Goal: Task Accomplishment & Management: Manage account settings

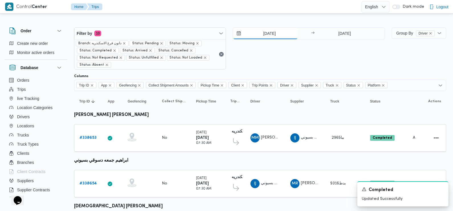
click at [269, 38] on input "[DATE]" at bounding box center [265, 33] width 65 height 11
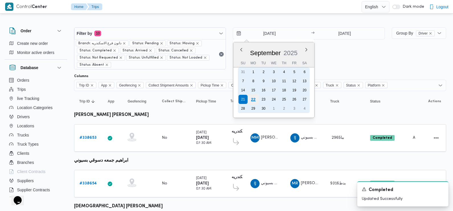
click at [253, 100] on div "22" at bounding box center [253, 99] width 11 height 11
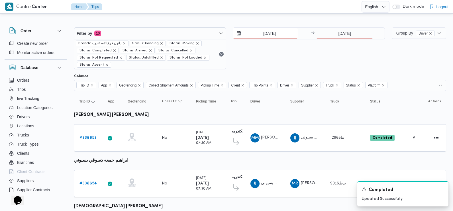
type input "22/9/2025"
click at [350, 36] on input "21/9/2025" at bounding box center [344, 33] width 57 height 11
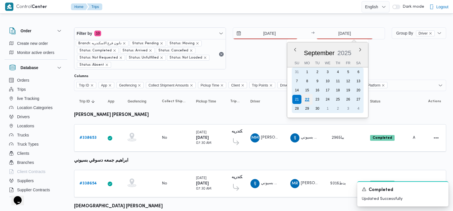
click at [308, 98] on div "22" at bounding box center [307, 99] width 11 height 11
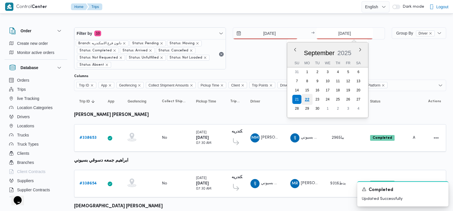
type input "22/9/2025"
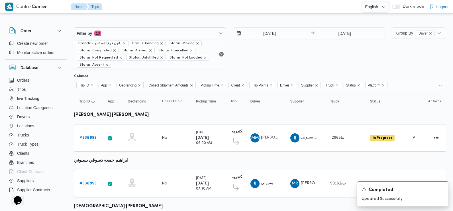
click at [308, 58] on div "22/9/2025 → 22/9/2025" at bounding box center [309, 48] width 152 height 42
click at [442, 190] on icon "Dismiss toast" at bounding box center [442, 188] width 5 height 5
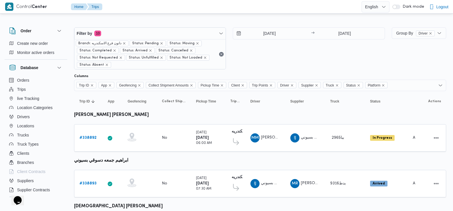
click at [301, 63] on div "22/9/2025 → 22/9/2025" at bounding box center [309, 48] width 152 height 42
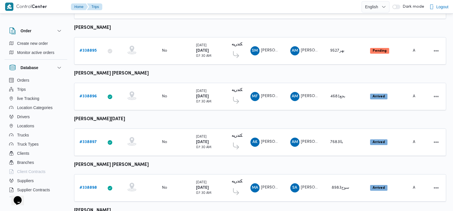
scroll to position [224, 0]
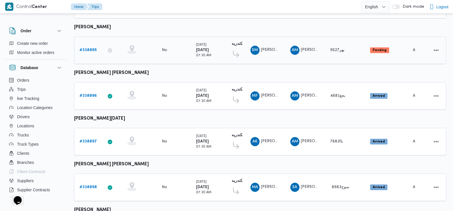
click at [89, 48] on b "# 338895" at bounding box center [88, 50] width 17 height 4
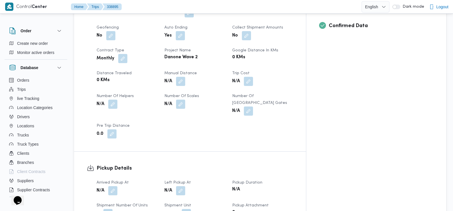
scroll to position [268, 0]
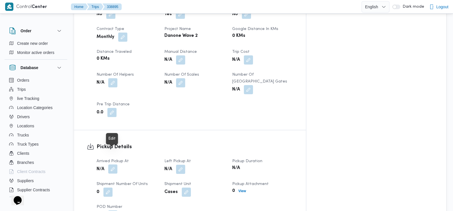
click at [113, 164] on button "button" at bounding box center [112, 168] width 9 height 9
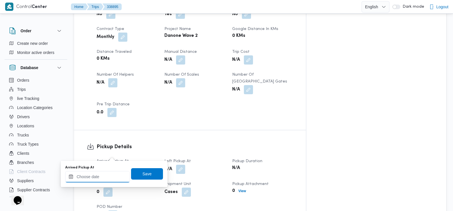
click at [107, 176] on input "Arrived Pickup At" at bounding box center [97, 176] width 65 height 11
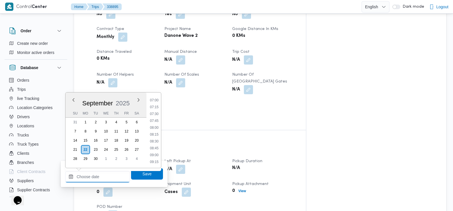
scroll to position [188, 0]
click at [155, 118] on li "07:30" at bounding box center [154, 118] width 13 height 6
type input "22/09/2025 07:30"
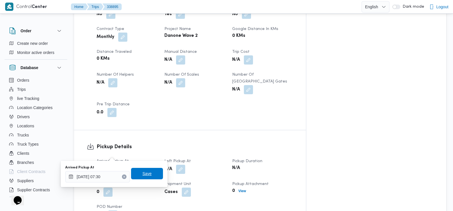
click at [146, 175] on span "Save" at bounding box center [147, 173] width 9 height 7
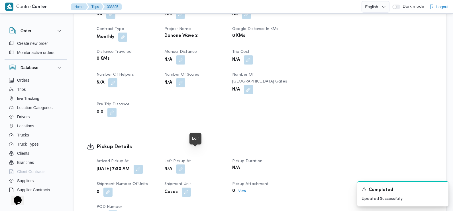
click at [185, 164] on button "button" at bounding box center [180, 168] width 9 height 9
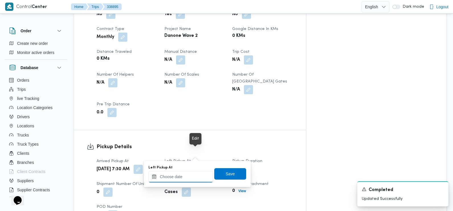
click at [182, 178] on input "Left Pickup At" at bounding box center [181, 176] width 65 height 11
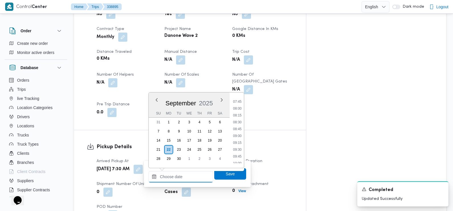
scroll to position [205, 0]
click at [240, 128] on li "08:30" at bounding box center [237, 128] width 13 height 6
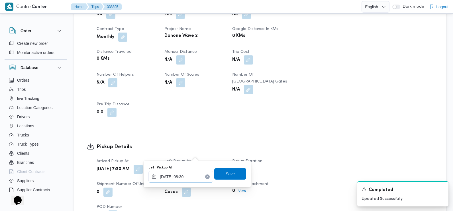
type input "22/09/2025 08:30"
click at [231, 174] on span "Save" at bounding box center [230, 173] width 32 height 11
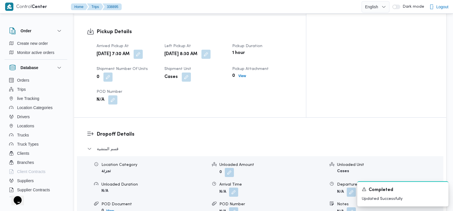
scroll to position [390, 0]
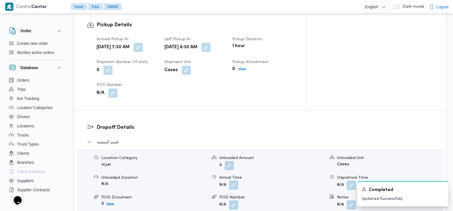
click at [233, 180] on button "button" at bounding box center [233, 184] width 9 height 9
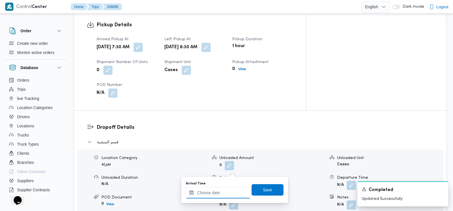
click at [229, 189] on div at bounding box center [218, 192] width 65 height 11
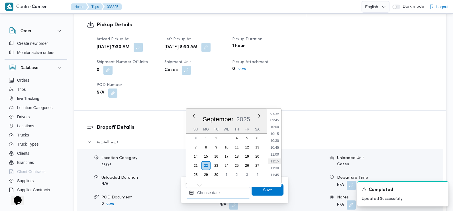
scroll to position [252, 0]
click at [275, 125] on li "09:30" at bounding box center [274, 124] width 13 height 6
type input "22/09/2025 09:30"
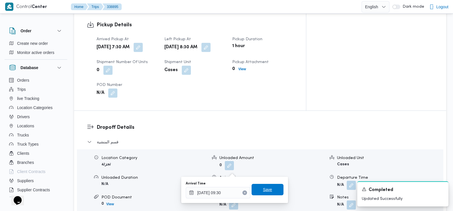
click at [265, 189] on span "Save" at bounding box center [267, 189] width 9 height 7
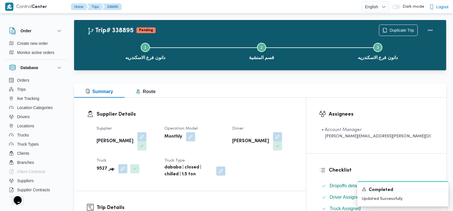
scroll to position [0, 0]
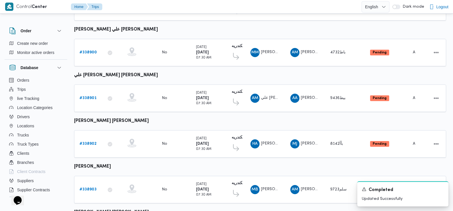
scroll to position [450, 0]
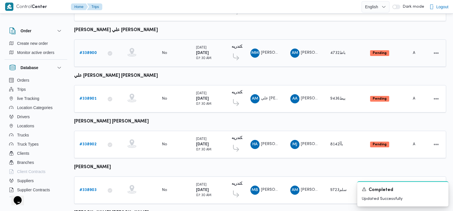
click at [90, 51] on b "# 338900" at bounding box center [88, 53] width 17 height 4
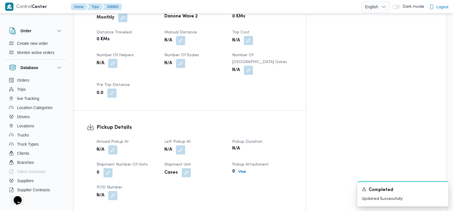
scroll to position [282, 0]
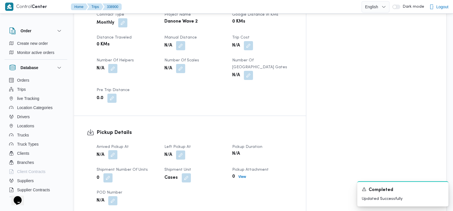
click at [112, 150] on button "button" at bounding box center [112, 154] width 9 height 9
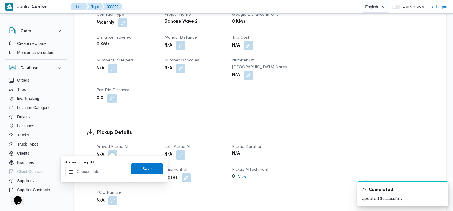
click at [104, 170] on input "Arrived Pickup At" at bounding box center [97, 171] width 65 height 11
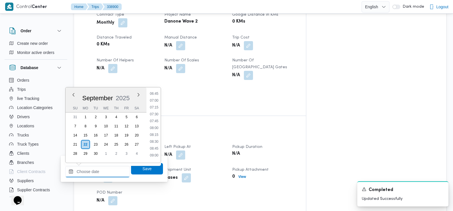
scroll to position [182, 0]
click at [156, 119] on li "07:30" at bounding box center [154, 118] width 13 height 6
type input "[DATE] 07:30"
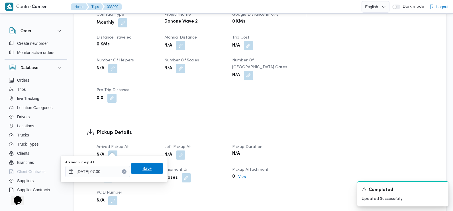
click at [147, 170] on span "Save" at bounding box center [147, 168] width 32 height 11
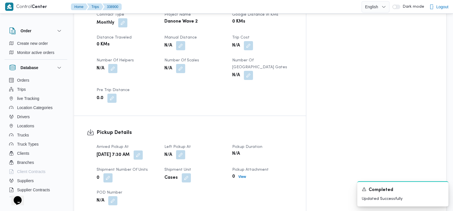
click at [185, 150] on button "button" at bounding box center [180, 154] width 9 height 9
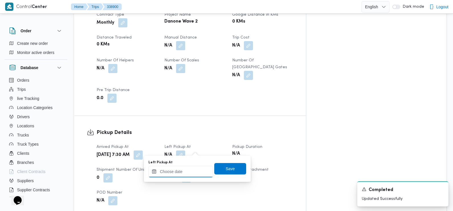
click at [188, 171] on input "Left Pickup At" at bounding box center [181, 171] width 65 height 11
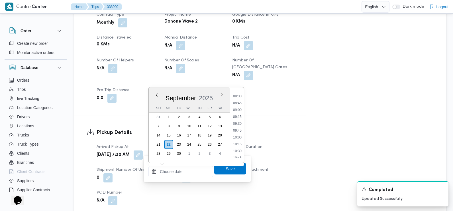
scroll to position [230, 0]
drag, startPoint x: 238, startPoint y: 113, endPoint x: 241, endPoint y: 123, distance: 10.8
click at [238, 113] on li "09:00" at bounding box center [237, 112] width 13 height 6
type input "[DATE] 09:00"
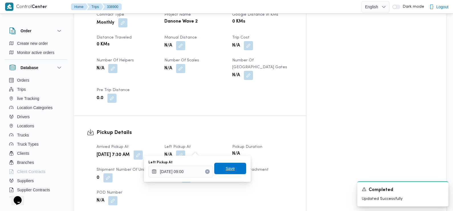
click at [226, 167] on span "Save" at bounding box center [230, 168] width 9 height 7
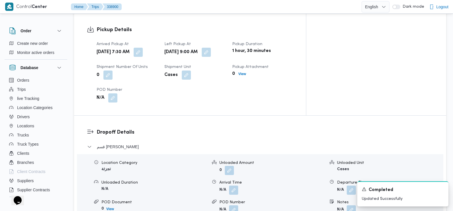
scroll to position [413, 0]
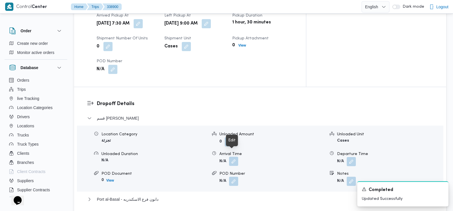
click at [233, 157] on button "button" at bounding box center [233, 161] width 9 height 9
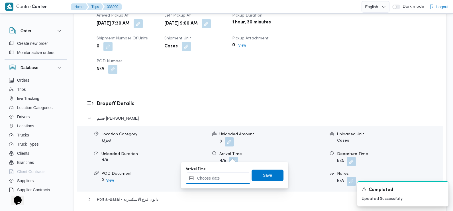
click at [222, 178] on input "Arrival Time" at bounding box center [218, 177] width 65 height 11
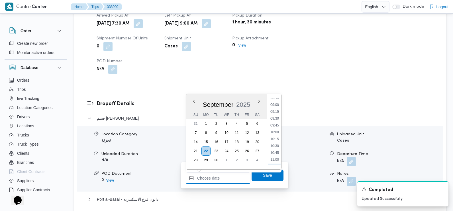
scroll to position [243, 0]
click at [274, 119] on li "09:30" at bounding box center [274, 119] width 13 height 6
type input "22/09/2025 09:30"
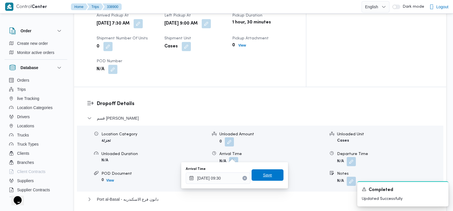
click at [264, 173] on span "Save" at bounding box center [267, 174] width 9 height 7
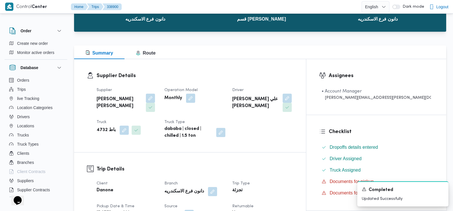
scroll to position [0, 0]
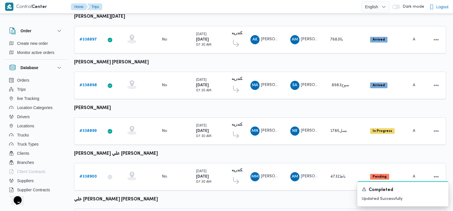
scroll to position [419, 0]
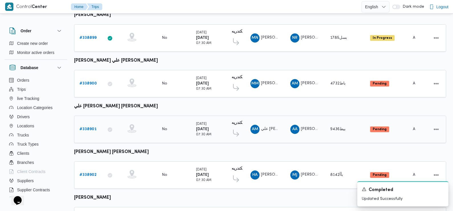
click at [87, 127] on b "# 338901" at bounding box center [88, 129] width 17 height 4
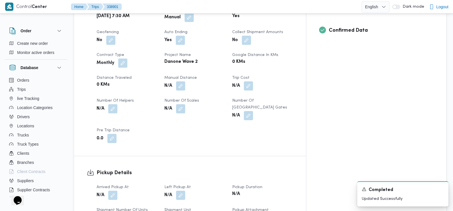
scroll to position [243, 0]
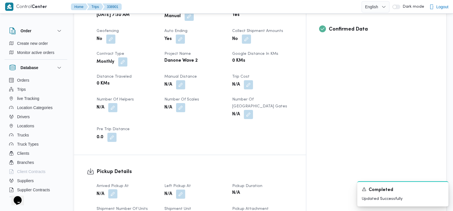
click at [112, 189] on button "button" at bounding box center [112, 193] width 9 height 9
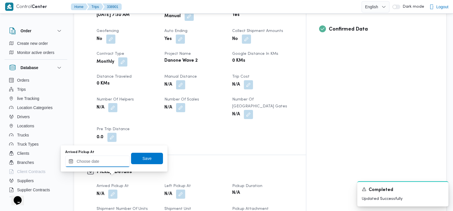
click at [107, 163] on input "Arrived Pickup At" at bounding box center [97, 160] width 65 height 11
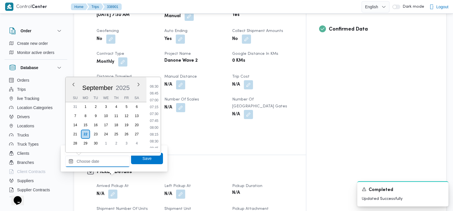
scroll to position [174, 0]
click at [155, 115] on li "07:30" at bounding box center [154, 116] width 13 height 6
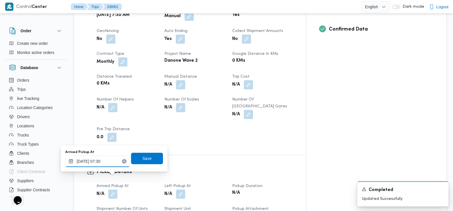
type input "[DATE] 07:30"
click at [145, 155] on span "Save" at bounding box center [147, 158] width 9 height 7
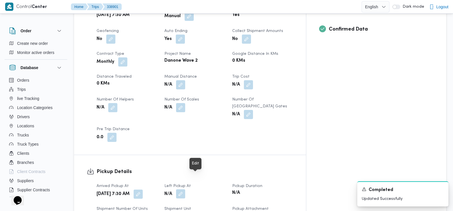
click at [185, 189] on button "button" at bounding box center [180, 193] width 9 height 9
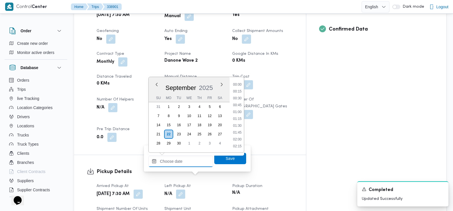
click at [184, 161] on input "Left Pickup At" at bounding box center [181, 160] width 65 height 11
click at [238, 101] on li "08:45" at bounding box center [237, 100] width 13 height 6
type input "[DATE] 08:45"
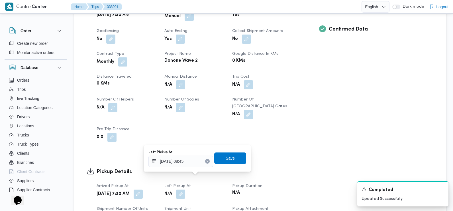
click at [232, 158] on span "Save" at bounding box center [230, 157] width 32 height 11
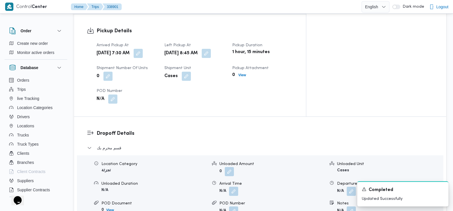
scroll to position [384, 0]
click at [232, 186] on button "button" at bounding box center [233, 190] width 9 height 9
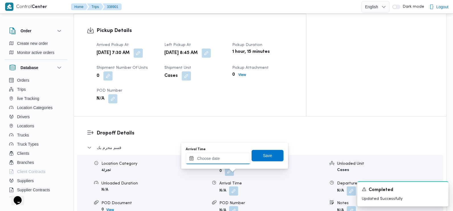
click at [223, 155] on input "Arrival Time" at bounding box center [218, 158] width 65 height 11
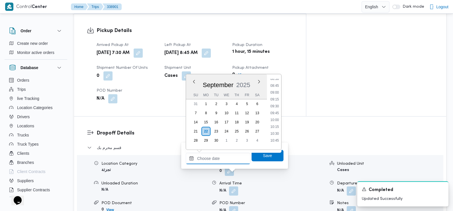
scroll to position [235, 0]
click at [275, 111] on li "09:45" at bounding box center [274, 113] width 13 height 6
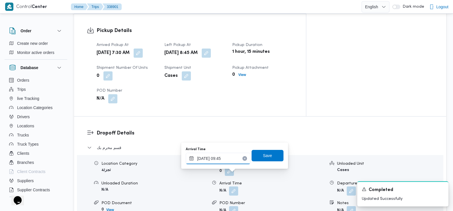
type input "22/09/2025 09:45"
click at [268, 156] on span "Save" at bounding box center [268, 154] width 32 height 11
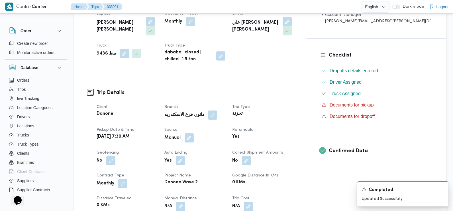
scroll to position [0, 0]
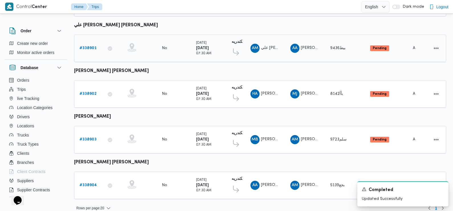
scroll to position [500, 0]
click at [88, 92] on b "# 338902" at bounding box center [88, 94] width 17 height 4
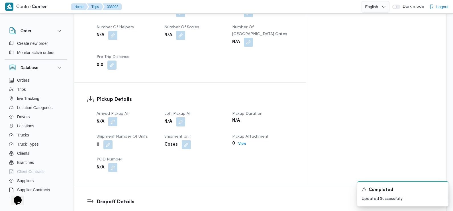
scroll to position [317, 0]
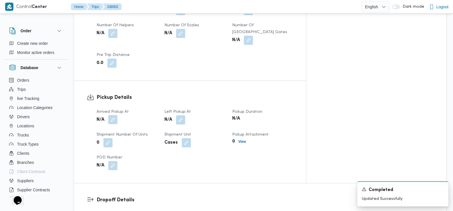
click at [113, 115] on button "button" at bounding box center [112, 119] width 9 height 9
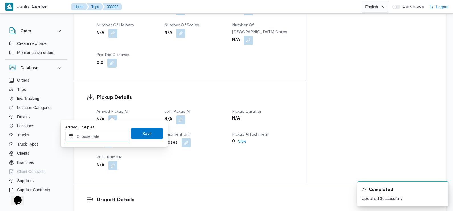
click at [108, 135] on input "Arrived Pickup At" at bounding box center [97, 136] width 65 height 11
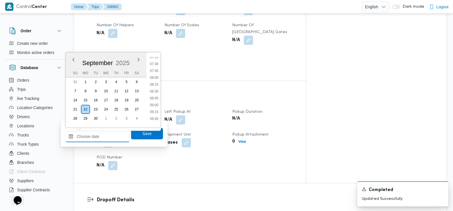
scroll to position [197, 0]
click at [154, 68] on li "07:30" at bounding box center [154, 68] width 13 height 6
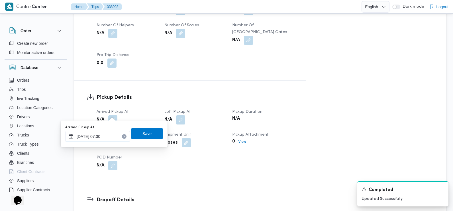
type input "[DATE] 07:30"
click at [143, 135] on span "Save" at bounding box center [147, 133] width 9 height 7
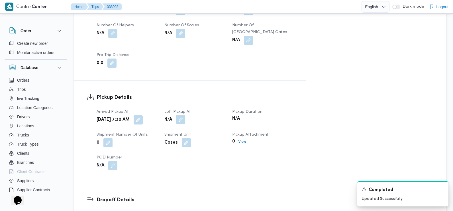
click at [185, 115] on button "button" at bounding box center [180, 119] width 9 height 9
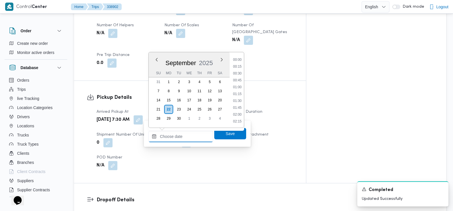
click at [191, 137] on input "Left Pickup At" at bounding box center [181, 136] width 65 height 11
click at [240, 69] on li "08:45" at bounding box center [237, 68] width 13 height 6
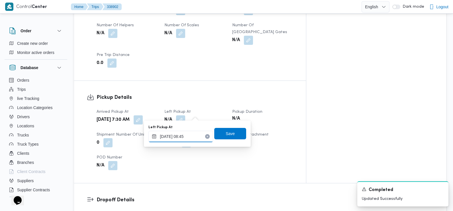
type input "[DATE] 08:45"
click at [226, 136] on span "Save" at bounding box center [230, 133] width 9 height 7
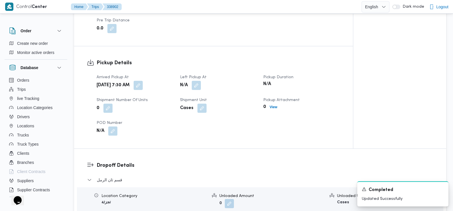
scroll to position [422, 0]
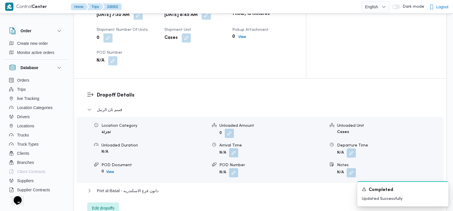
click at [236, 148] on button "button" at bounding box center [233, 152] width 9 height 9
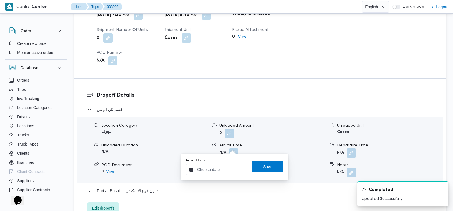
click at [221, 172] on input "Arrival Time" at bounding box center [218, 169] width 65 height 11
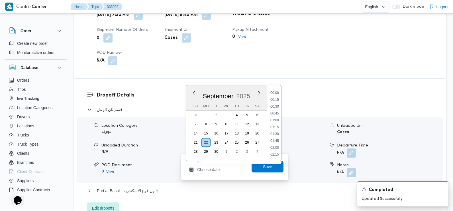
scroll to position [273, 0]
click at [274, 94] on li "10:00" at bounding box center [274, 93] width 13 height 6
type input "[DATE] 10:00"
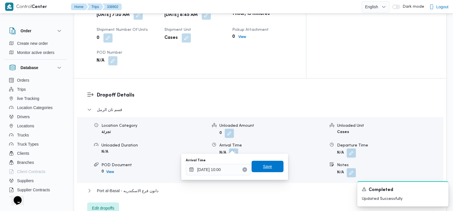
click at [271, 162] on span "Save" at bounding box center [268, 166] width 32 height 11
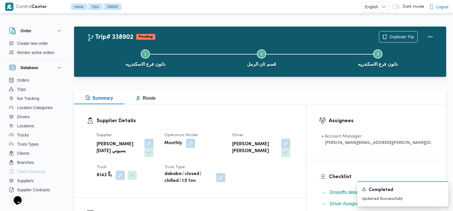
scroll to position [0, 0]
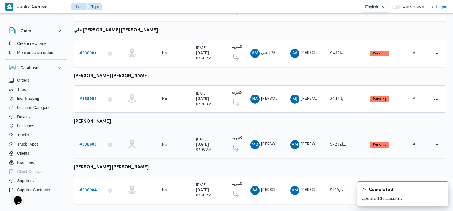
scroll to position [500, 0]
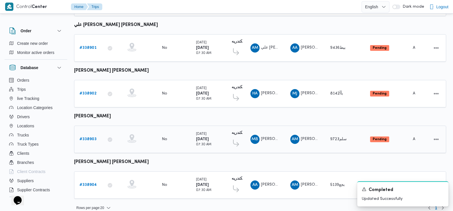
click at [88, 137] on b "# 338903" at bounding box center [88, 139] width 17 height 4
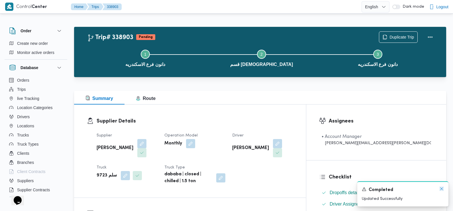
click at [441, 188] on icon "Dismiss toast" at bounding box center [442, 188] width 5 height 5
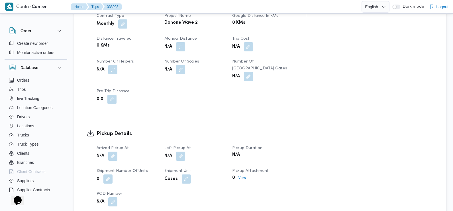
scroll to position [281, 0]
click at [114, 151] on button "button" at bounding box center [112, 155] width 9 height 9
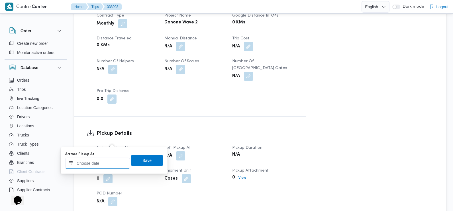
click at [109, 169] on input "Arrived Pickup At" at bounding box center [97, 162] width 65 height 11
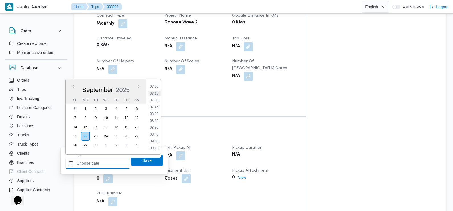
scroll to position [191, 0]
click at [156, 102] on li "07:30" at bounding box center [154, 101] width 13 height 6
type input "[DATE] 07:30"
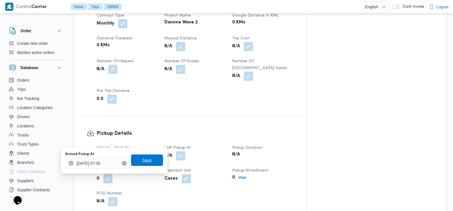
click at [143, 163] on span "Save" at bounding box center [147, 159] width 32 height 11
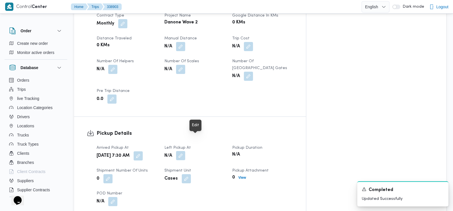
click at [185, 151] on button "button" at bounding box center [180, 155] width 9 height 9
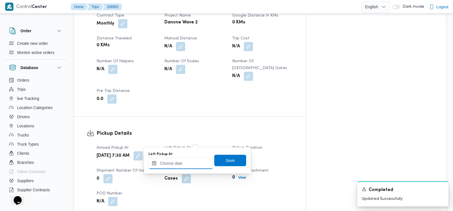
click at [178, 161] on input "Left Pickup At" at bounding box center [181, 162] width 65 height 11
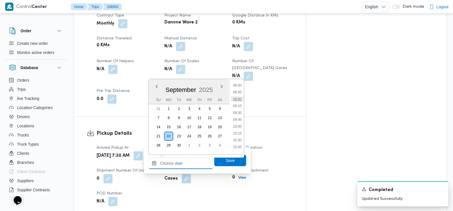
scroll to position [233, 0]
click at [240, 94] on li "08:45" at bounding box center [237, 93] width 13 height 6
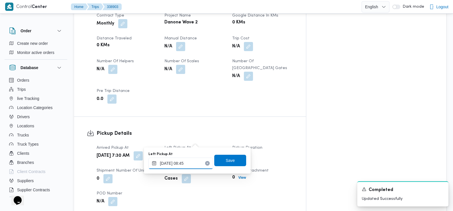
type input "[DATE] 08:45"
click at [226, 163] on span "Save" at bounding box center [230, 160] width 9 height 7
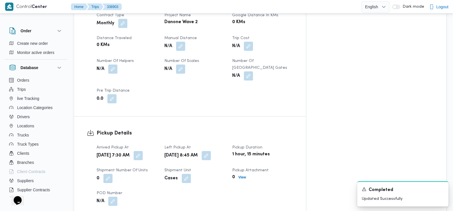
scroll to position [426, 0]
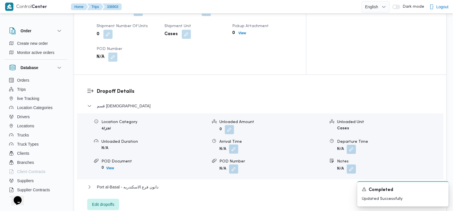
click at [233, 144] on button "button" at bounding box center [233, 148] width 9 height 9
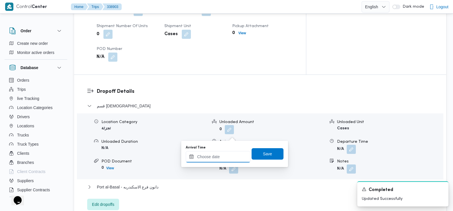
click at [225, 156] on input "Arrival Time" at bounding box center [218, 156] width 65 height 11
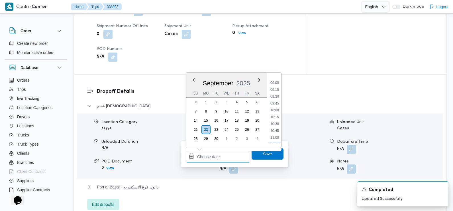
scroll to position [241, 0]
click at [277, 99] on li "09:30" at bounding box center [274, 99] width 13 height 6
type input "22/09/2025 09:30"
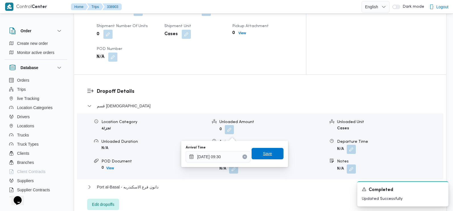
click at [267, 157] on span "Save" at bounding box center [267, 153] width 9 height 7
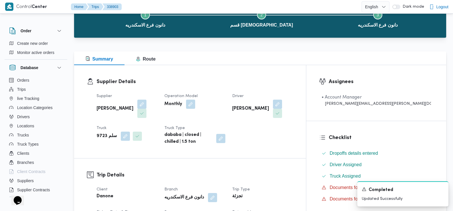
scroll to position [36, 0]
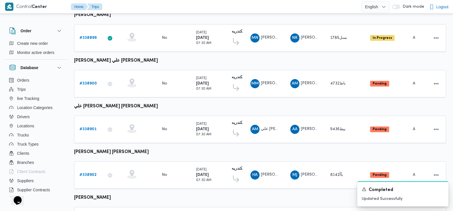
scroll to position [500, 0]
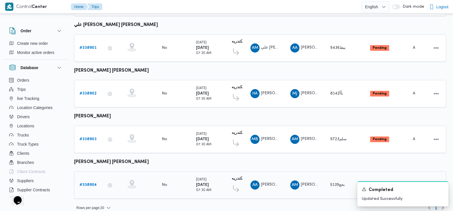
click at [89, 183] on b "# 338904" at bounding box center [88, 185] width 17 height 4
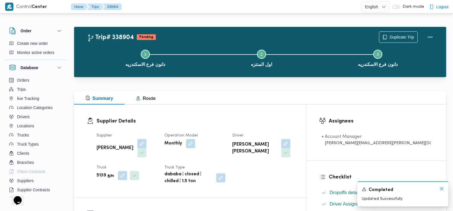
click at [442, 188] on icon "Dismiss toast" at bounding box center [442, 188] width 5 height 5
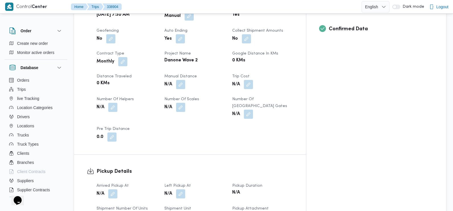
scroll to position [245, 0]
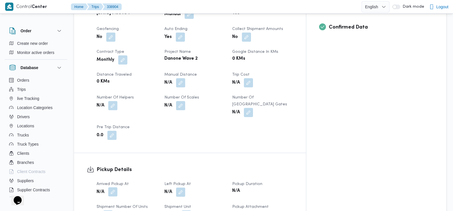
click at [114, 187] on button "button" at bounding box center [112, 191] width 9 height 9
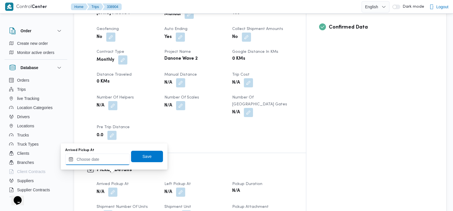
click at [108, 155] on div at bounding box center [97, 158] width 65 height 11
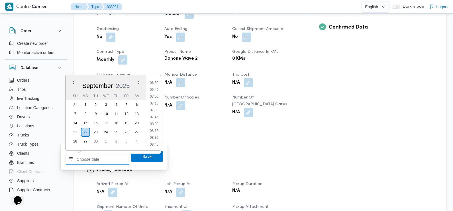
scroll to position [172, 0]
click at [156, 115] on li "07:30" at bounding box center [154, 115] width 13 height 6
type input "[DATE] 07:30"
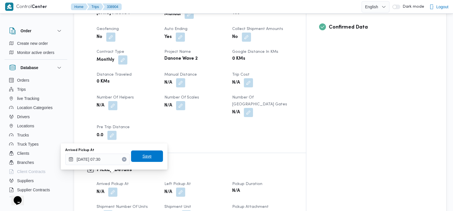
click at [148, 155] on span "Save" at bounding box center [147, 155] width 32 height 11
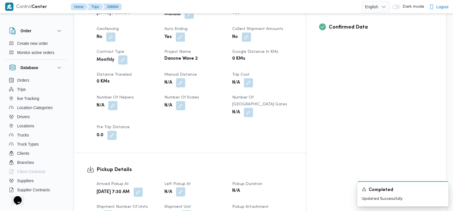
click at [185, 187] on button "button" at bounding box center [180, 191] width 9 height 9
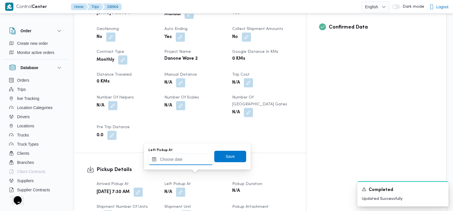
click at [188, 157] on input "Left Pickup At" at bounding box center [181, 158] width 65 height 11
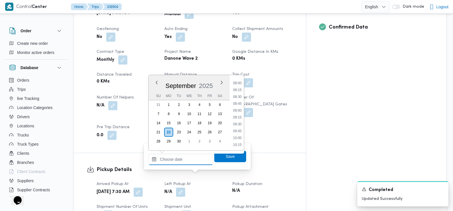
scroll to position [212, 0]
click at [239, 103] on li "08:30" at bounding box center [237, 103] width 13 height 6
type input "22/09/2025 08:30"
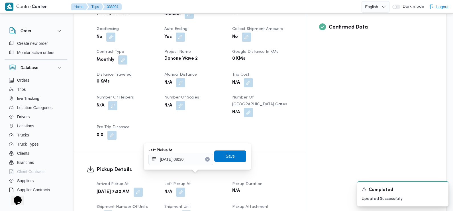
click at [232, 155] on span "Save" at bounding box center [230, 155] width 32 height 11
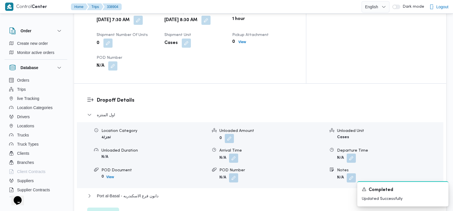
scroll to position [420, 0]
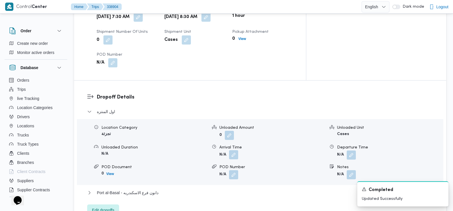
click at [233, 150] on button "button" at bounding box center [233, 154] width 9 height 9
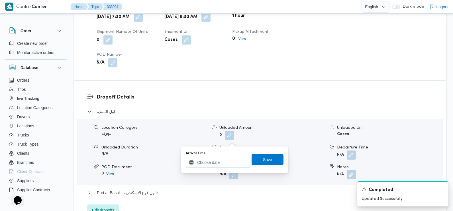
click at [223, 159] on div at bounding box center [218, 162] width 65 height 11
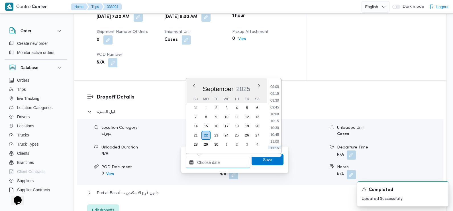
scroll to position [245, 0]
click at [278, 100] on li "09:30" at bounding box center [274, 101] width 13 height 6
type input "22/09/2025 09:30"
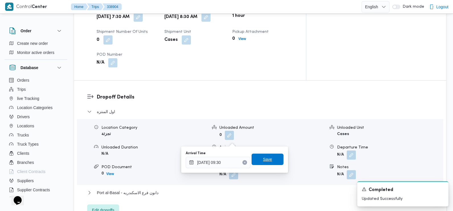
click at [265, 161] on span "Save" at bounding box center [267, 159] width 9 height 7
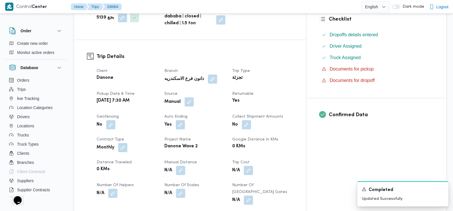
scroll to position [0, 0]
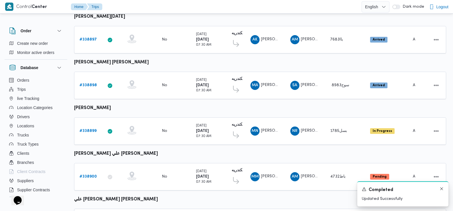
scroll to position [419, 0]
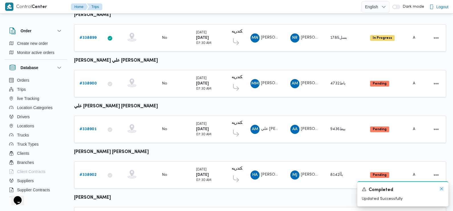
click at [441, 188] on icon "Dismiss toast" at bounding box center [442, 188] width 5 height 5
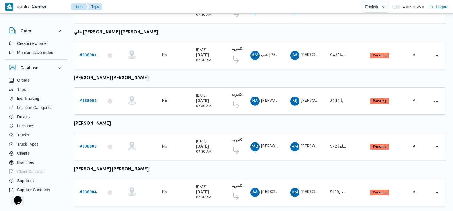
scroll to position [500, 0]
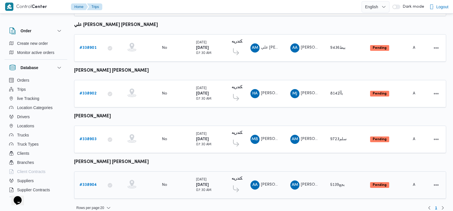
click at [91, 183] on b "# 338904" at bounding box center [88, 185] width 17 height 4
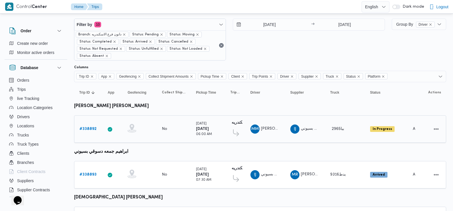
scroll to position [31, 0]
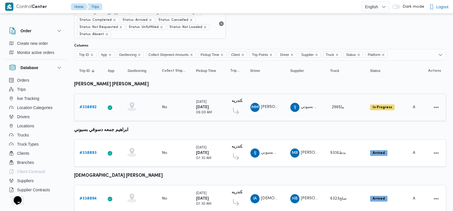
click at [92, 106] on b "# 338892" at bounding box center [88, 107] width 17 height 4
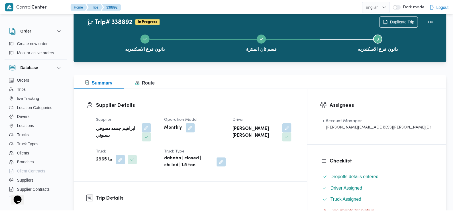
scroll to position [31, 0]
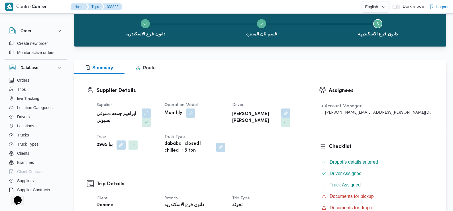
click at [294, 108] on div "[PERSON_NAME]" at bounding box center [263, 117] width 62 height 19
click at [291, 113] on button "button" at bounding box center [285, 112] width 9 height 9
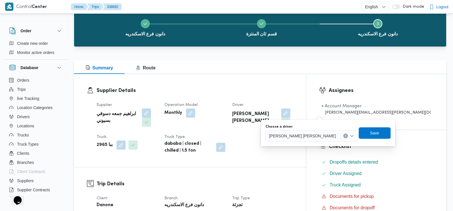
click at [277, 136] on span "[PERSON_NAME]" at bounding box center [302, 135] width 67 height 6
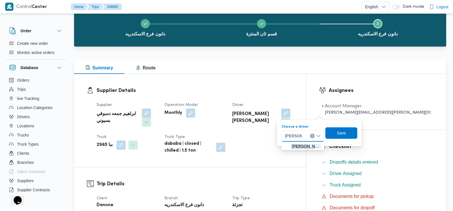
type input "ابراهيم جم"
click at [302, 150] on span "ابراهيم جم عه دسوقي بسيوني" at bounding box center [303, 145] width 38 height 9
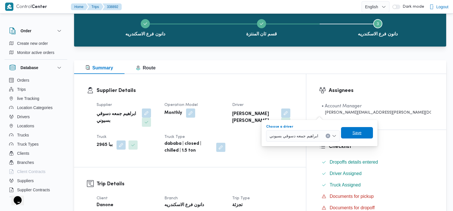
click at [356, 132] on span "Save" at bounding box center [357, 132] width 9 height 7
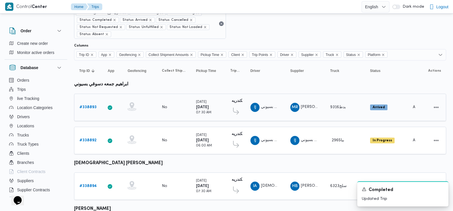
click at [90, 105] on b "# 338893" at bounding box center [88, 107] width 17 height 4
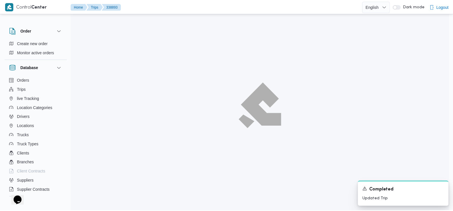
scroll to position [31, 0]
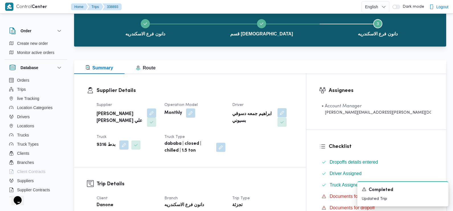
click at [287, 113] on button "button" at bounding box center [282, 112] width 9 height 9
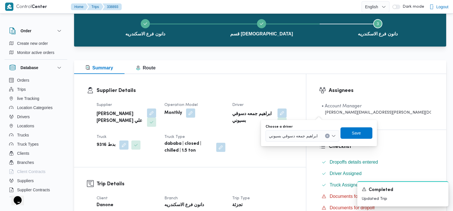
click at [291, 137] on span "ابراهيم جمعه دسوقي بسيوني" at bounding box center [293, 135] width 49 height 6
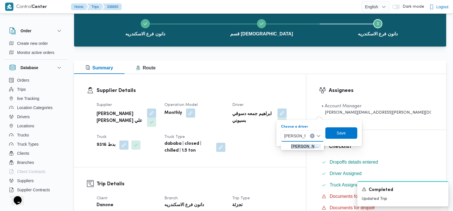
type input "[PERSON_NAME]"
click at [299, 145] on span "محمد مبروك محمد عبدالعاطي" at bounding box center [306, 146] width 30 height 7
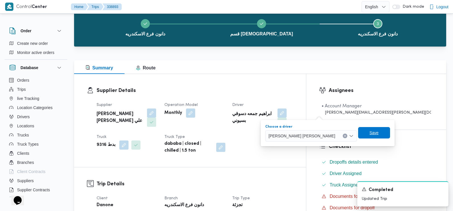
click at [370, 131] on span "Save" at bounding box center [374, 132] width 9 height 7
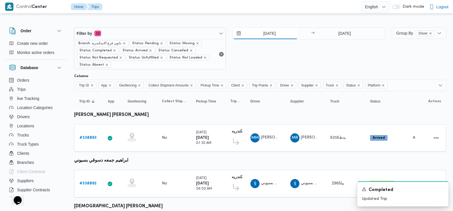
click at [271, 34] on input "[DATE]" at bounding box center [265, 33] width 65 height 11
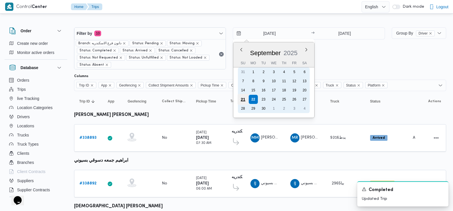
click at [242, 98] on div "21" at bounding box center [243, 99] width 11 height 11
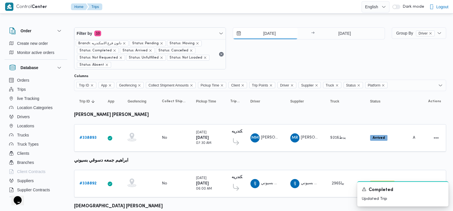
type input "21/9/2025"
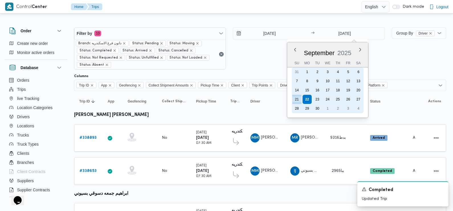
drag, startPoint x: 354, startPoint y: 30, endPoint x: 294, endPoint y: 100, distance: 91.8
click at [294, 100] on div "21" at bounding box center [297, 99] width 9 height 9
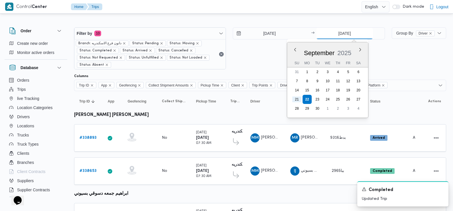
type input "21/9/2025"
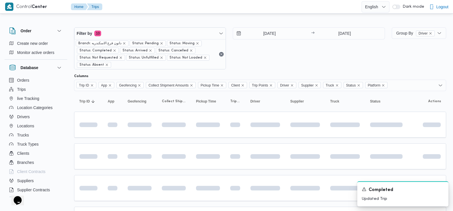
click at [250, 60] on div "21/9/2025 → 21/9/2025" at bounding box center [309, 48] width 152 height 42
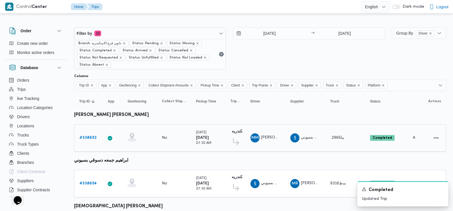
click at [89, 137] on b "# 338653" at bounding box center [88, 138] width 17 height 4
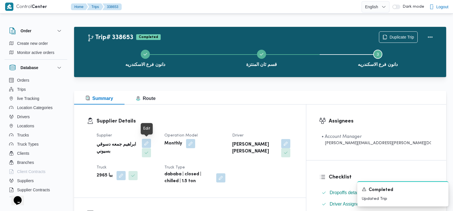
click at [147, 143] on button "button" at bounding box center [146, 143] width 9 height 9
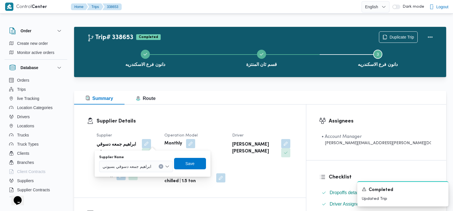
click at [142, 165] on span "ابراهيم جمعه دسوقي بسيوني" at bounding box center [127, 166] width 49 height 6
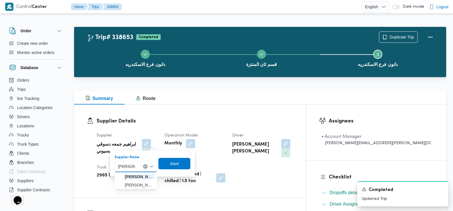
type input "محمد رضا"
click at [134, 176] on span "محمد رضا ابراهيم سيد احمد علي" at bounding box center [139, 176] width 29 height 7
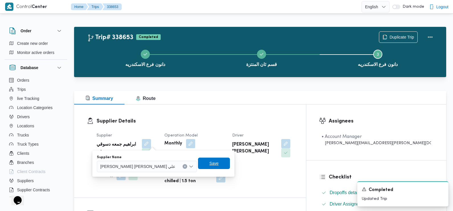
click at [210, 163] on span "Save" at bounding box center [214, 163] width 9 height 7
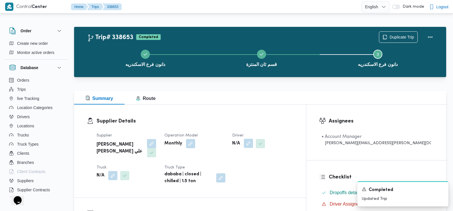
click at [253, 145] on button "button" at bounding box center [248, 143] width 9 height 9
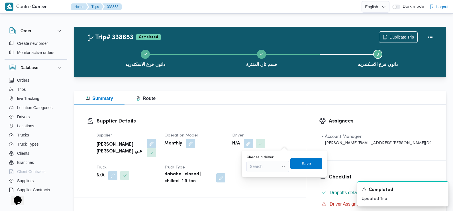
click at [273, 163] on div "Search" at bounding box center [268, 166] width 43 height 11
type input "محمد مبروك"
click at [271, 178] on span "محمد مبروك محمد عبدالعاطي" at bounding box center [272, 176] width 30 height 7
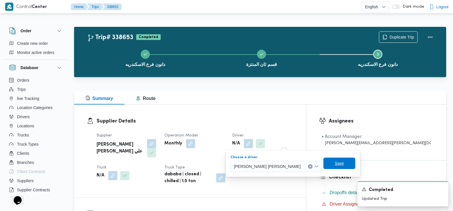
click at [324, 164] on span "Save" at bounding box center [340, 162] width 32 height 11
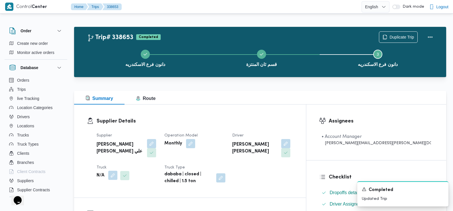
click at [112, 171] on button "button" at bounding box center [112, 175] width 9 height 9
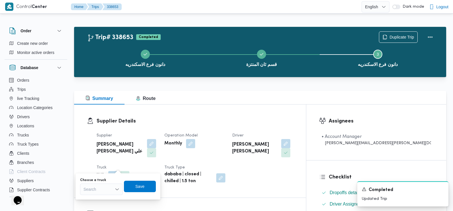
click at [101, 187] on div "Search" at bounding box center [101, 188] width 43 height 11
type input "9316"
click at [102, 197] on span "بدط 9316 |" at bounding box center [104, 199] width 29 height 7
click at [138, 185] on span "Save" at bounding box center [139, 185] width 9 height 7
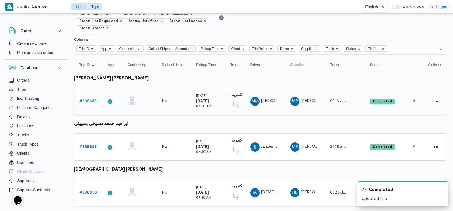
scroll to position [48, 0]
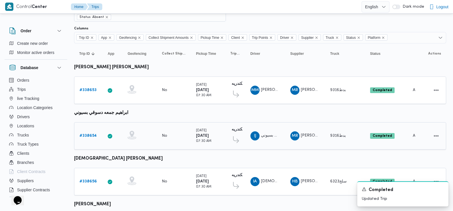
click at [87, 134] on b "# 338654" at bounding box center [88, 136] width 17 height 4
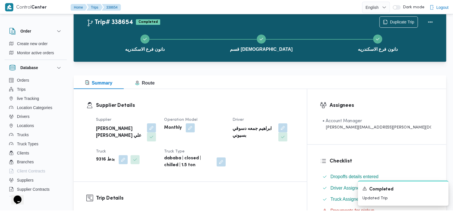
scroll to position [48, 0]
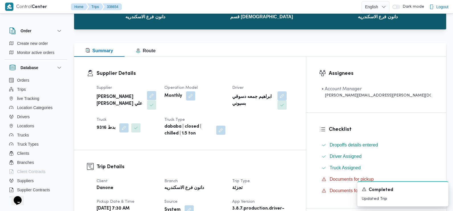
click at [151, 98] on button "button" at bounding box center [151, 95] width 9 height 9
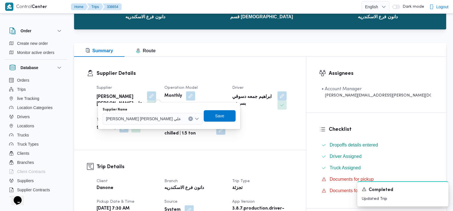
click at [143, 121] on span "[PERSON_NAME] [PERSON_NAME] علي" at bounding box center [143, 118] width 75 height 6
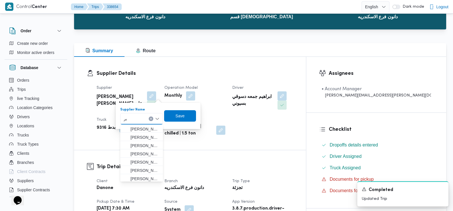
type input "برا"
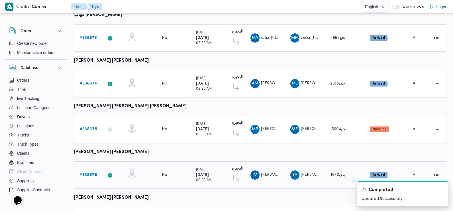
scroll to position [398, 0]
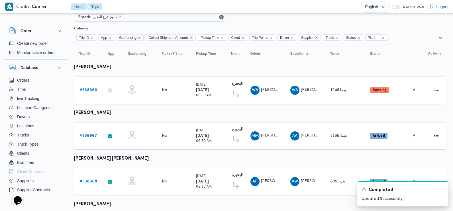
scroll to position [0, 0]
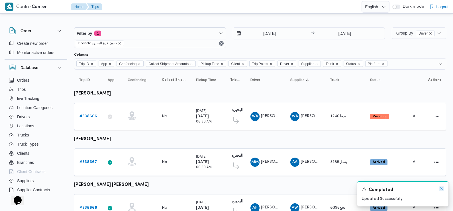
click at [443, 190] on icon "Dismiss toast" at bounding box center [442, 188] width 5 height 5
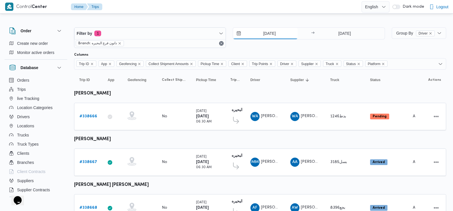
click at [266, 33] on input "[DATE]" at bounding box center [265, 33] width 65 height 11
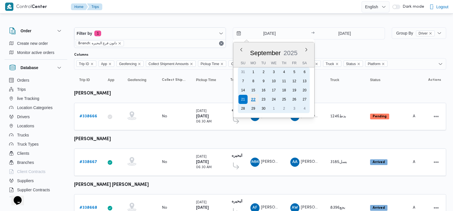
click at [252, 97] on div "22" at bounding box center [253, 99] width 11 height 11
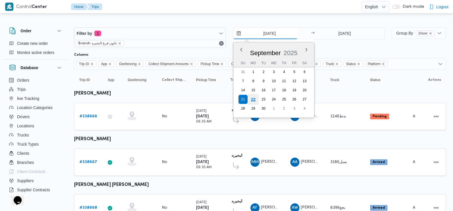
type input "22/9/2025"
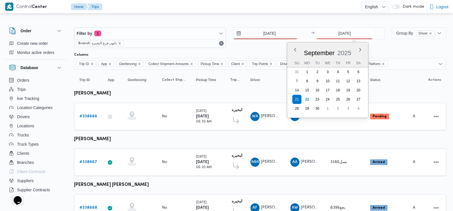
click at [346, 33] on input "21/9/2025" at bounding box center [344, 33] width 57 height 11
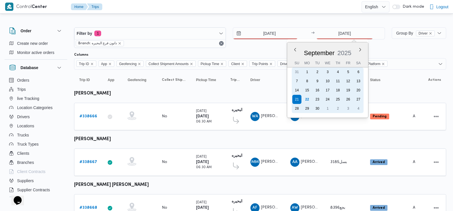
click at [307, 99] on div "22" at bounding box center [307, 99] width 9 height 9
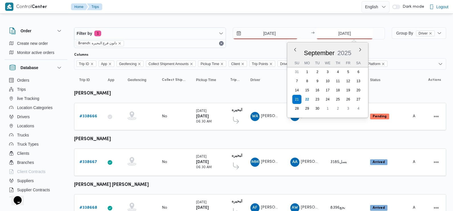
type input "22/9/2025"
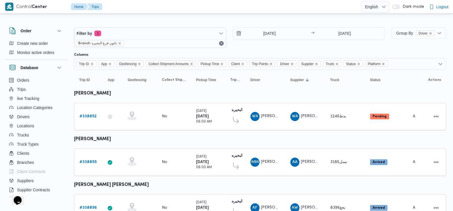
click at [379, 48] on div "Filter by 1 Branch: دانون فرع البحيره 22/9/2025 → 22/9/2025" at bounding box center [230, 37] width 318 height 27
click at [89, 115] on b "# 338852" at bounding box center [88, 116] width 17 height 4
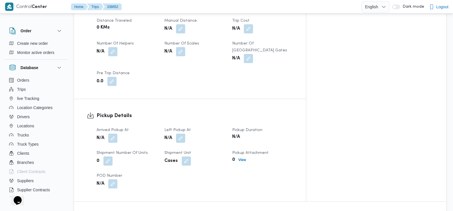
scroll to position [300, 0]
click at [119, 132] on div "N/A" at bounding box center [127, 137] width 62 height 10
click at [117, 132] on button "button" at bounding box center [112, 136] width 9 height 9
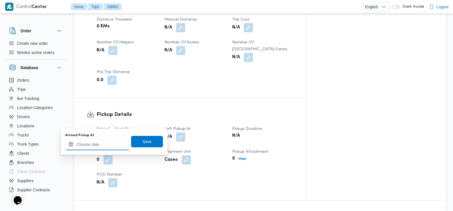
click at [105, 145] on input "Arrived Pickup At" at bounding box center [97, 144] width 65 height 11
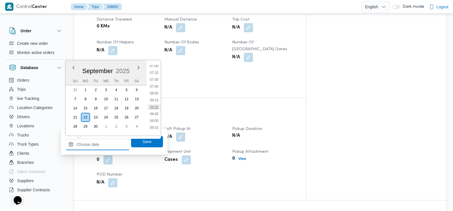
scroll to position [190, 0]
click at [155, 84] on li "07:30" at bounding box center [154, 83] width 13 height 6
type input "22/09/2025 07:30"
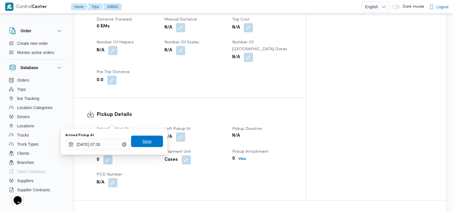
click at [143, 141] on span "Save" at bounding box center [147, 141] width 9 height 7
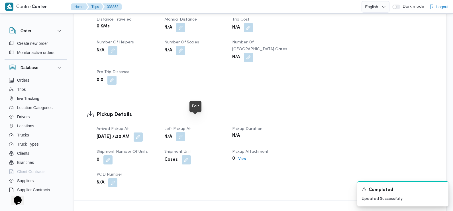
click at [185, 132] on button "button" at bounding box center [180, 136] width 9 height 9
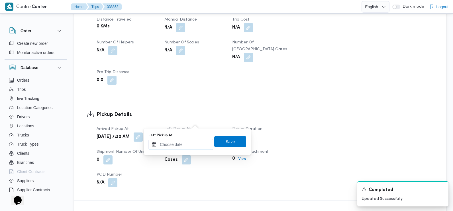
click at [189, 140] on input "Left Pickup At" at bounding box center [181, 144] width 65 height 11
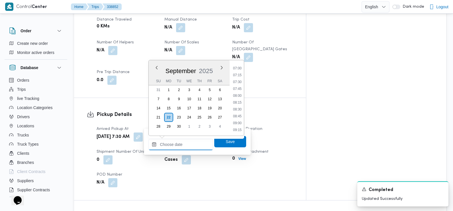
scroll to position [188, 0]
click at [239, 120] on li "08:45" at bounding box center [237, 119] width 13 height 6
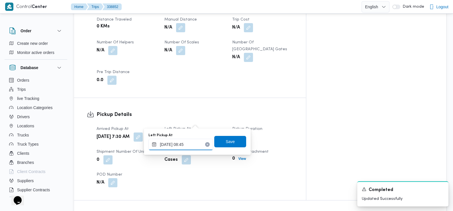
type input "22/09/2025 08:45"
click at [227, 144] on span "Save" at bounding box center [230, 141] width 9 height 7
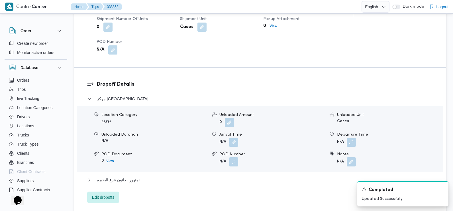
scroll to position [439, 0]
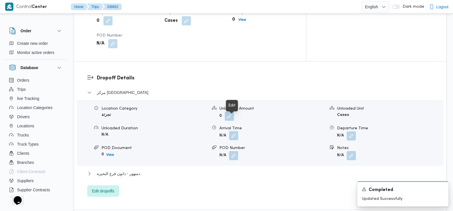
click at [235, 131] on button "button" at bounding box center [233, 135] width 9 height 9
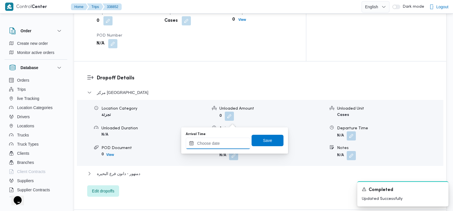
click at [232, 147] on input "Arrival Time" at bounding box center [218, 142] width 65 height 11
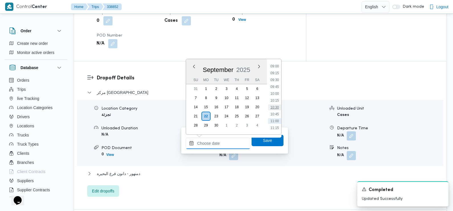
scroll to position [243, 0]
click at [276, 82] on li "09:30" at bounding box center [274, 83] width 13 height 6
type input "22/09/2025 09:30"
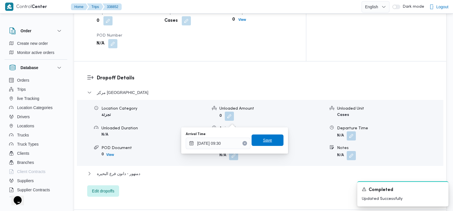
click at [271, 139] on span "Save" at bounding box center [268, 139] width 32 height 11
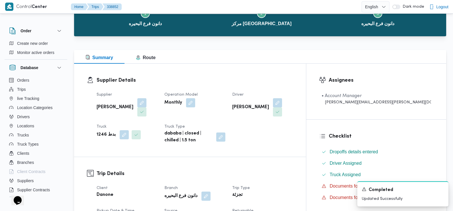
scroll to position [0, 0]
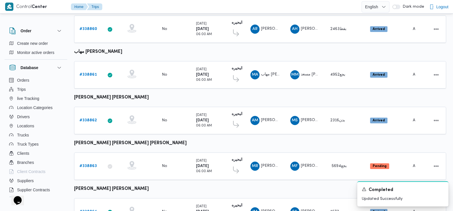
scroll to position [479, 0]
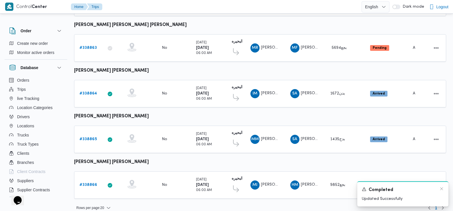
click at [440, 186] on div "A new notification appears Completed Updated Successfully" at bounding box center [403, 193] width 91 height 25
click at [442, 190] on icon "Dismiss toast" at bounding box center [442, 188] width 5 height 5
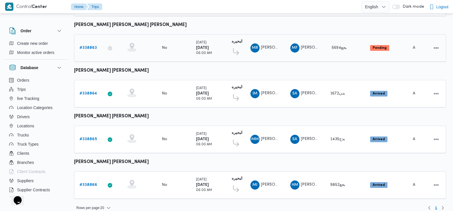
click at [90, 46] on b "# 338863" at bounding box center [88, 48] width 17 height 4
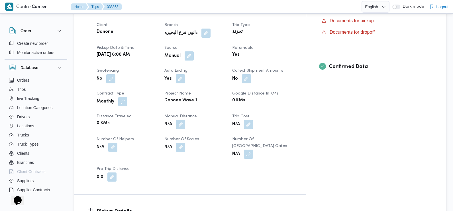
scroll to position [238, 0]
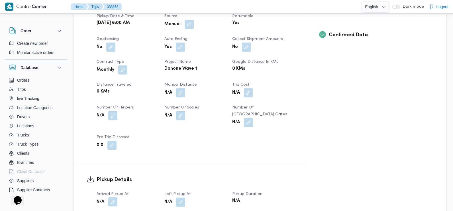
click at [113, 197] on button "button" at bounding box center [112, 201] width 9 height 9
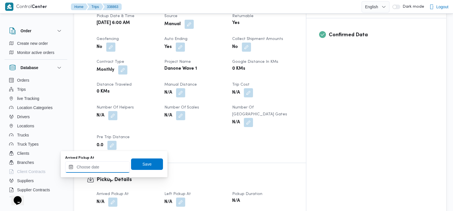
click at [111, 169] on input "Arrived Pickup At" at bounding box center [97, 166] width 65 height 11
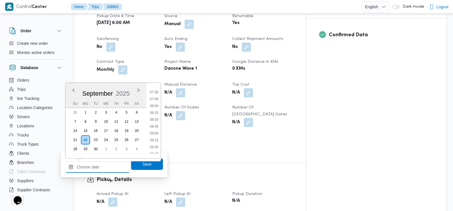
scroll to position [202, 0]
drag, startPoint x: 155, startPoint y: 95, endPoint x: 161, endPoint y: 105, distance: 11.0
click at [155, 95] on li "07:30" at bounding box center [154, 94] width 13 height 6
type input "22/09/2025 07:30"
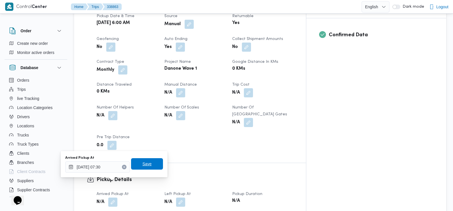
click at [145, 162] on span "Save" at bounding box center [147, 163] width 9 height 7
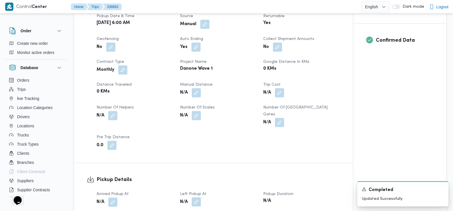
click at [197, 197] on button "button" at bounding box center [196, 201] width 9 height 9
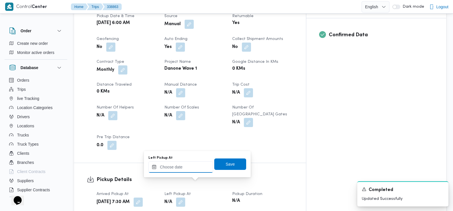
click at [185, 170] on input "Left Pickup At" at bounding box center [181, 166] width 65 height 11
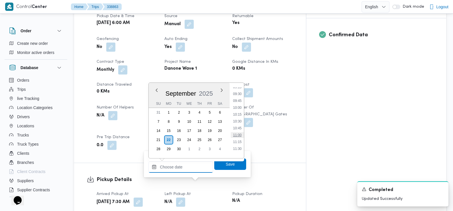
scroll to position [238, 0]
click at [239, 92] on li "08:45" at bounding box center [237, 92] width 13 height 6
type input "22/09/2025 08:45"
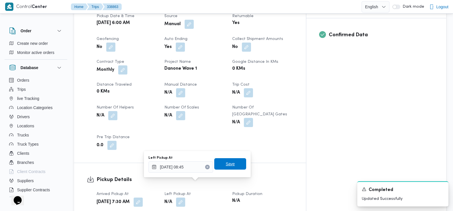
click at [230, 160] on span "Save" at bounding box center [230, 163] width 32 height 11
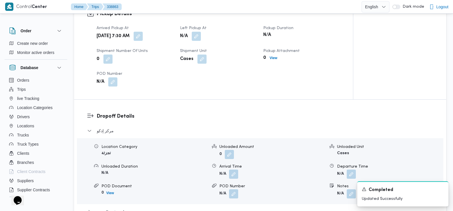
scroll to position [418, 0]
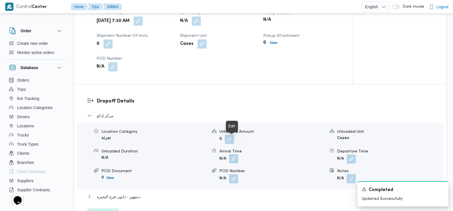
click at [234, 154] on button "button" at bounding box center [233, 158] width 9 height 9
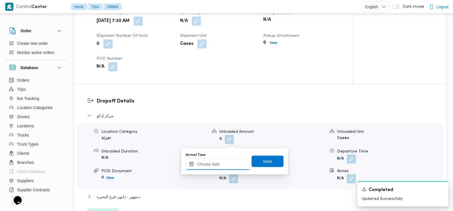
click at [226, 163] on input "Arrival Time" at bounding box center [218, 163] width 65 height 11
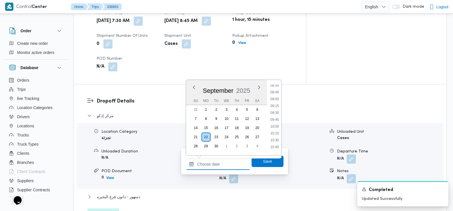
scroll to position [232, 0]
click at [278, 102] on li "09:00" at bounding box center [274, 102] width 13 height 6
type input "22/09/2025 09:00"
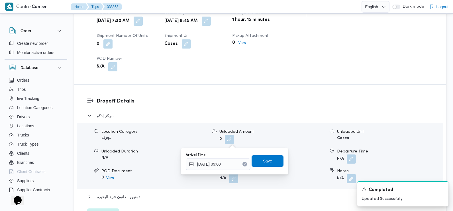
click at [268, 161] on span "Save" at bounding box center [268, 160] width 32 height 11
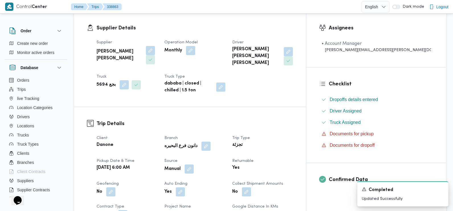
scroll to position [0, 0]
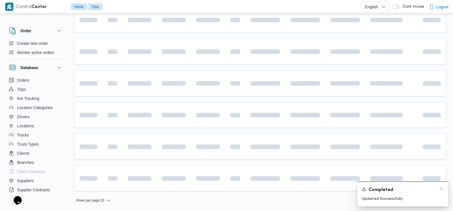
scroll to position [398, 0]
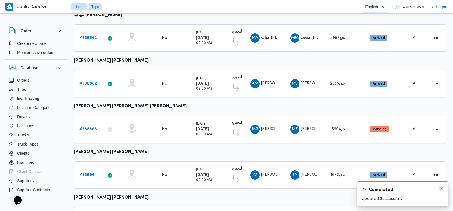
click at [441, 189] on icon "Dismiss toast" at bounding box center [442, 188] width 5 height 5
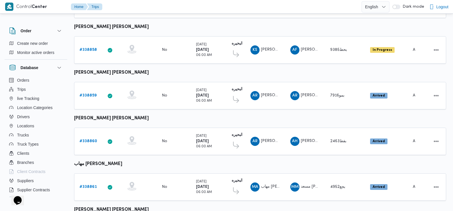
scroll to position [0, 0]
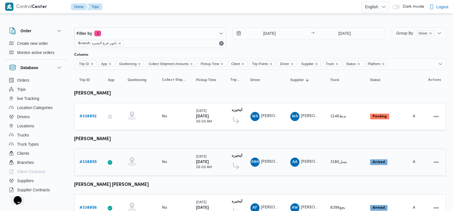
click at [88, 162] on b "# 338855" at bounding box center [88, 162] width 17 height 4
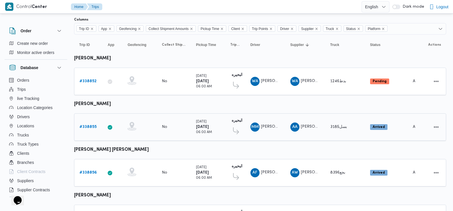
scroll to position [46, 0]
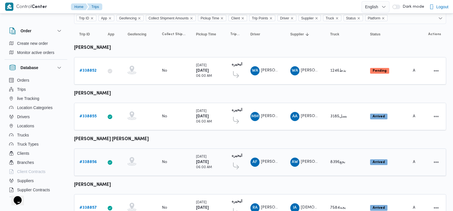
click at [92, 160] on b "# 338856" at bounding box center [88, 162] width 17 height 4
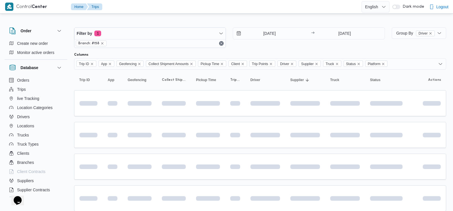
scroll to position [46, 0]
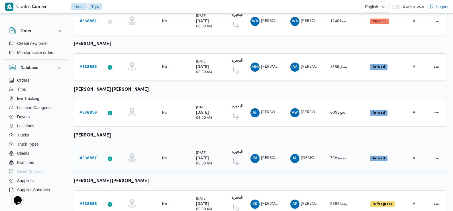
click at [94, 157] on b "# 338857" at bounding box center [88, 158] width 17 height 4
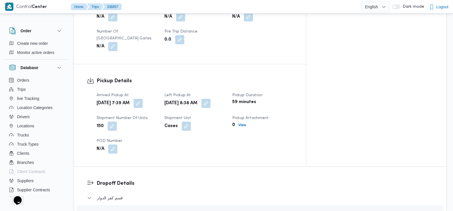
scroll to position [332, 0]
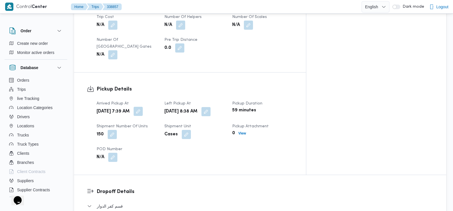
click at [143, 107] on button "button" at bounding box center [138, 111] width 9 height 9
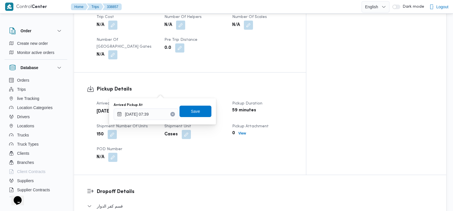
click at [158, 107] on div "Arrived Pickup At 22/09/2025 07:39" at bounding box center [146, 111] width 65 height 17
click at [158, 115] on input "22/09/2025 07:39" at bounding box center [146, 113] width 65 height 11
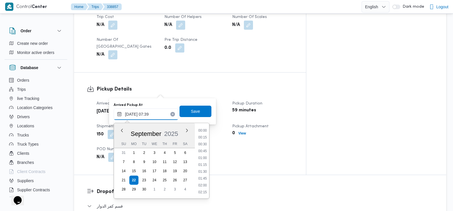
scroll to position [171, 0]
click at [204, 164] on li "07:30" at bounding box center [202, 165] width 13 height 6
type input "22/09/2025 07:30"
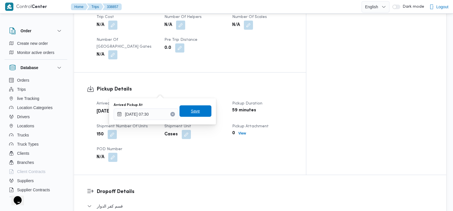
click at [189, 107] on span "Save" at bounding box center [196, 110] width 32 height 11
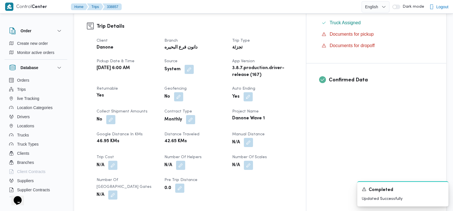
scroll to position [0, 0]
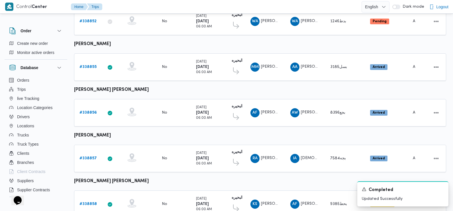
scroll to position [107, 0]
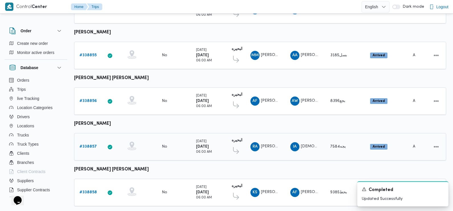
click at [91, 145] on b "# 338857" at bounding box center [88, 147] width 17 height 4
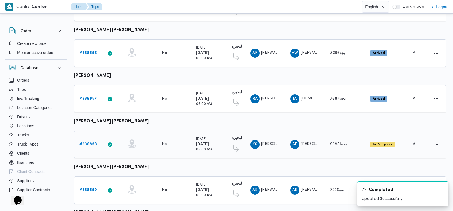
click at [90, 142] on b "# 338858" at bounding box center [88, 144] width 17 height 4
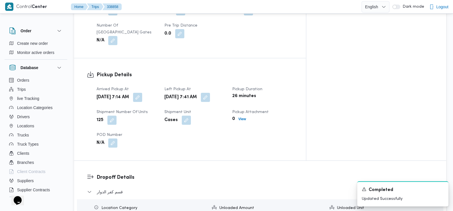
scroll to position [343, 0]
click at [142, 92] on button "button" at bounding box center [137, 96] width 9 height 9
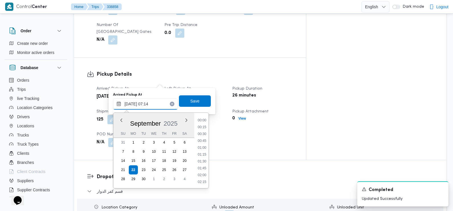
click at [155, 106] on input "22/09/2025 07:14" at bounding box center [145, 103] width 65 height 11
click at [203, 148] on li "06:45" at bounding box center [202, 148] width 13 height 6
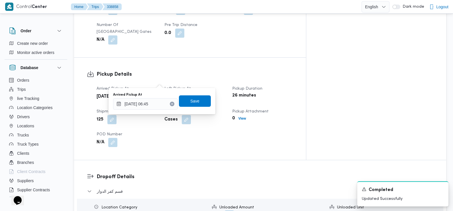
type input "22/09/2025 07:14"
click at [227, 110] on div "Arrived Pickup At Mon, Sep 22, 2025 7:14 AM Left Pickup At Mon, Sep 22, 2025 7:…" at bounding box center [195, 116] width 204 height 68
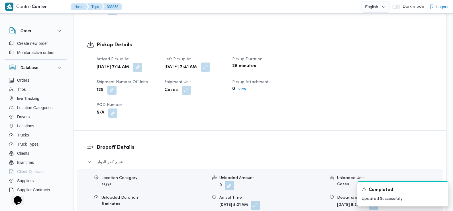
scroll to position [371, 0]
click at [210, 63] on button "button" at bounding box center [205, 67] width 9 height 9
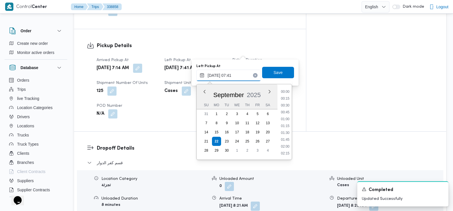
click at [243, 74] on input "22/09/2025 07:41" at bounding box center [228, 75] width 65 height 11
click at [287, 154] on li "08:30" at bounding box center [285, 154] width 13 height 6
type input "22/09/2025 08:30"
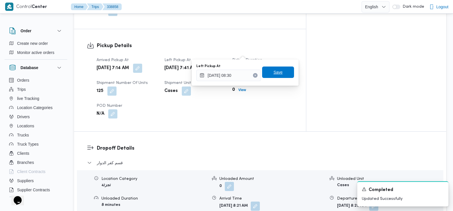
click at [281, 70] on span "Save" at bounding box center [278, 71] width 32 height 11
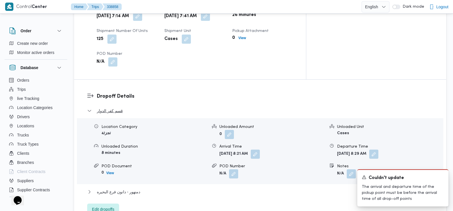
scroll to position [424, 0]
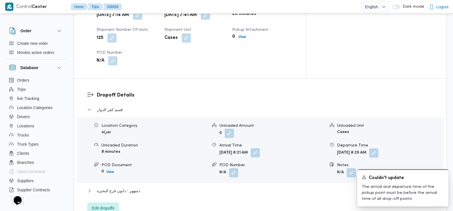
click at [260, 148] on button "button" at bounding box center [255, 152] width 9 height 9
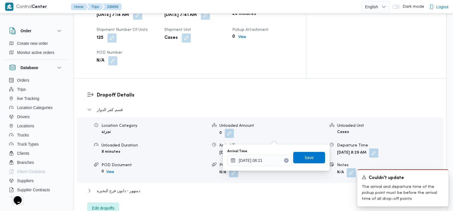
click at [250, 91] on h3 "Dropoff Details" at bounding box center [265, 95] width 337 height 8
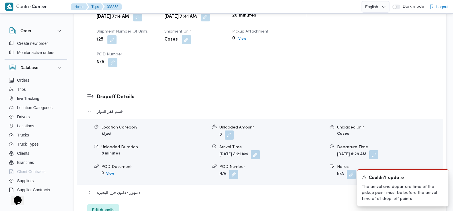
scroll to position [502, 0]
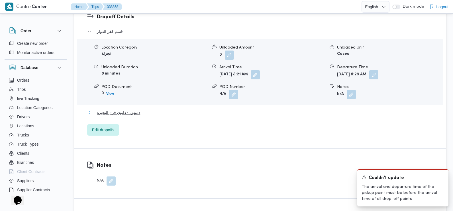
click at [115, 109] on span "دمنهور - دانون فرع البحيره" at bounding box center [118, 112] width 43 height 7
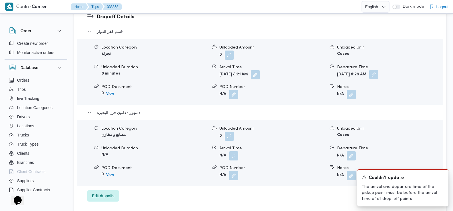
click at [379, 70] on button "button" at bounding box center [374, 74] width 9 height 9
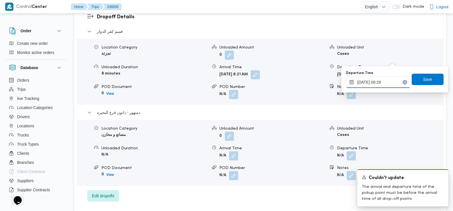
click at [379, 83] on input "22/09/2025 08:29" at bounding box center [378, 81] width 65 height 11
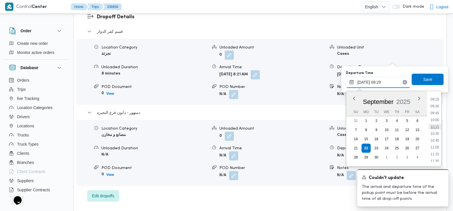
scroll to position [257, 0]
click at [434, 155] on li "11:30" at bounding box center [435, 156] width 13 height 6
type input "22/09/2025 11:30"
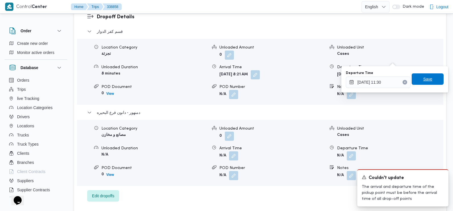
click at [425, 79] on span "Save" at bounding box center [427, 79] width 9 height 7
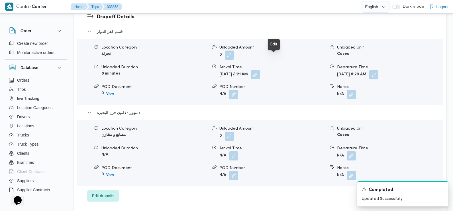
click at [260, 70] on button "button" at bounding box center [255, 74] width 9 height 9
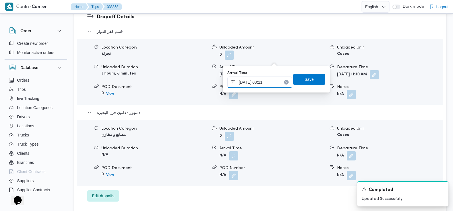
click at [265, 79] on input "22/09/2025 08:21" at bounding box center [260, 81] width 65 height 11
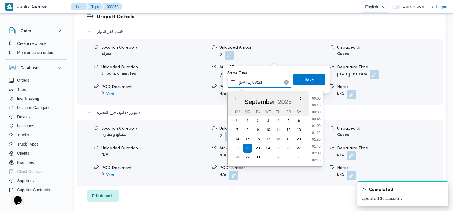
scroll to position [191, 0]
click at [318, 153] on li "09:00" at bounding box center [316, 154] width 13 height 6
type input "[DATE] 09:00"
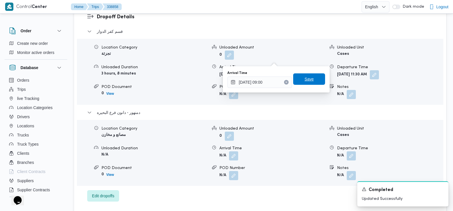
click at [305, 76] on span "Save" at bounding box center [309, 79] width 9 height 7
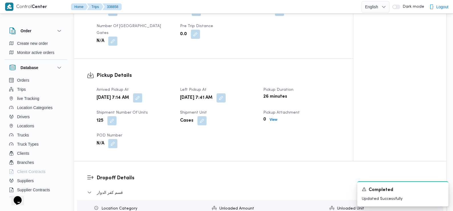
scroll to position [343, 0]
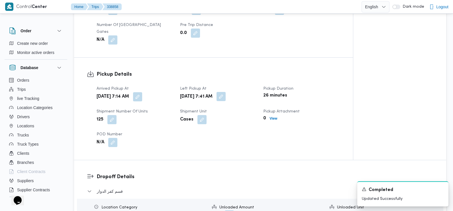
click at [226, 92] on button "button" at bounding box center [221, 96] width 9 height 9
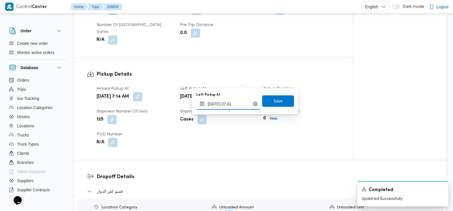
click at [242, 103] on input "22/09/2025 07:41" at bounding box center [228, 103] width 65 height 11
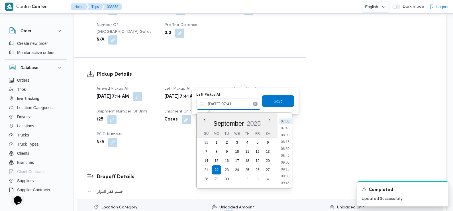
scroll to position [205, 0]
click at [286, 173] on li "09:30" at bounding box center [285, 175] width 13 height 6
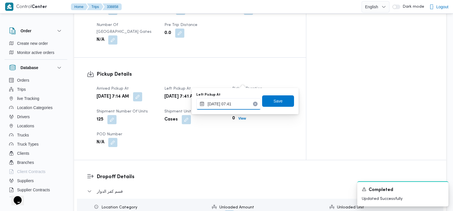
click at [238, 99] on input "22/09/2025 07:41" at bounding box center [228, 103] width 65 height 11
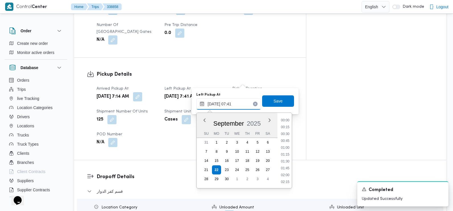
scroll to position [171, 0]
click at [287, 181] on li "08:30" at bounding box center [285, 182] width 13 height 6
type input "22/09/2025 08:30"
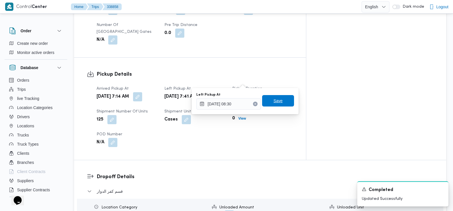
click at [281, 103] on span "Save" at bounding box center [278, 100] width 32 height 11
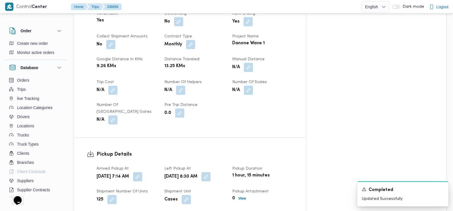
scroll to position [0, 0]
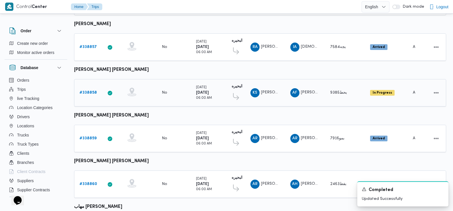
scroll to position [201, 0]
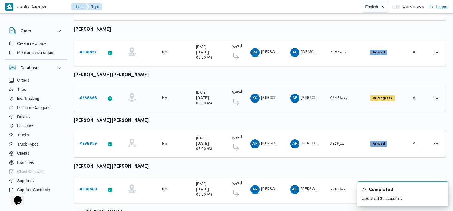
click at [90, 96] on b "# 338858" at bounding box center [88, 98] width 17 height 4
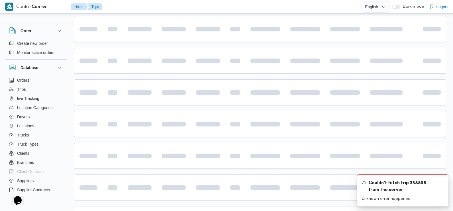
scroll to position [253, 0]
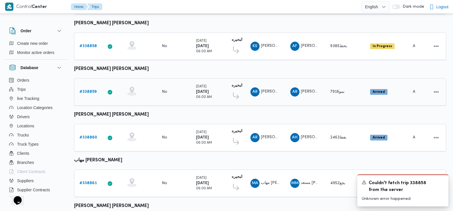
click at [91, 90] on b "# 338859" at bounding box center [88, 92] width 17 height 4
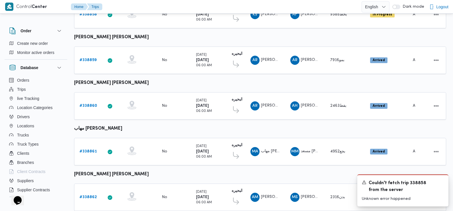
scroll to position [271, 0]
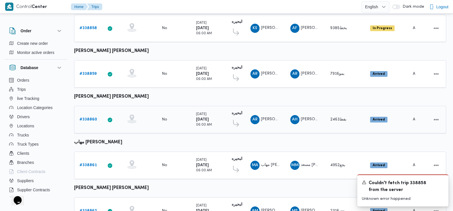
click at [90, 117] on b "# 338860" at bounding box center [89, 119] width 18 height 4
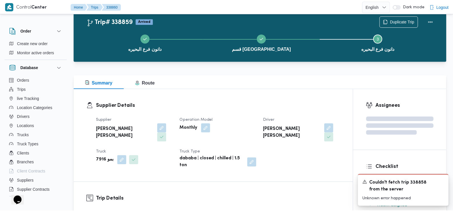
scroll to position [271, 0]
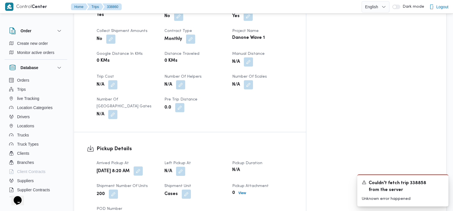
click at [143, 166] on button "button" at bounding box center [138, 170] width 9 height 9
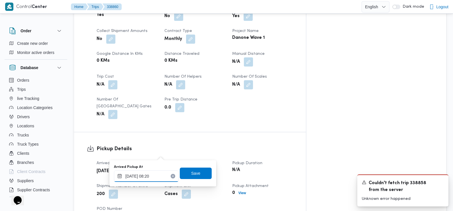
click at [154, 175] on input "22/09/2025 08:20" at bounding box center [146, 175] width 65 height 11
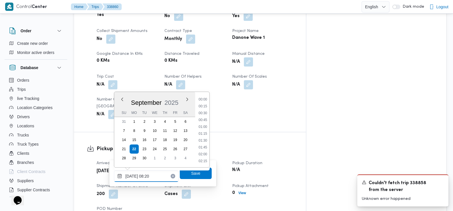
scroll to position [191, 0]
click at [205, 113] on li "07:30" at bounding box center [202, 114] width 13 height 6
type input "[DATE] 07:30"
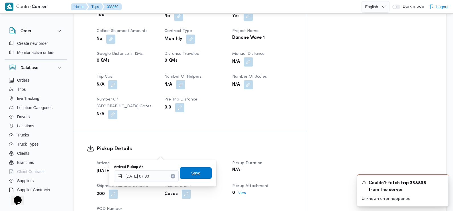
click at [193, 171] on span "Save" at bounding box center [195, 172] width 9 height 7
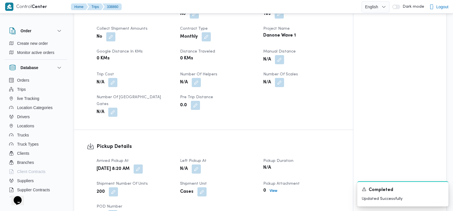
click at [196, 157] on dt "Left Pickup At" at bounding box center [218, 160] width 77 height 7
click at [197, 164] on button "button" at bounding box center [196, 168] width 9 height 9
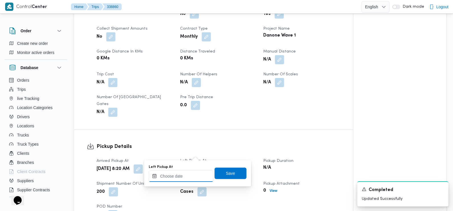
click at [196, 174] on input "Left Pickup At" at bounding box center [181, 175] width 65 height 11
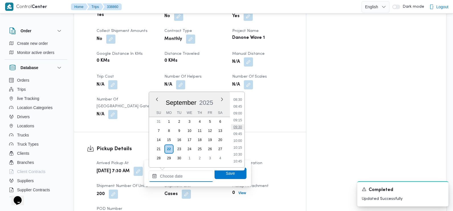
scroll to position [228, 0]
click at [240, 110] on li "08:45" at bounding box center [237, 111] width 13 height 6
type input "[DATE] 08:45"
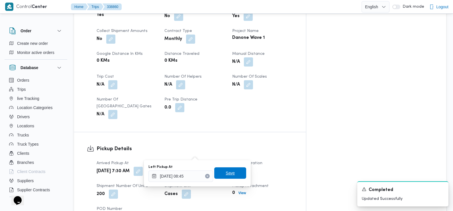
click at [232, 172] on span "Save" at bounding box center [230, 172] width 32 height 11
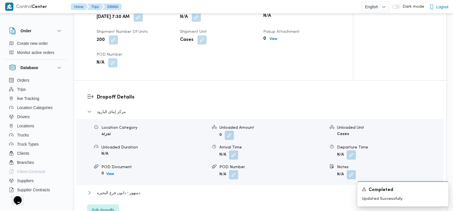
scroll to position [423, 0]
click at [234, 150] on button "button" at bounding box center [233, 154] width 9 height 9
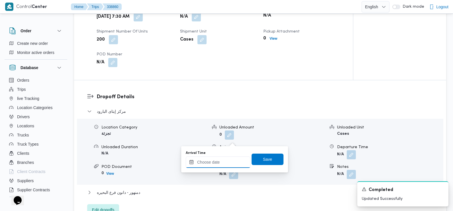
click at [232, 162] on input "Arrival Time" at bounding box center [218, 161] width 65 height 11
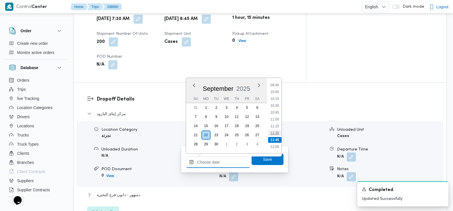
scroll to position [256, 0]
click at [275, 96] on li "09:45" at bounding box center [274, 96] width 13 height 6
type input "22/09/2025 09:45"
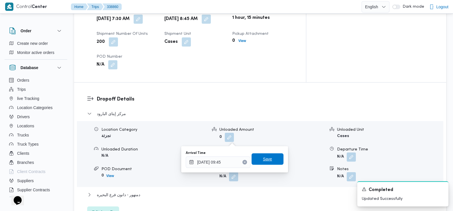
click at [267, 157] on span "Save" at bounding box center [267, 158] width 9 height 7
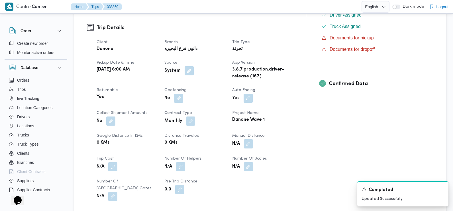
scroll to position [0, 0]
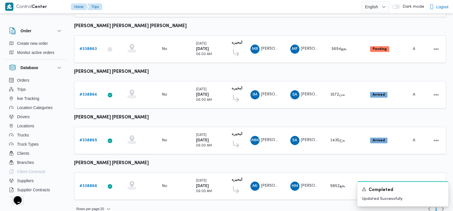
scroll to position [479, 0]
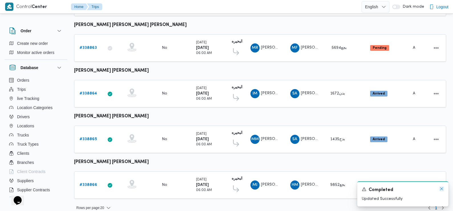
click at [443, 188] on icon "Dismiss toast" at bounding box center [442, 188] width 5 height 5
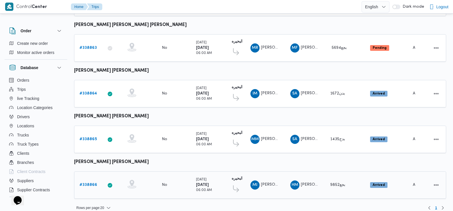
click at [91, 181] on link "# 338866" at bounding box center [89, 184] width 18 height 7
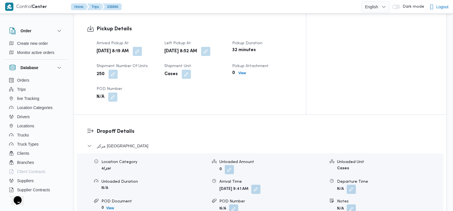
scroll to position [391, 0]
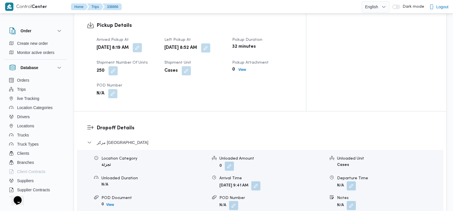
click at [142, 43] on button "button" at bounding box center [137, 47] width 9 height 9
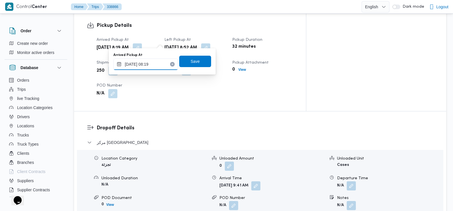
click at [150, 60] on input "22/09/2025 08:19" at bounding box center [145, 63] width 65 height 11
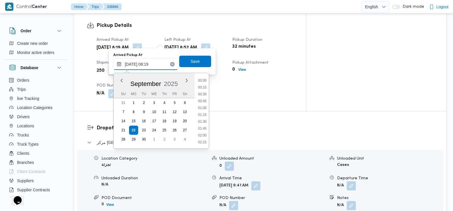
scroll to position [191, 0]
click at [205, 93] on li "07:30" at bounding box center [202, 95] width 13 height 6
type input "[DATE] 07:30"
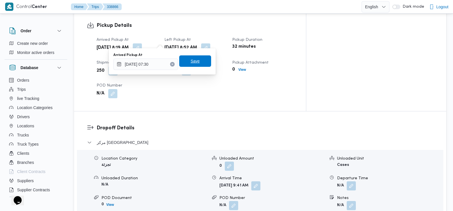
click at [204, 62] on span "Save" at bounding box center [195, 60] width 32 height 11
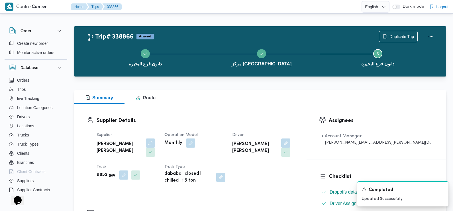
scroll to position [0, 0]
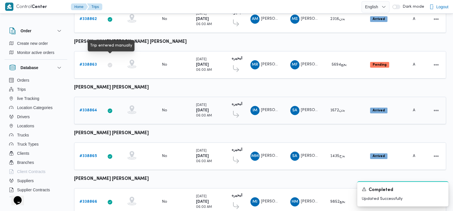
scroll to position [479, 0]
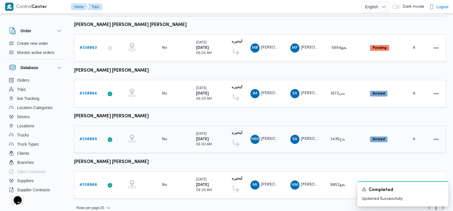
click at [91, 137] on b "# 338865" at bounding box center [88, 139] width 17 height 4
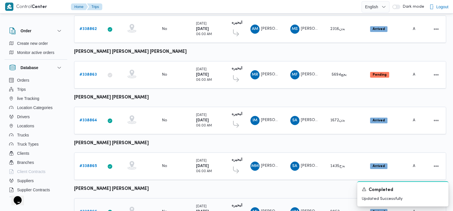
scroll to position [479, 0]
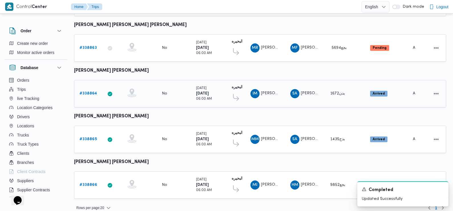
click at [92, 92] on b "# 338864" at bounding box center [89, 94] width 18 height 4
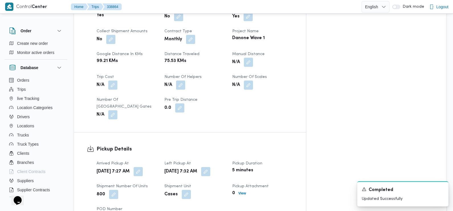
scroll to position [266, 0]
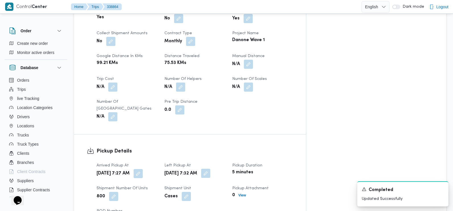
click at [210, 169] on button "button" at bounding box center [205, 173] width 9 height 9
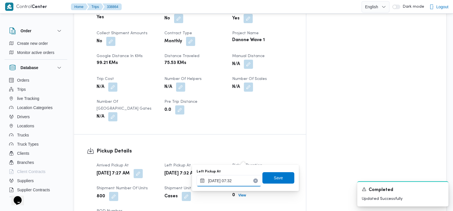
click at [234, 181] on input "22/09/2025 07:32" at bounding box center [229, 180] width 65 height 11
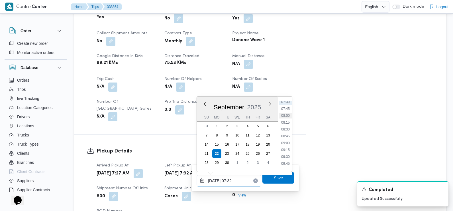
scroll to position [216, 0]
click at [287, 126] on li "08:45" at bounding box center [285, 127] width 13 height 6
type input "[DATE] 08:45"
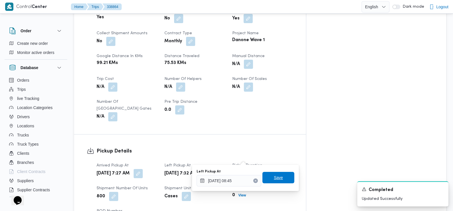
click at [275, 176] on span "Save" at bounding box center [278, 177] width 9 height 7
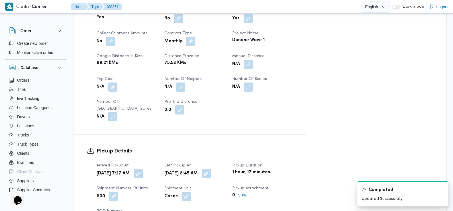
scroll to position [0, 0]
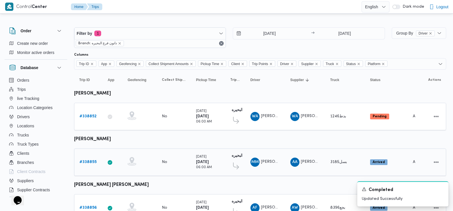
click at [92, 160] on b "# 338855" at bounding box center [88, 162] width 17 height 4
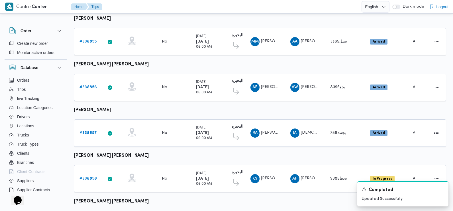
scroll to position [112, 0]
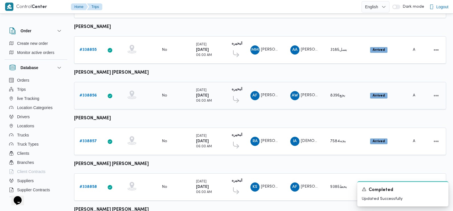
click at [90, 94] on b "# 338856" at bounding box center [88, 96] width 17 height 4
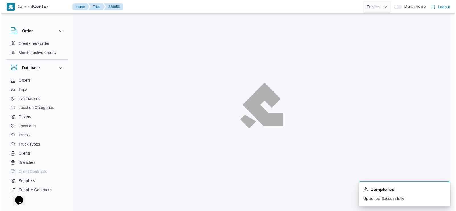
scroll to position [15, 0]
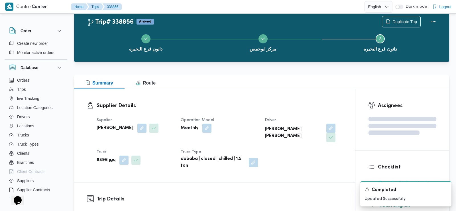
click at [189, 114] on div "Supplier Details Supplier عمرو وحيد عطية جاب الله Operation Model Monthly Drive…" at bounding box center [214, 135] width 281 height 93
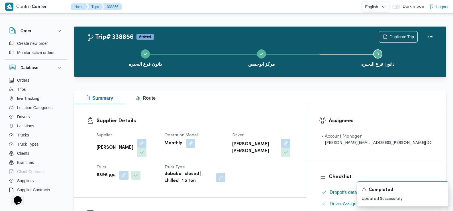
scroll to position [0, 0]
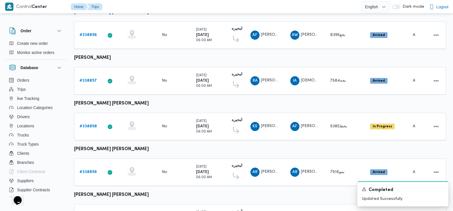
scroll to position [172, 0]
click at [88, 79] on b "# 338857" at bounding box center [88, 81] width 17 height 4
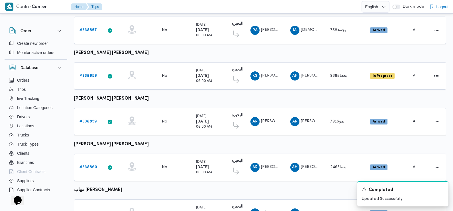
scroll to position [221, 0]
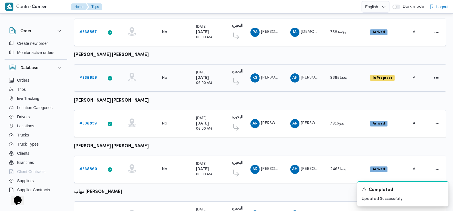
click at [89, 76] on b "# 338858" at bounding box center [88, 78] width 17 height 4
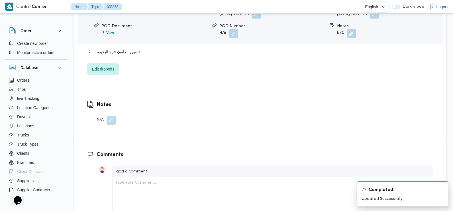
scroll to position [567, 0]
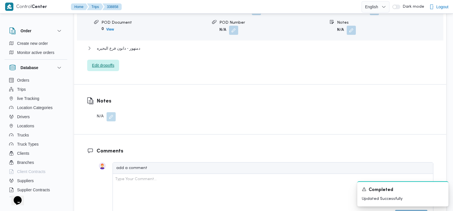
click at [110, 62] on span "Edit dropoffs" at bounding box center [103, 65] width 22 height 7
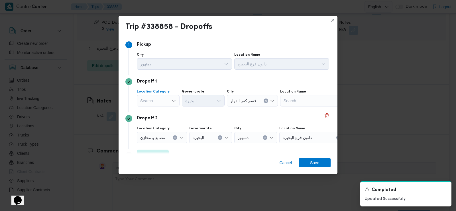
click at [159, 100] on div "Search" at bounding box center [158, 100] width 43 height 11
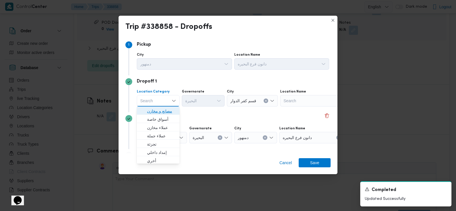
click at [164, 111] on span "مصانع و مخازن" at bounding box center [161, 110] width 29 height 7
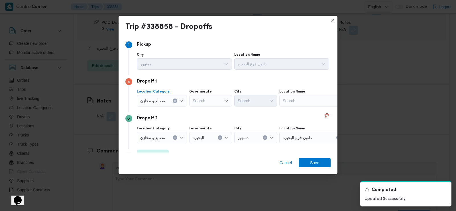
drag, startPoint x: 163, startPoint y: 99, endPoint x: 157, endPoint y: 103, distance: 6.9
click at [157, 103] on span "مصانع و مخازن" at bounding box center [152, 100] width 25 height 6
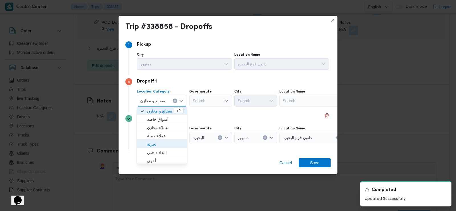
click at [156, 144] on span "تجزئة" at bounding box center [165, 144] width 36 height 7
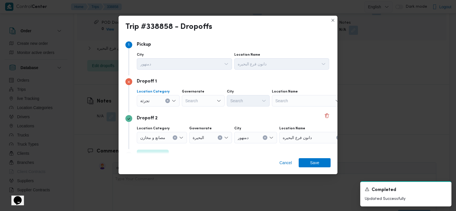
click at [199, 107] on div "Location Category تجزئة Combo box. Selected. تجزئة. Press Backspace to delete ت…" at bounding box center [233, 97] width 195 height 19
click at [201, 102] on div "Search" at bounding box center [203, 100] width 43 height 11
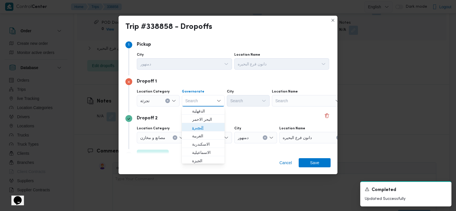
click at [199, 126] on span "البحيرة" at bounding box center [206, 127] width 29 height 7
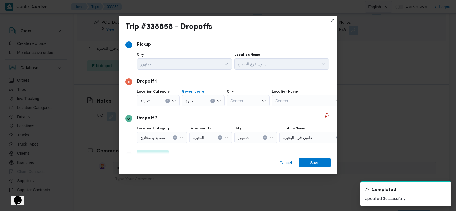
click at [240, 100] on div "Search" at bounding box center [248, 100] width 43 height 11
type input "دمنه"
click at [253, 113] on span "مركز دمنه ور" at bounding box center [251, 110] width 29 height 7
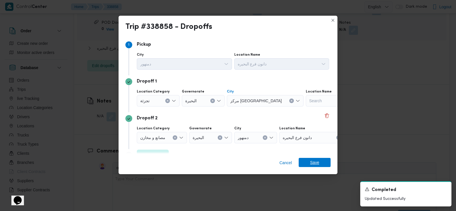
click at [314, 164] on span "Save" at bounding box center [314, 162] width 9 height 9
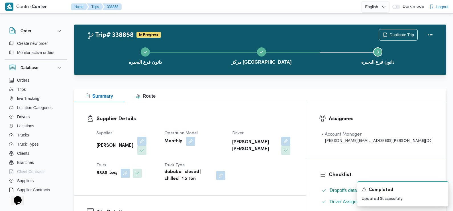
scroll to position [0, 0]
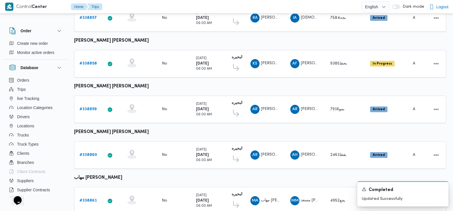
scroll to position [235, 0]
click at [90, 107] on b "# 338859" at bounding box center [88, 109] width 17 height 4
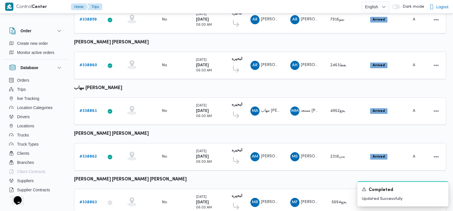
scroll to position [316, 0]
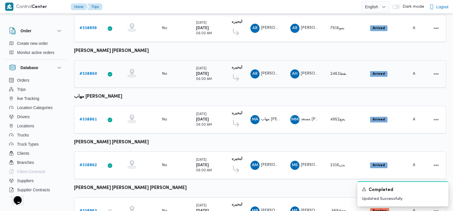
click at [90, 72] on b "# 338860" at bounding box center [89, 74] width 18 height 4
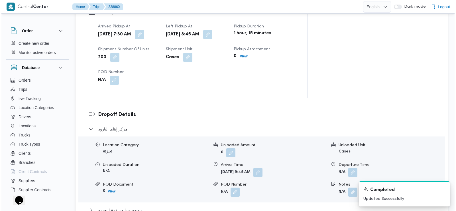
scroll to position [450, 0]
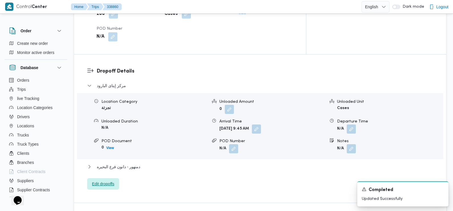
click at [109, 180] on span "Edit dropoffs" at bounding box center [103, 183] width 22 height 7
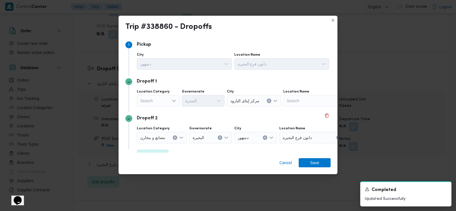
click at [161, 101] on div "Search" at bounding box center [158, 100] width 43 height 11
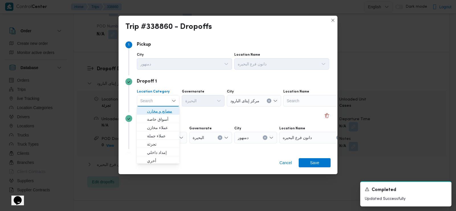
click at [165, 113] on span "مصانع و مخازن" at bounding box center [161, 110] width 29 height 7
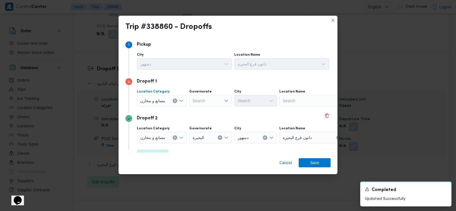
drag, startPoint x: 165, startPoint y: 104, endPoint x: 159, endPoint y: 104, distance: 6.3
drag, startPoint x: 159, startPoint y: 104, endPoint x: 155, endPoint y: 100, distance: 5.7
drag, startPoint x: 155, startPoint y: 100, endPoint x: 146, endPoint y: 103, distance: 10.0
click at [146, 103] on span "مصانع و مخازن" at bounding box center [152, 100] width 25 height 6
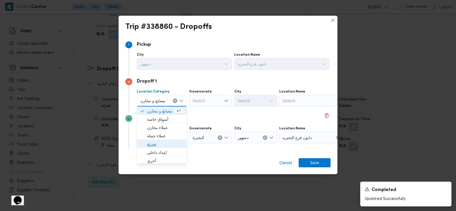
click at [161, 143] on span "تجزئة" at bounding box center [165, 144] width 36 height 7
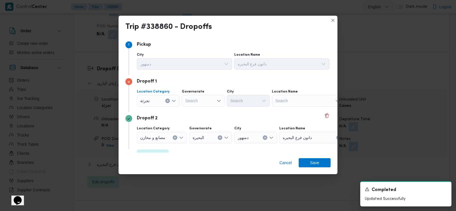
click at [206, 103] on div "Search" at bounding box center [203, 100] width 43 height 11
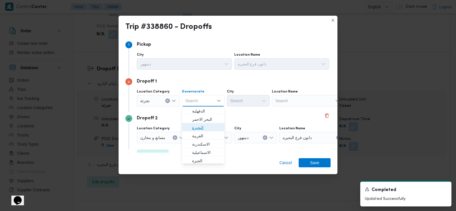
click at [204, 126] on span "البحيرة" at bounding box center [206, 127] width 29 height 7
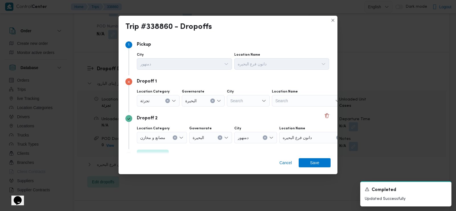
drag, startPoint x: 241, startPoint y: 103, endPoint x: 341, endPoint y: 21, distance: 129.6
click at [341, 21] on div "Trip #338860 - Dropoffs Step 1 1 Pickup City دمنهور Location Name دانون فرع الب…" at bounding box center [228, 105] width 456 height 211
click at [334, 19] on button "Closes this modal window" at bounding box center [333, 20] width 7 height 7
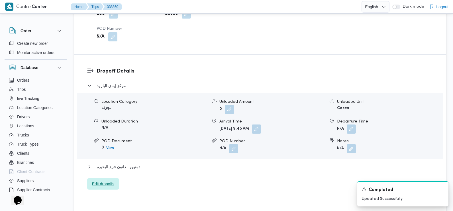
click at [100, 180] on span "Edit dropoffs" at bounding box center [103, 183] width 22 height 7
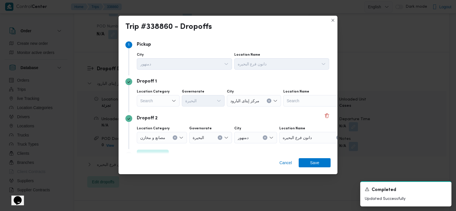
scroll to position [13, 0]
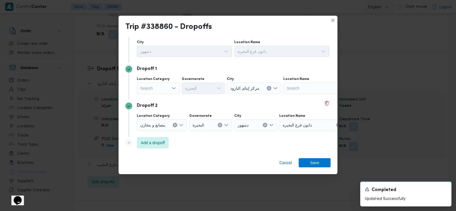
click at [158, 126] on span "مصانع و مخازن" at bounding box center [152, 124] width 25 height 6
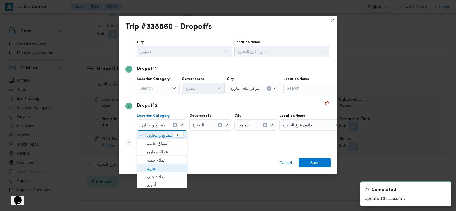
click at [160, 166] on span "تجزئة" at bounding box center [165, 168] width 36 height 7
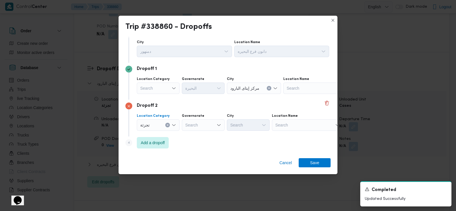
click at [199, 125] on div "Search" at bounding box center [203, 124] width 43 height 11
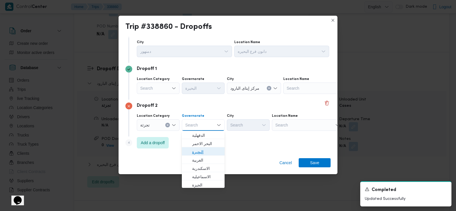
click at [206, 152] on span "البحيرة" at bounding box center [206, 151] width 29 height 7
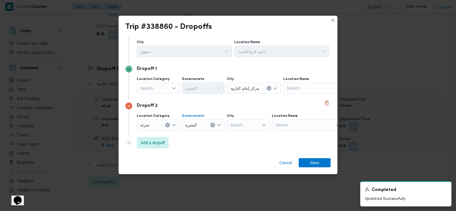
click at [248, 127] on div "Search" at bounding box center [248, 124] width 43 height 11
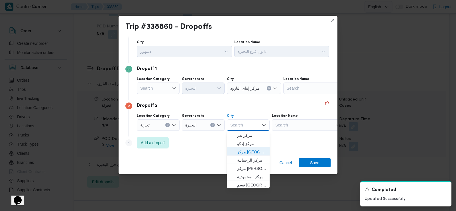
click at [252, 151] on span "مركز دمنهور" at bounding box center [251, 151] width 29 height 7
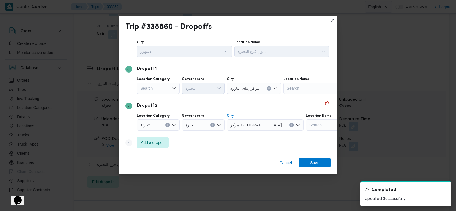
click at [160, 140] on span "Add a dropoff" at bounding box center [153, 142] width 24 height 7
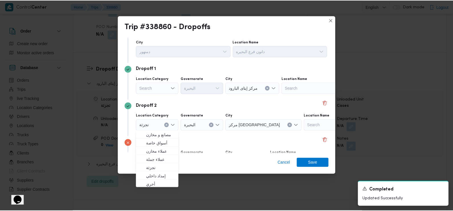
scroll to position [49, 0]
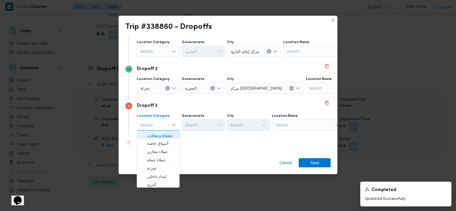
click at [165, 136] on span "مصانع و مخازن" at bounding box center [161, 134] width 29 height 7
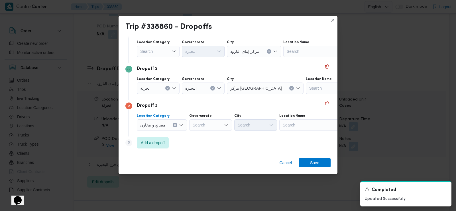
click at [217, 125] on div "Search" at bounding box center [210, 124] width 43 height 11
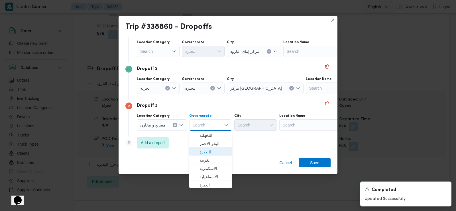
click at [210, 152] on span "البحيرة" at bounding box center [214, 151] width 29 height 7
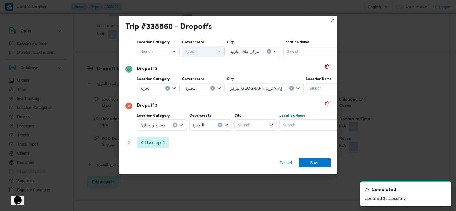
click at [309, 123] on div "Search" at bounding box center [314, 124] width 71 height 11
click at [307, 136] on span "دانون فرع البحيره | | منشأة المطران" at bounding box center [319, 135] width 58 height 7
click at [307, 163] on span "Save" at bounding box center [315, 162] width 32 height 9
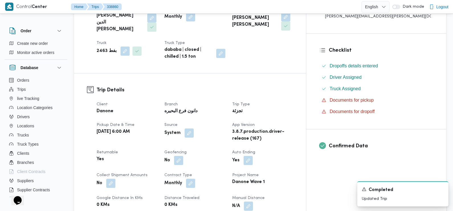
scroll to position [0, 0]
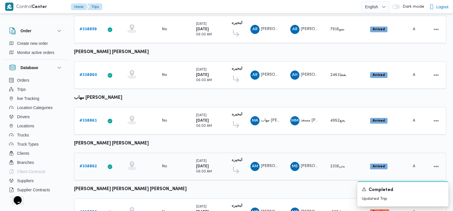
scroll to position [314, 0]
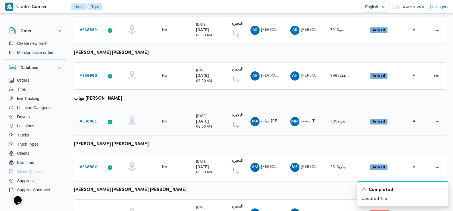
click at [83, 119] on b "# 338861" at bounding box center [88, 121] width 17 height 4
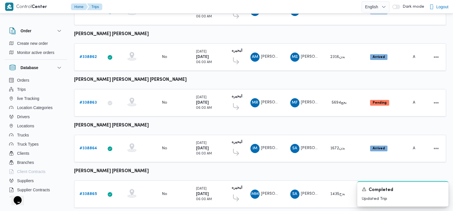
scroll to position [422, 0]
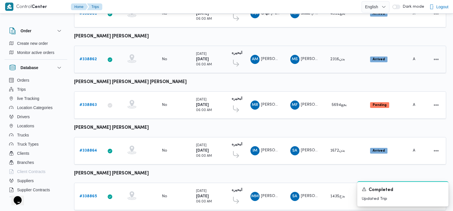
click at [86, 57] on b "# 338862" at bounding box center [88, 59] width 17 height 4
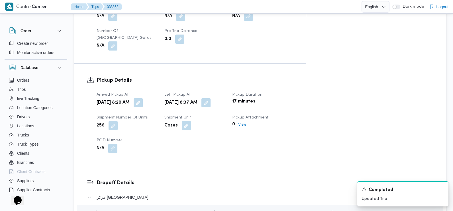
scroll to position [336, 0]
click at [143, 100] on button "button" at bounding box center [138, 102] width 9 height 9
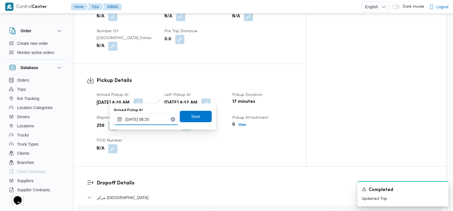
click at [159, 123] on input "22/09/2025 08:20" at bounding box center [146, 118] width 65 height 11
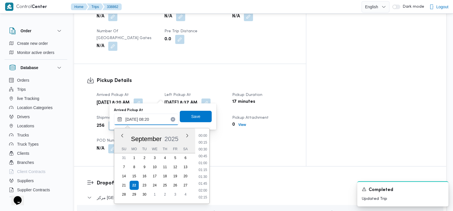
scroll to position [191, 0]
click at [201, 151] on li "07:30" at bounding box center [202, 150] width 13 height 6
type input "[DATE] 07:30"
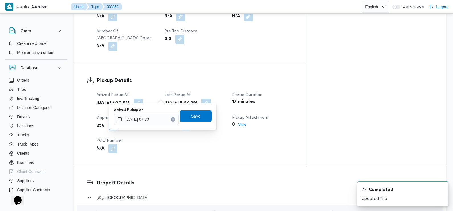
click at [199, 115] on span "Save" at bounding box center [196, 115] width 32 height 11
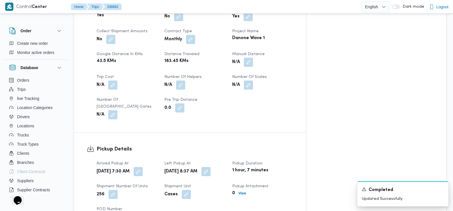
scroll to position [0, 0]
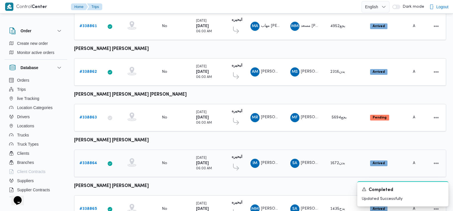
scroll to position [479, 0]
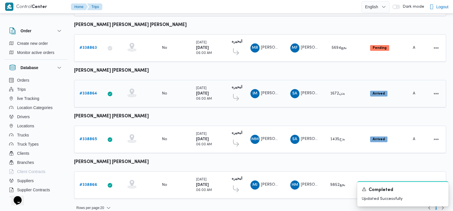
click at [442, 189] on icon "Dismiss toast" at bounding box center [442, 188] width 5 height 5
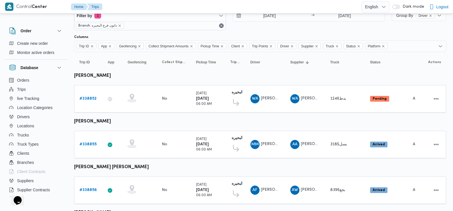
scroll to position [0, 0]
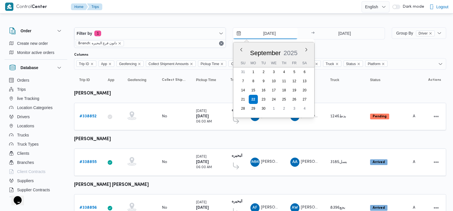
click at [270, 34] on input "[DATE]" at bounding box center [265, 33] width 65 height 11
click at [220, 52] on div at bounding box center [260, 50] width 372 height 5
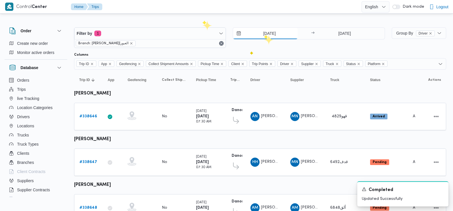
click at [270, 29] on input "[DATE]" at bounding box center [265, 33] width 65 height 11
type input "[DATE]"
click at [329, 32] on input "[DATE]" at bounding box center [344, 33] width 57 height 11
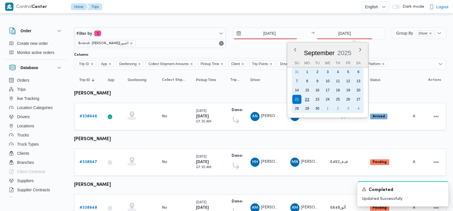
click at [307, 101] on div "22" at bounding box center [307, 99] width 11 height 11
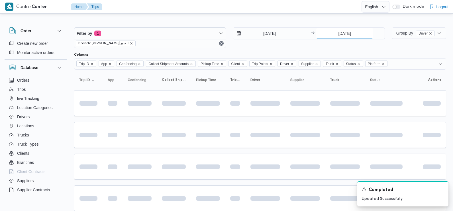
type input "[DATE]"
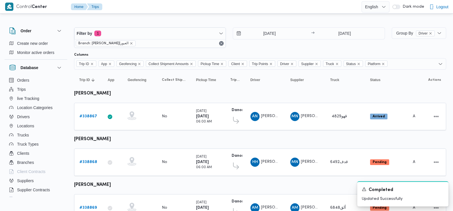
click at [285, 47] on div "[DATE] → [DATE]" at bounding box center [309, 37] width 152 height 21
click at [443, 188] on icon "Dismiss toast" at bounding box center [442, 188] width 3 height 3
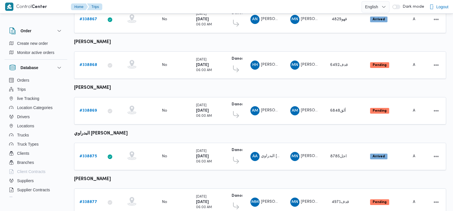
scroll to position [99, 0]
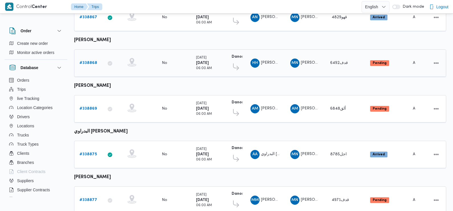
click at [87, 61] on b "# 338868" at bounding box center [89, 63] width 18 height 4
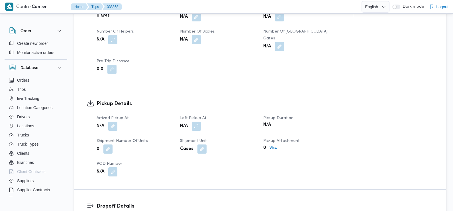
scroll to position [306, 0]
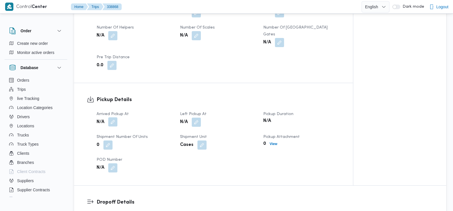
click at [115, 117] on button "button" at bounding box center [112, 121] width 9 height 9
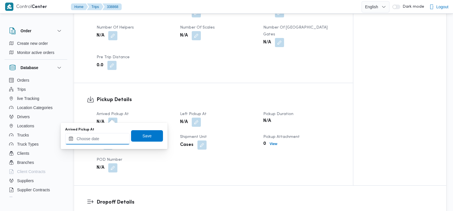
click at [109, 140] on input "Arrived Pickup At" at bounding box center [97, 138] width 65 height 11
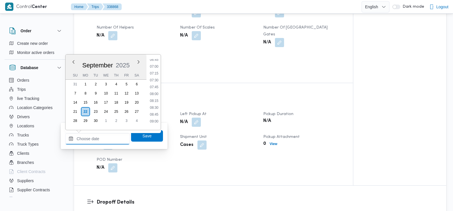
scroll to position [183, 0]
click at [153, 83] on li "07:30" at bounding box center [154, 85] width 13 height 6
type input "22/09/2025 07:30"
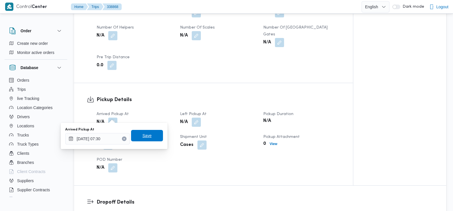
drag, startPoint x: 141, startPoint y: 134, endPoint x: 135, endPoint y: 132, distance: 6.4
click at [135, 132] on span "Save" at bounding box center [147, 135] width 32 height 11
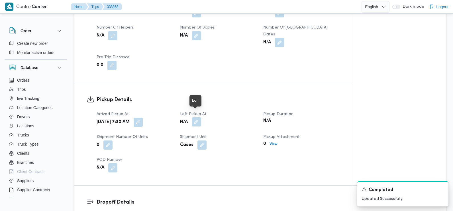
click at [197, 117] on button "button" at bounding box center [196, 121] width 9 height 9
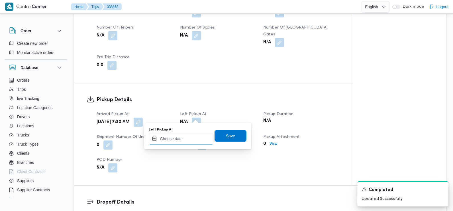
click at [183, 138] on input "Left Pickup At" at bounding box center [181, 138] width 65 height 11
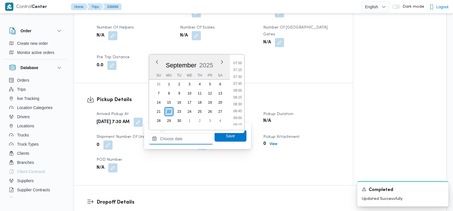
scroll to position [188, 0]
click at [238, 113] on li "08:45" at bounding box center [237, 113] width 13 height 6
type input "22/09/2025 08:45"
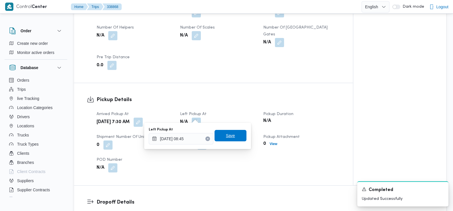
click at [236, 136] on span "Save" at bounding box center [231, 135] width 32 height 11
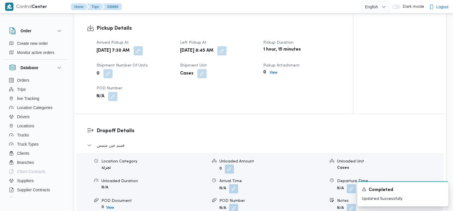
scroll to position [450, 0]
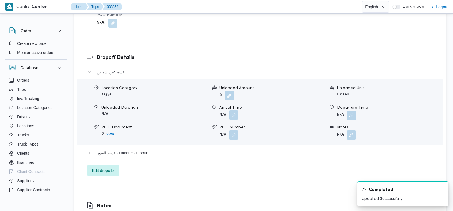
click at [235, 110] on button "button" at bounding box center [233, 114] width 9 height 9
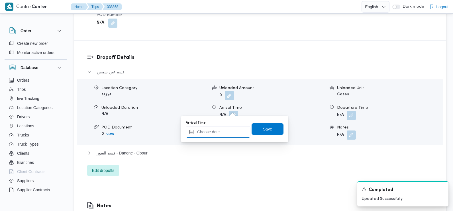
click at [222, 130] on input "Arrival Time" at bounding box center [218, 131] width 65 height 11
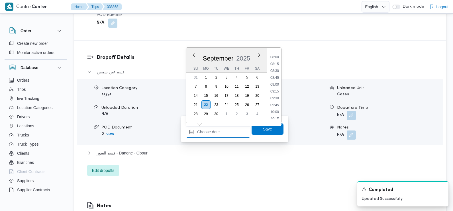
scroll to position [215, 0]
click at [275, 86] on li "09:00" at bounding box center [274, 87] width 13 height 6
type input "22/09/2025 09:00"
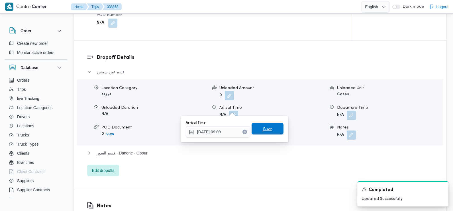
click at [263, 129] on span "Save" at bounding box center [267, 128] width 9 height 7
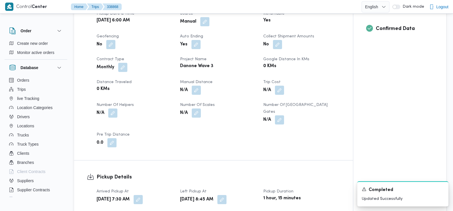
scroll to position [247, 0]
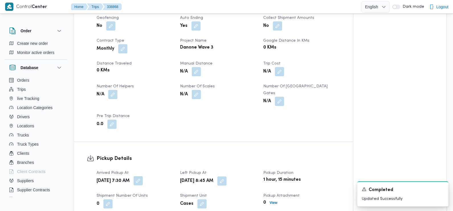
click at [143, 177] on button "button" at bounding box center [138, 180] width 9 height 9
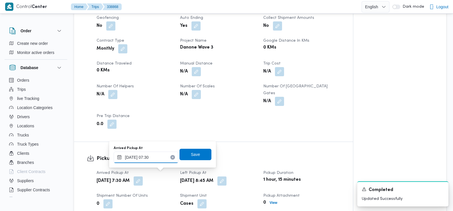
click at [149, 163] on input "22/09/2025 07:30" at bounding box center [146, 156] width 65 height 11
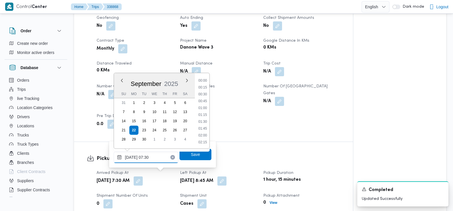
scroll to position [171, 0]
click at [205, 96] on li "06:45" at bounding box center [202, 95] width 13 height 6
type input "22/09/2025 07:30"
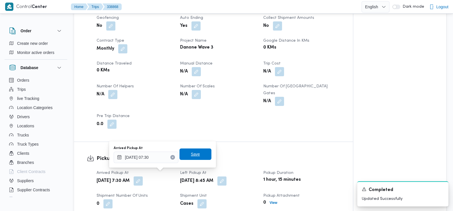
click at [195, 155] on span "Save" at bounding box center [195, 154] width 9 height 7
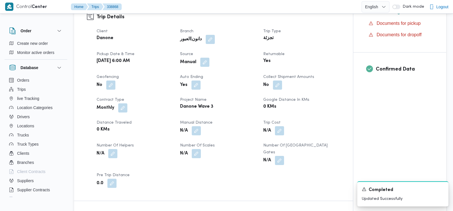
scroll to position [0, 0]
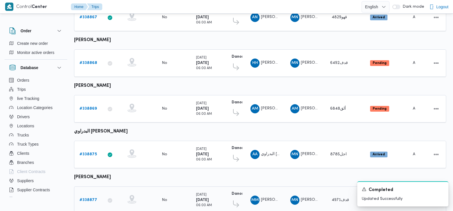
scroll to position [111, 0]
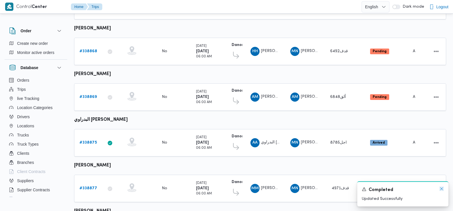
click at [441, 188] on icon "Dismiss toast" at bounding box center [442, 188] width 5 height 5
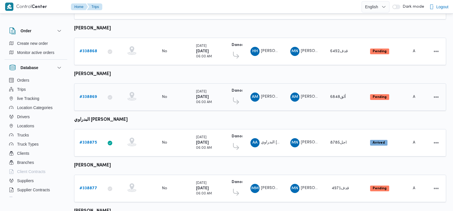
click at [90, 99] on div "# 338869" at bounding box center [88, 96] width 23 height 11
click at [88, 96] on b "# 338869" at bounding box center [88, 97] width 17 height 4
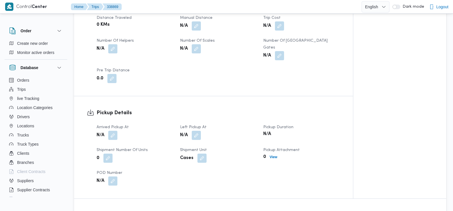
scroll to position [295, 0]
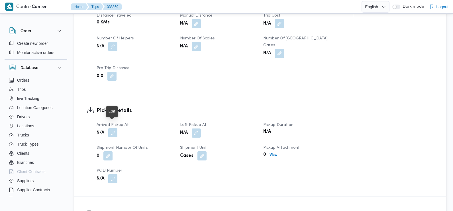
click at [112, 128] on button "button" at bounding box center [112, 132] width 9 height 9
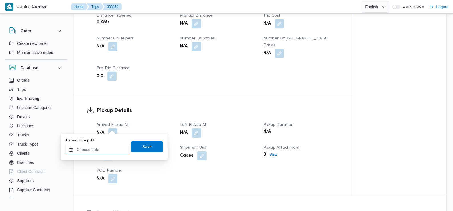
click at [107, 147] on input "Arrived Pickup At" at bounding box center [97, 149] width 65 height 11
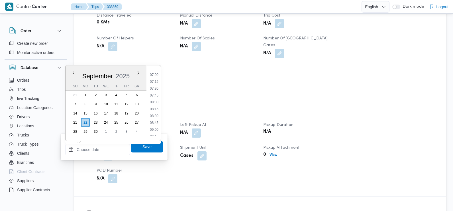
scroll to position [184, 0]
click at [152, 94] on li "07:30" at bounding box center [154, 94] width 13 height 6
type input "22/09/2025 07:30"
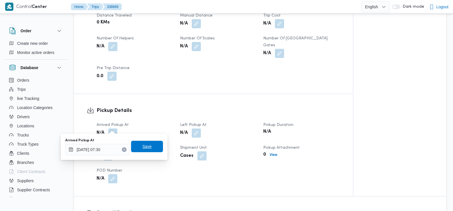
click at [152, 145] on span "Save" at bounding box center [147, 146] width 32 height 11
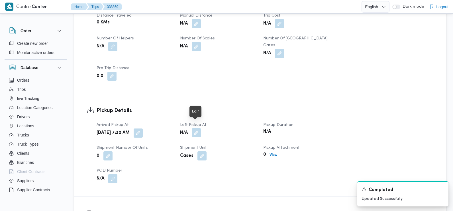
click at [198, 128] on button "button" at bounding box center [196, 132] width 9 height 9
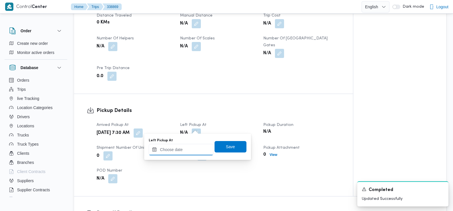
click at [190, 148] on input "Left Pickup At" at bounding box center [181, 149] width 65 height 11
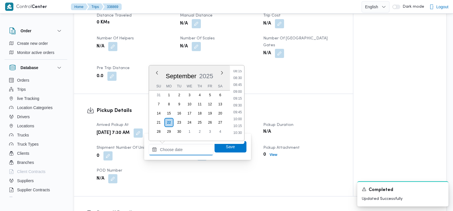
scroll to position [223, 0]
click at [240, 90] on li "08:45" at bounding box center [237, 90] width 13 height 6
type input "22/09/2025 08:45"
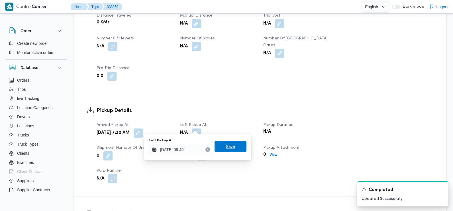
click at [226, 149] on span "Save" at bounding box center [230, 146] width 9 height 7
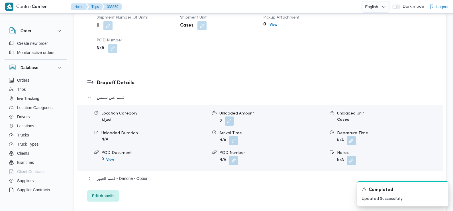
scroll to position [441, 0]
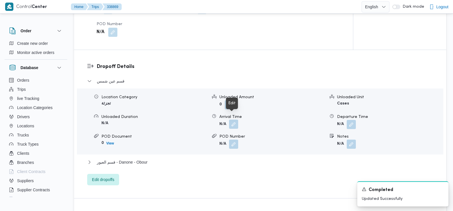
click at [235, 119] on button "button" at bounding box center [233, 123] width 9 height 9
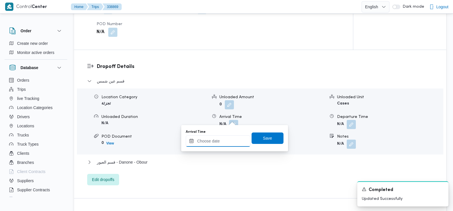
click at [232, 138] on input "Arrival Time" at bounding box center [218, 140] width 65 height 11
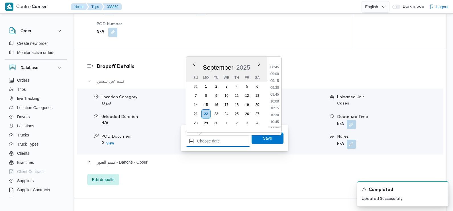
scroll to position [230, 0]
click at [278, 93] on li "09:30" at bounding box center [274, 94] width 13 height 6
type input "22/09/2025 09:30"
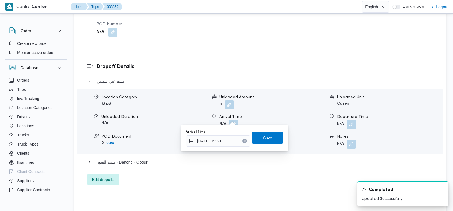
click at [268, 139] on span "Save" at bounding box center [268, 137] width 32 height 11
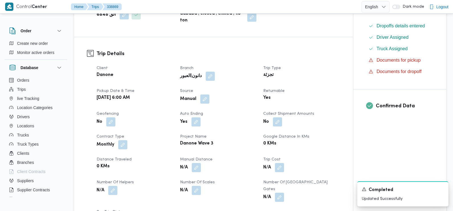
scroll to position [0, 0]
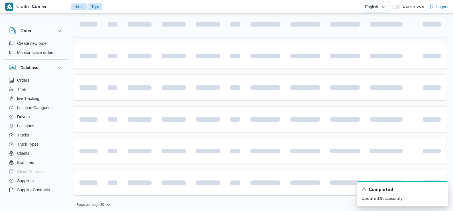
scroll to position [123, 0]
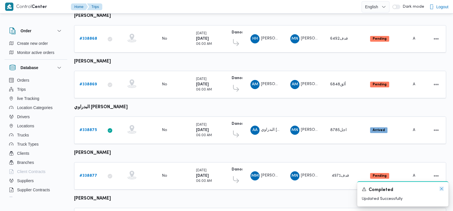
click at [441, 189] on icon "Dismiss toast" at bounding box center [442, 188] width 5 height 5
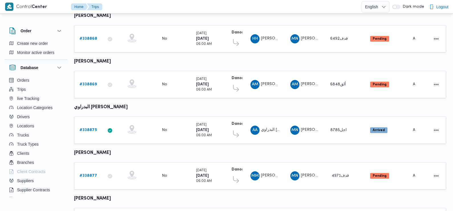
scroll to position [209, 0]
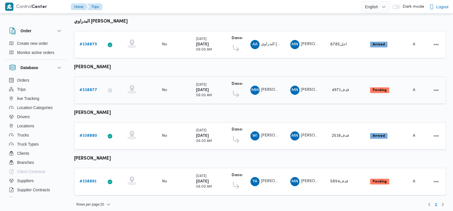
click at [86, 88] on b "# 338877" at bounding box center [89, 90] width 18 height 4
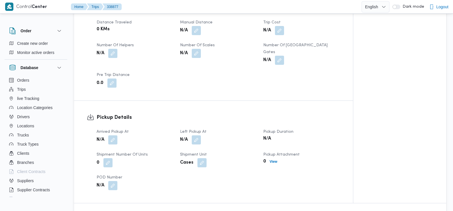
scroll to position [297, 0]
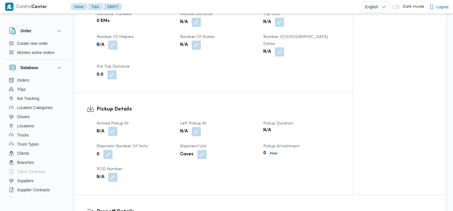
click at [111, 127] on button "button" at bounding box center [112, 131] width 9 height 9
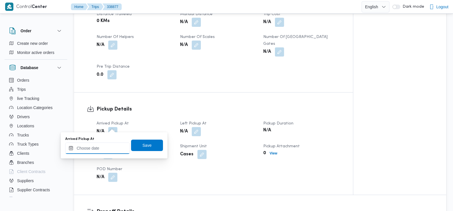
click at [100, 145] on input "Arrived Pickup At" at bounding box center [97, 147] width 65 height 11
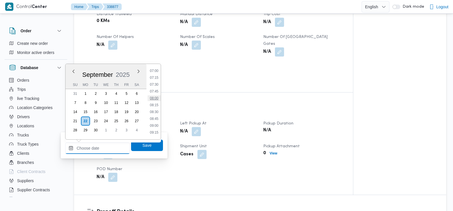
scroll to position [190, 0]
click at [156, 85] on li "07:30" at bounding box center [154, 87] width 13 height 6
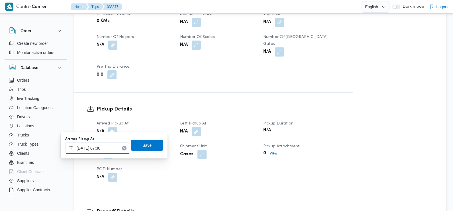
type input "22/09/2025 07:30"
click at [143, 146] on span "Save" at bounding box center [147, 144] width 9 height 7
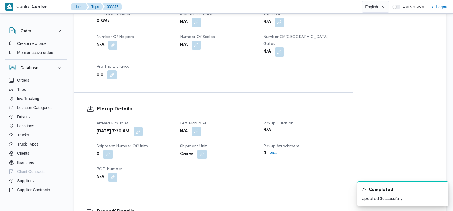
click at [197, 127] on button "button" at bounding box center [196, 131] width 9 height 9
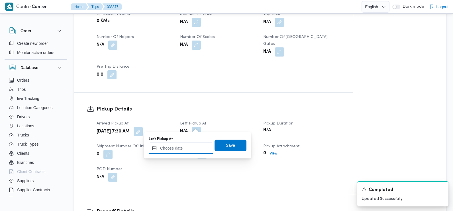
click at [189, 149] on input "Left Pickup At" at bounding box center [181, 147] width 65 height 11
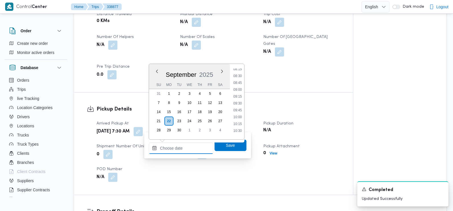
scroll to position [226, 0]
click at [239, 86] on li "08:45" at bounding box center [237, 85] width 13 height 6
type input "22/09/2025 08:45"
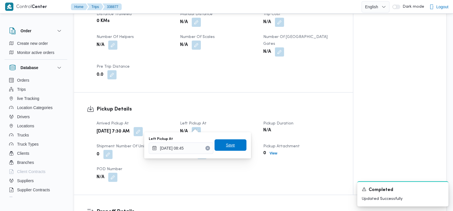
click at [231, 144] on span "Save" at bounding box center [231, 144] width 32 height 11
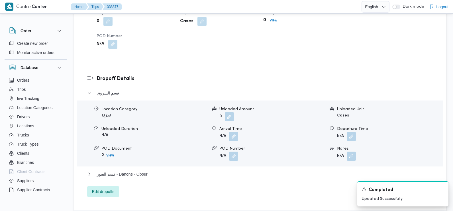
scroll to position [430, 0]
click at [233, 131] on button "button" at bounding box center [233, 135] width 9 height 9
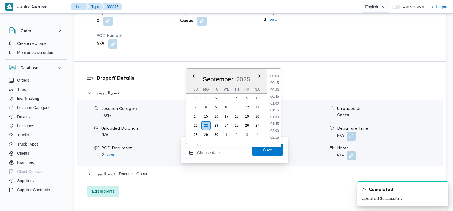
click at [220, 156] on input "Arrival Time" at bounding box center [218, 152] width 65 height 11
click at [276, 123] on li "09:00" at bounding box center [274, 122] width 13 height 6
type input "22/09/2025 09:00"
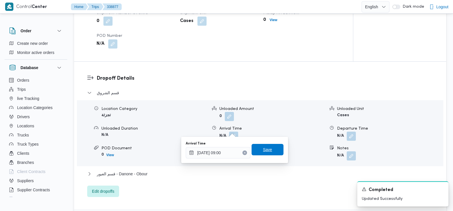
click at [266, 147] on span "Save" at bounding box center [267, 149] width 9 height 7
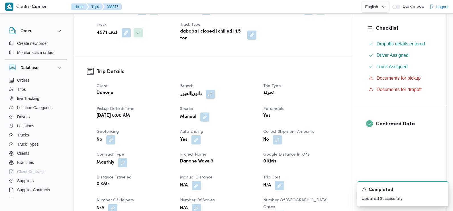
scroll to position [0, 0]
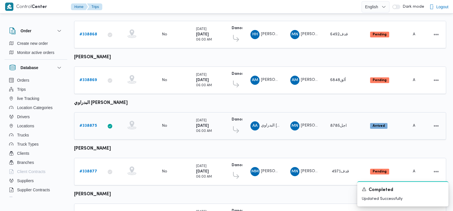
scroll to position [209, 0]
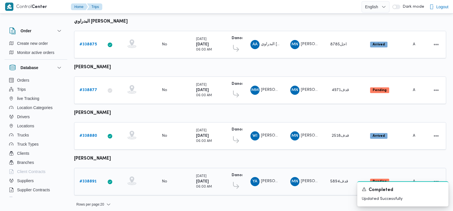
click at [83, 179] on b "# 338891" at bounding box center [88, 181] width 17 height 4
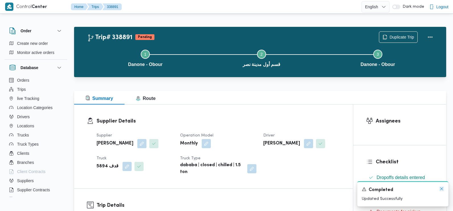
click at [443, 187] on icon "Dismiss toast" at bounding box center [442, 188] width 5 height 5
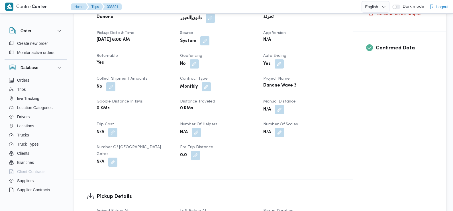
scroll to position [209, 0]
click at [204, 43] on button "button" at bounding box center [204, 40] width 9 height 9
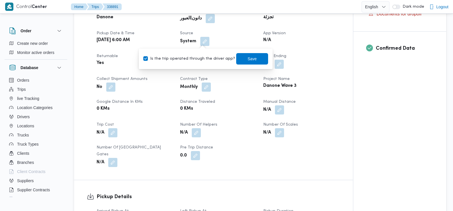
click at [202, 59] on label "Is the trip operated through the driver app?" at bounding box center [189, 58] width 92 height 7
checkbox input "false"
click at [240, 60] on span "Save" at bounding box center [252, 58] width 32 height 11
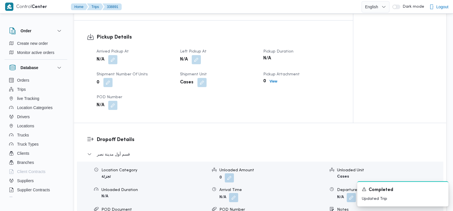
scroll to position [327, 0]
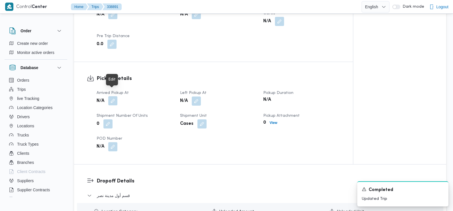
click at [113, 96] on button "button" at bounding box center [112, 100] width 9 height 9
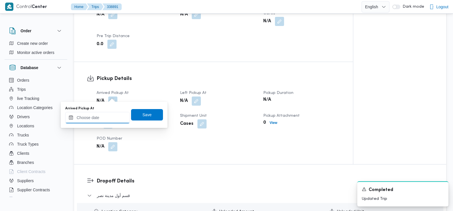
click at [107, 114] on input "Arrived Pickup At" at bounding box center [97, 117] width 65 height 11
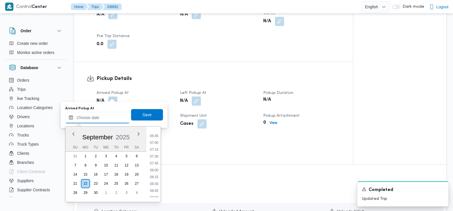
scroll to position [181, 0]
click at [155, 158] on li "07:30" at bounding box center [154, 158] width 13 height 6
type input "22/09/2025 07:30"
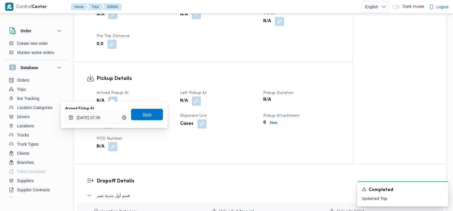
click at [145, 112] on span "Save" at bounding box center [147, 114] width 9 height 7
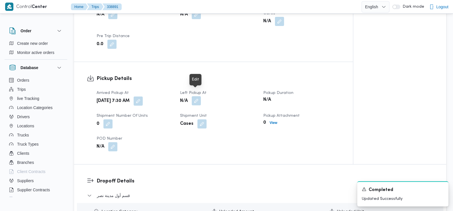
click at [196, 96] on button "button" at bounding box center [196, 100] width 9 height 9
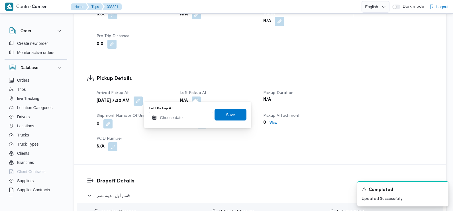
click at [179, 118] on input "Left Pickup At" at bounding box center [181, 117] width 65 height 11
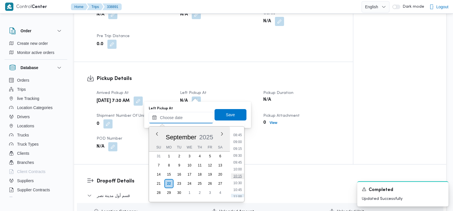
scroll to position [238, 0]
click at [239, 134] on li "08:45" at bounding box center [237, 136] width 13 height 6
type input "22/09/2025 08:45"
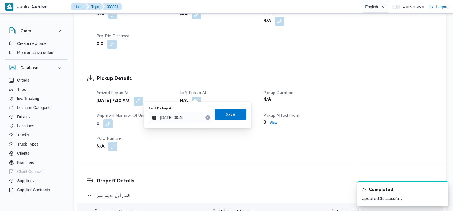
click at [227, 114] on span "Save" at bounding box center [230, 114] width 9 height 7
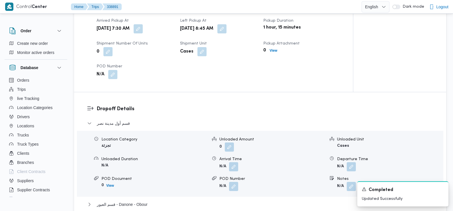
scroll to position [401, 0]
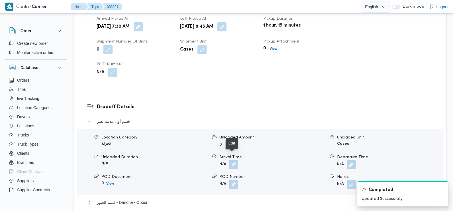
click at [234, 160] on button "button" at bounding box center [233, 164] width 9 height 9
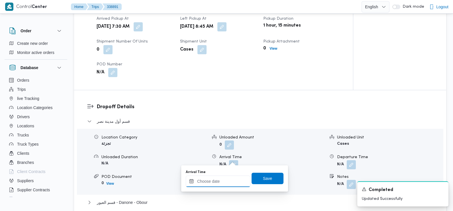
click at [226, 183] on input "Arrival Time" at bounding box center [218, 180] width 65 height 11
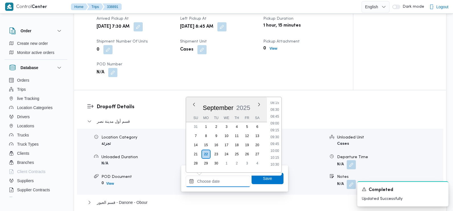
scroll to position [226, 0]
click at [275, 125] on li "09:00" at bounding box center [274, 125] width 13 height 6
type input "22/09/2025 09:00"
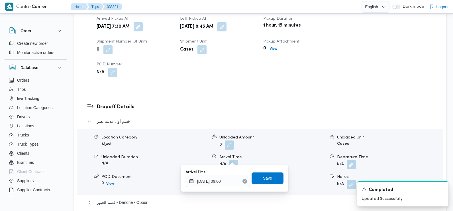
click at [264, 180] on span "Save" at bounding box center [267, 177] width 9 height 7
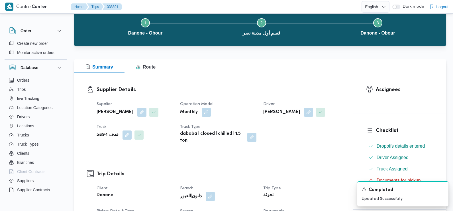
scroll to position [0, 0]
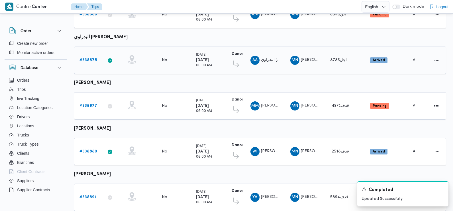
scroll to position [209, 0]
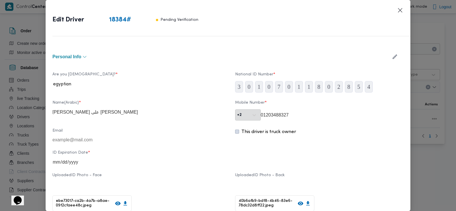
scroll to position [245, 0]
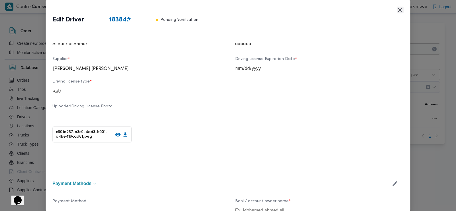
click at [399, 9] on button "Closes this modal window" at bounding box center [400, 10] width 7 height 7
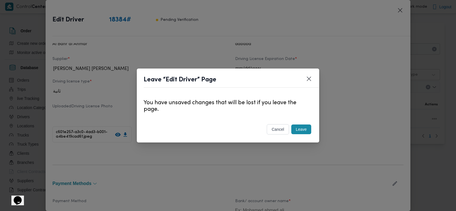
click at [305, 127] on button "Leave" at bounding box center [301, 129] width 20 height 10
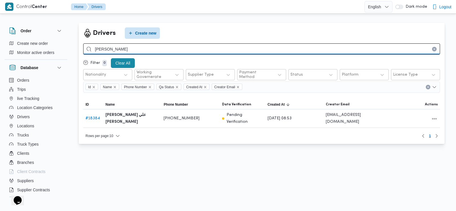
click at [121, 46] on input "محمد محمود عبدالجواد" at bounding box center [261, 48] width 357 height 11
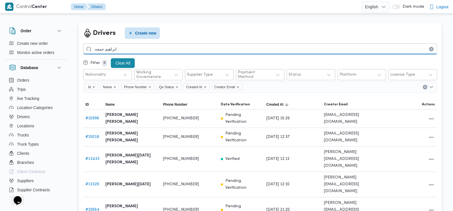
type input "ابراهيم جمعه"
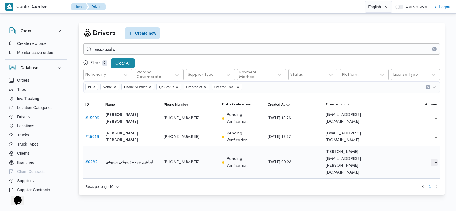
click at [436, 159] on button "All actions" at bounding box center [434, 162] width 7 height 7
click at [414, 145] on span "Edit" at bounding box center [416, 144] width 18 height 5
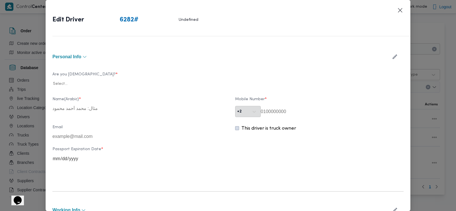
type input "ابراهيم جمعه دسوقي بسيوني"
type input "01225661405"
type input "[EMAIL_ADDRESS][DOMAIN_NAME]"
type input "2030-08-25"
type input "2033-01-06"
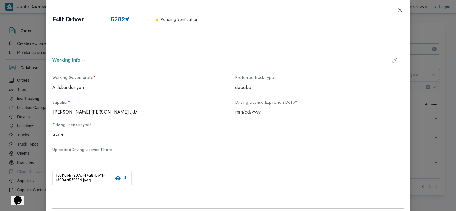
scroll to position [203, 0]
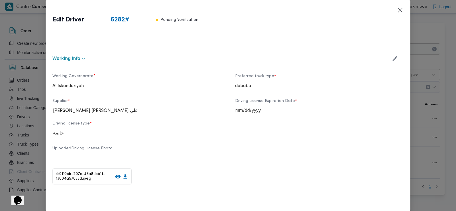
click at [392, 57] on icon "button" at bounding box center [395, 58] width 6 height 6
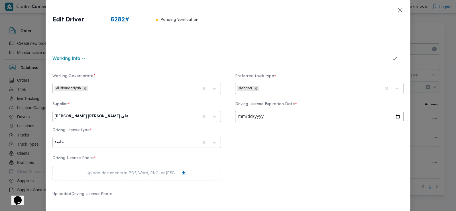
click at [131, 118] on div at bounding box center [163, 116] width 69 height 6
type input "براهيم جمع"
click at [109, 131] on div "ابراهيم جمعه دسوقي بسيوني" at bounding box center [137, 131] width 168 height 10
click at [392, 56] on icon "button" at bounding box center [395, 58] width 6 height 6
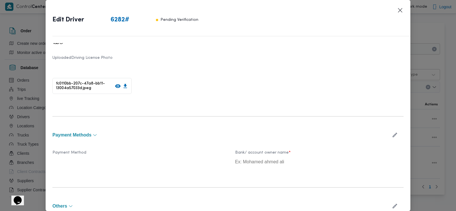
scroll to position [342, 0]
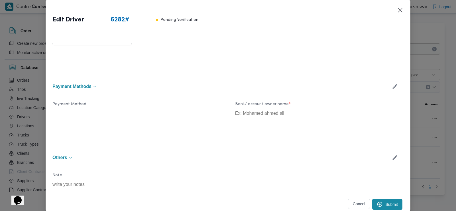
click at [387, 203] on button "Submit" at bounding box center [387, 203] width 30 height 11
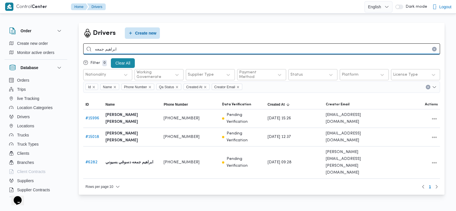
click at [128, 45] on input "ابراهيم جمعه" at bounding box center [261, 48] width 357 height 11
click at [129, 45] on input "ابراهيم جمعه" at bounding box center [261, 48] width 357 height 11
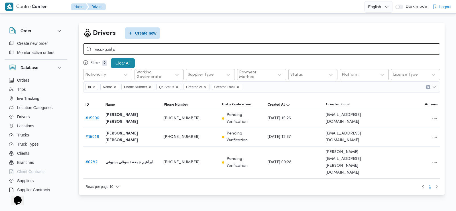
click at [129, 45] on input "ابراهيم جمعه" at bounding box center [261, 48] width 357 height 11
type input "[PERSON_NAME]"
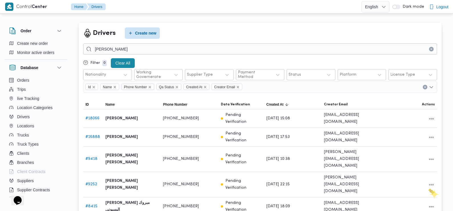
click at [407, 186] on span "Edit" at bounding box center [413, 186] width 18 height 5
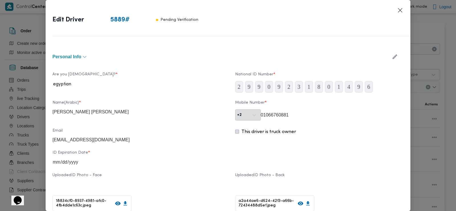
type input "[PERSON_NAME] [PERSON_NAME]"
type input "01066760881"
type input "[EMAIL_ADDRESS][DOMAIN_NAME]"
type input "[DATE]"
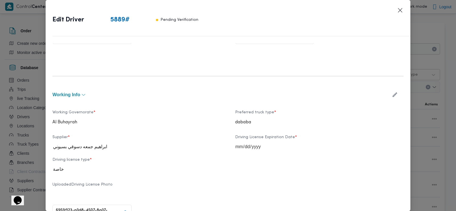
scroll to position [169, 0]
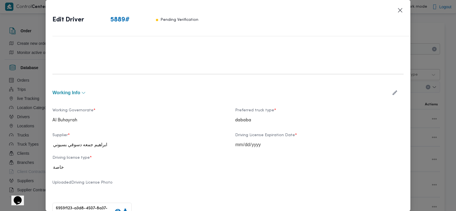
click at [393, 94] on icon "button" at bounding box center [395, 93] width 6 height 6
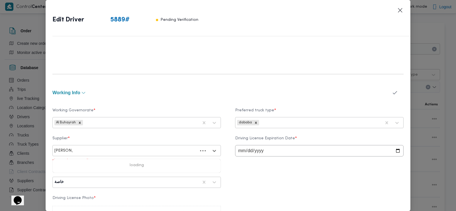
type input "[PERSON_NAME]"
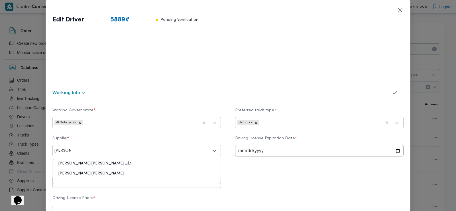
click at [111, 164] on div "[PERSON_NAME] [PERSON_NAME] علي" at bounding box center [137, 166] width 168 height 10
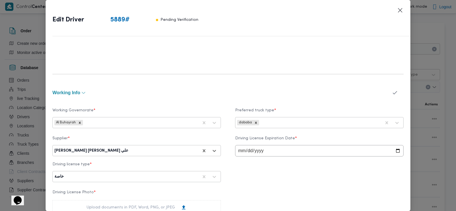
click at [392, 91] on icon "button" at bounding box center [395, 93] width 6 height 6
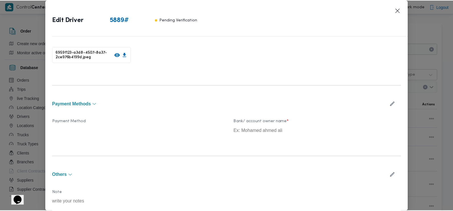
scroll to position [342, 0]
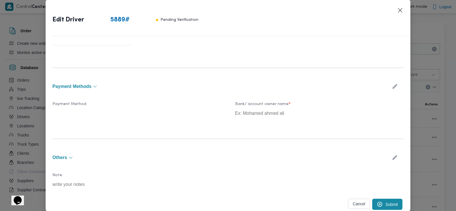
click at [383, 202] on button "Submit" at bounding box center [387, 203] width 30 height 11
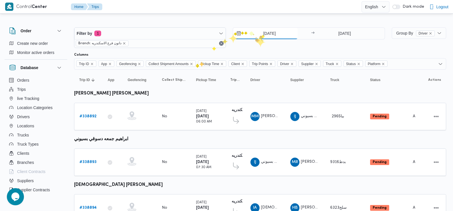
click at [261, 34] on input "[DATE]" at bounding box center [265, 33] width 65 height 11
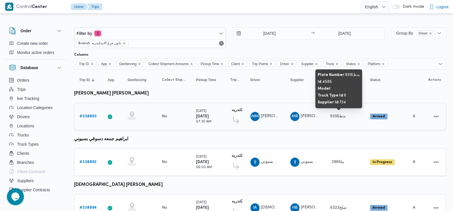
click at [336, 117] on span "بدط9316" at bounding box center [338, 116] width 16 height 4
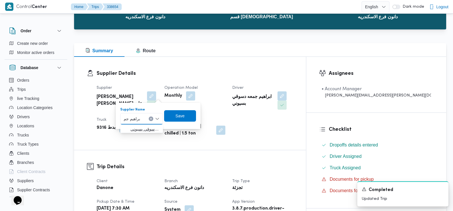
type input "براهيم جم"
click at [142, 128] on span "ا براهيم جم عه دسوقي بسيوني" at bounding box center [145, 128] width 29 height 7
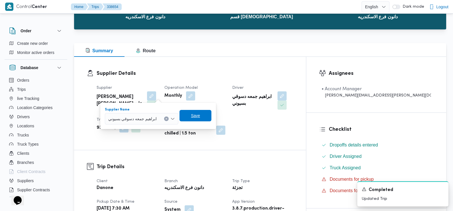
click at [191, 116] on span "Save" at bounding box center [195, 115] width 9 height 7
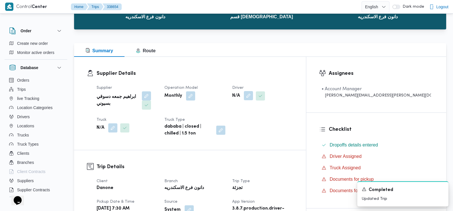
click at [253, 96] on button "button" at bounding box center [248, 95] width 9 height 9
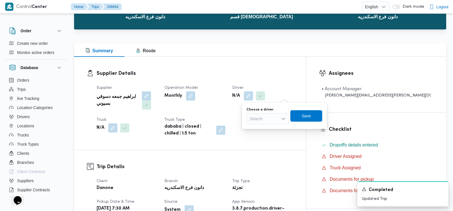
click at [269, 118] on div "Search" at bounding box center [268, 118] width 43 height 11
type input "براهيم ج"
click at [269, 128] on span "ا براهيم ج معه دسوقي بسيوني" at bounding box center [271, 128] width 29 height 7
click at [310, 117] on span "Save" at bounding box center [322, 115] width 32 height 11
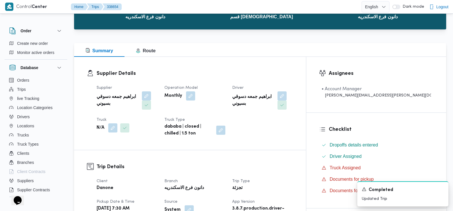
click at [115, 123] on button "button" at bounding box center [112, 127] width 9 height 9
click at [114, 123] on button "button" at bounding box center [112, 127] width 9 height 9
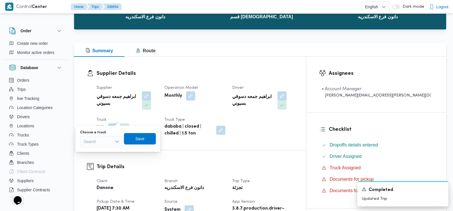
click at [105, 140] on div "Search" at bounding box center [101, 141] width 43 height 11
type input "296"
click at [103, 151] on span "296 5ببا |" at bounding box center [104, 151] width 29 height 7
click at [147, 137] on span "Save" at bounding box center [140, 138] width 32 height 11
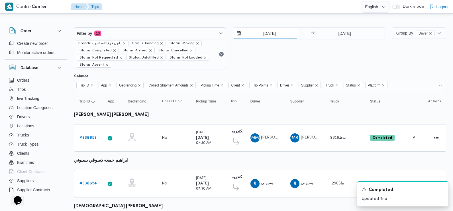
click at [266, 31] on input "21/9/2025" at bounding box center [265, 33] width 65 height 11
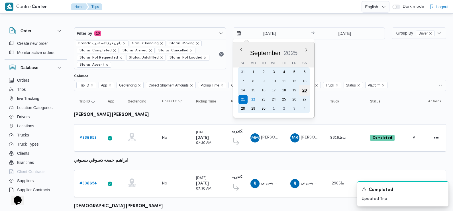
click at [306, 89] on div "20" at bounding box center [304, 90] width 11 height 11
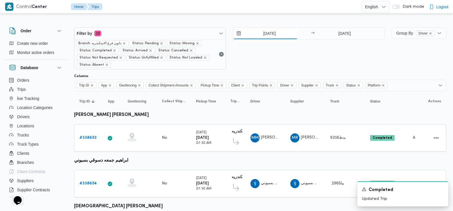
type input "20/9/2025"
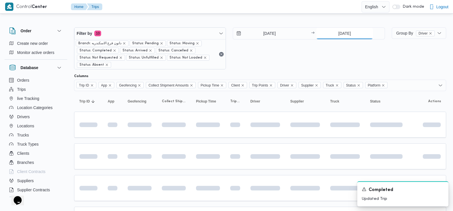
click at [343, 34] on input "21/9/2025" at bounding box center [344, 33] width 57 height 11
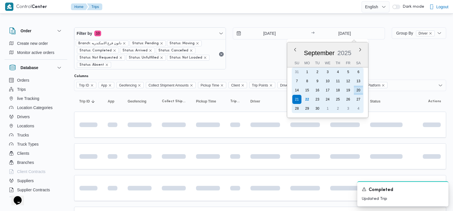
click at [359, 90] on div "20" at bounding box center [358, 90] width 9 height 9
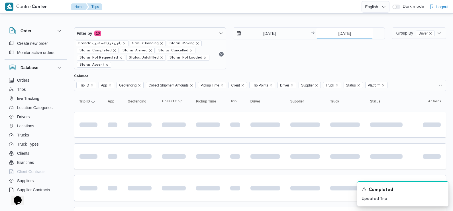
type input "20/9/2025"
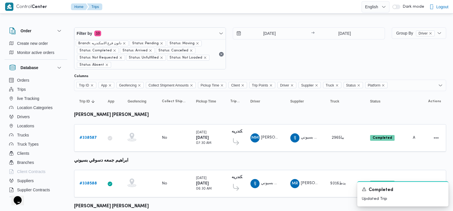
click at [324, 58] on div "20/9/2025 → 20/9/2025" at bounding box center [309, 48] width 152 height 42
click at [90, 137] on b "# 338587" at bounding box center [88, 138] width 17 height 4
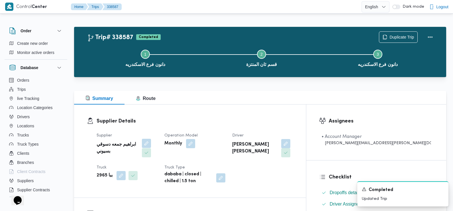
click at [146, 142] on button "button" at bounding box center [146, 143] width 9 height 9
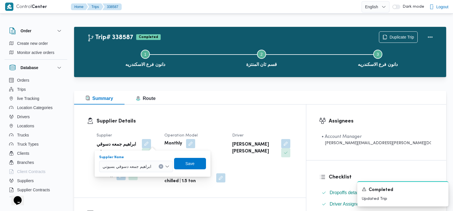
click at [134, 164] on span "ابراهيم جمعه دسوقي بسيوني" at bounding box center [127, 166] width 49 height 6
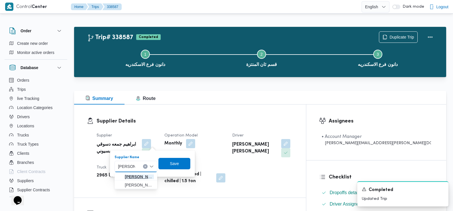
type input "محمد رضا"
click at [132, 177] on span "محمد رضا ابراهيم سيد احمد علي" at bounding box center [139, 176] width 29 height 7
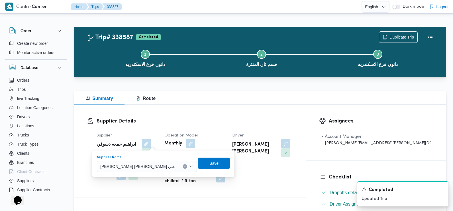
click at [210, 165] on span "Save" at bounding box center [214, 163] width 9 height 7
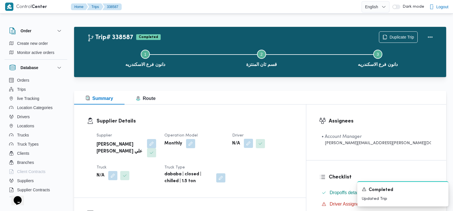
click at [253, 144] on button "button" at bounding box center [248, 143] width 9 height 9
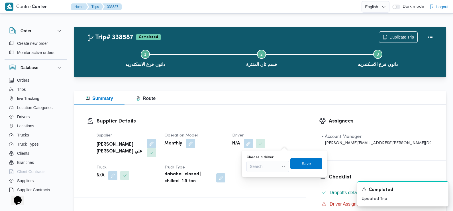
click at [274, 161] on div "Search" at bounding box center [268, 166] width 43 height 11
type input "محمد مبروك"
click at [269, 176] on span "محمد مبروك محمد عبدالعاطي" at bounding box center [272, 176] width 30 height 7
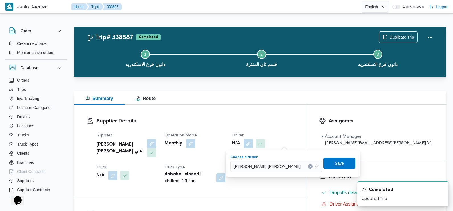
click at [324, 159] on span "Save" at bounding box center [340, 162] width 32 height 11
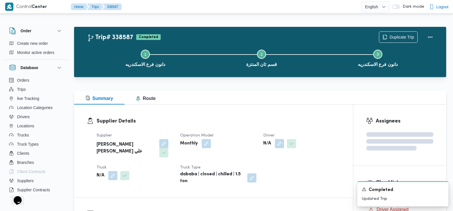
click at [118, 171] on span at bounding box center [123, 175] width 12 height 9
click at [112, 171] on button "button" at bounding box center [112, 175] width 9 height 9
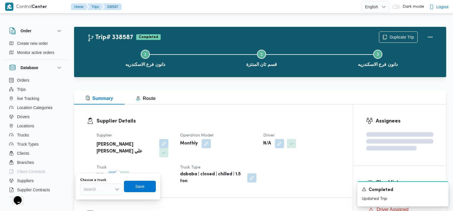
click at [111, 184] on div "Search" at bounding box center [101, 188] width 43 height 11
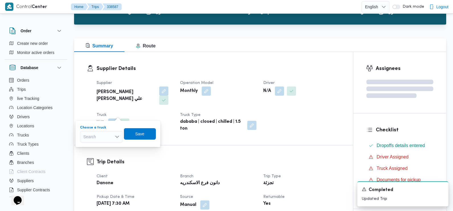
scroll to position [53, 0]
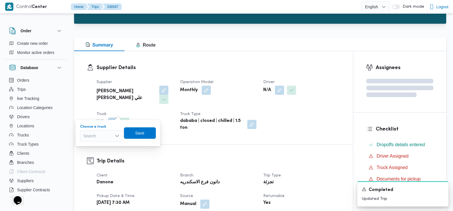
click at [106, 137] on div "Search Combo box. Selected. Combo box input. Search. Type some text or, to disp…" at bounding box center [101, 135] width 43 height 11
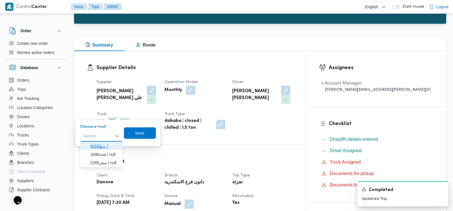
click at [110, 145] on span "بدط9316 |" at bounding box center [104, 146] width 29 height 7
click at [141, 130] on span "Save" at bounding box center [139, 132] width 9 height 7
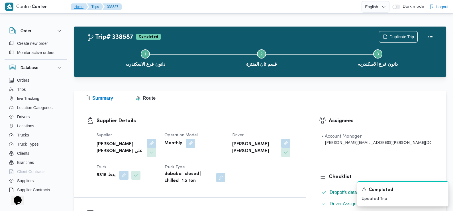
scroll to position [0, 0]
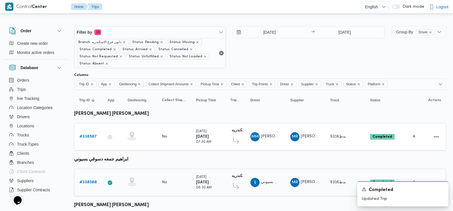
scroll to position [27, 0]
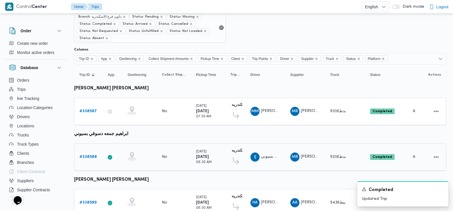
click at [88, 155] on b "# 338588" at bounding box center [88, 157] width 17 height 4
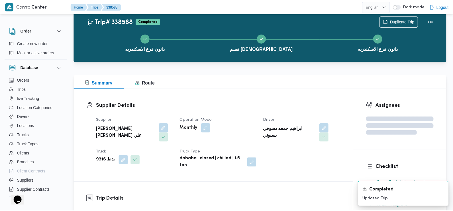
scroll to position [27, 0]
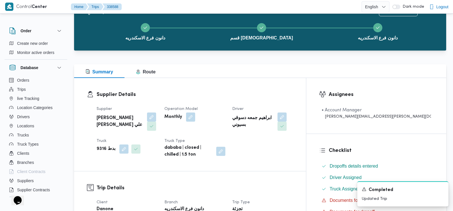
click at [149, 113] on span at bounding box center [150, 116] width 12 height 9
click at [153, 117] on button "button" at bounding box center [151, 116] width 9 height 9
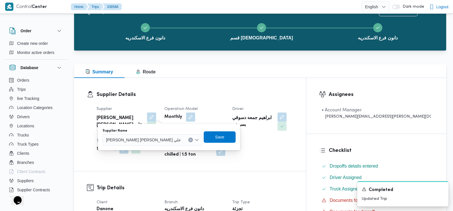
click at [145, 141] on span "[PERSON_NAME]" at bounding box center [143, 139] width 75 height 6
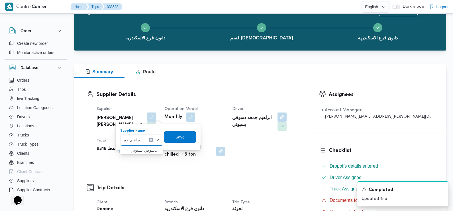
type input "براهيم جم"
click at [144, 148] on span "ا براهيم جم عه دسوقي بسيوني" at bounding box center [145, 150] width 29 height 7
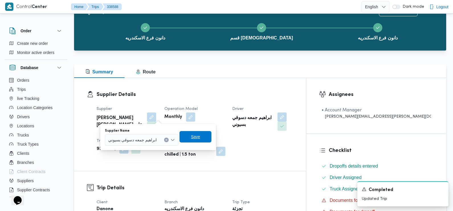
click at [194, 136] on span "Save" at bounding box center [195, 136] width 9 height 7
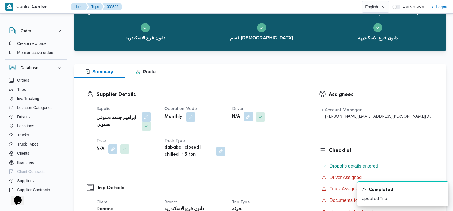
click at [253, 120] on button "button" at bounding box center [248, 116] width 9 height 9
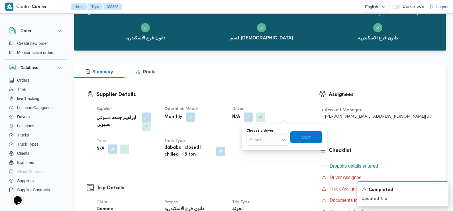
click at [269, 140] on div "Search" at bounding box center [268, 139] width 43 height 11
type input "براهيم ج"
click at [271, 140] on div "براهيم ج براهيم ج" at bounding box center [268, 139] width 43 height 11
click at [270, 151] on span "ا براهيم ج معه دسوقي بسيوني" at bounding box center [271, 150] width 29 height 7
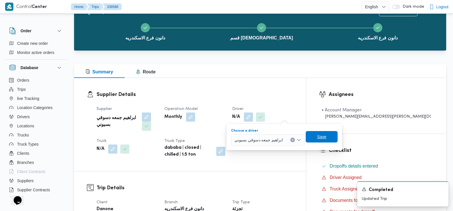
click at [323, 135] on span "Save" at bounding box center [321, 136] width 9 height 7
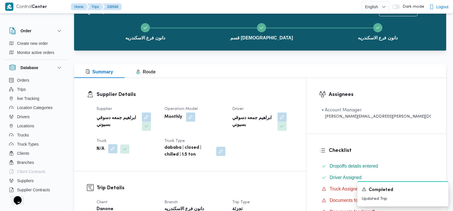
click at [116, 144] on button "button" at bounding box center [112, 148] width 9 height 9
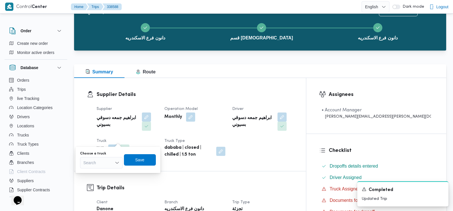
click at [98, 160] on div "Search" at bounding box center [101, 162] width 43 height 11
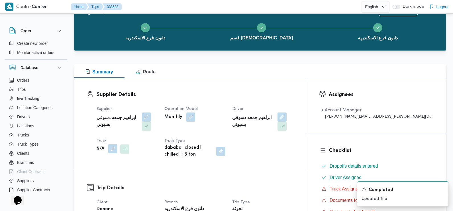
click at [112, 144] on button "button" at bounding box center [112, 148] width 9 height 9
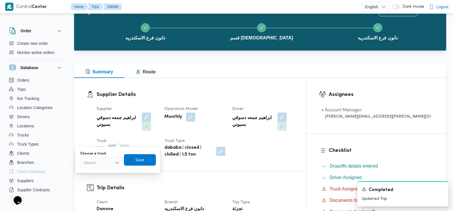
click at [111, 157] on div "Search" at bounding box center [101, 162] width 43 height 11
click at [106, 173] on span "2965ببا |" at bounding box center [104, 172] width 29 height 7
click at [139, 159] on span "Save" at bounding box center [139, 159] width 9 height 7
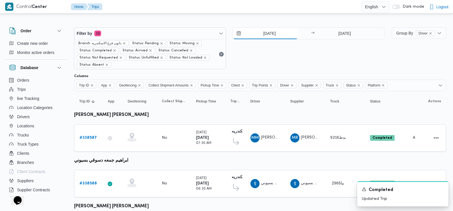
click at [278, 33] on input "20/9/2025" at bounding box center [265, 33] width 65 height 11
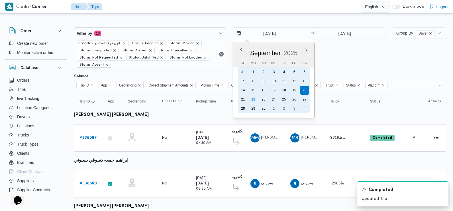
click at [285, 90] on div "18" at bounding box center [284, 90] width 9 height 9
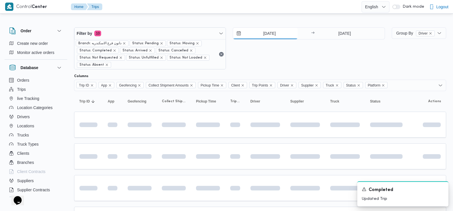
type input "18/9/2025"
click at [346, 36] on input "20/9/2025" at bounding box center [344, 33] width 57 height 11
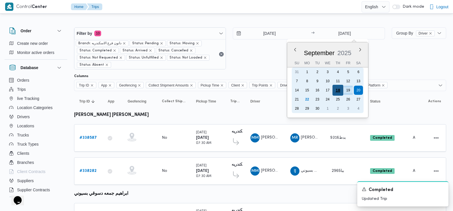
click at [339, 90] on div "18" at bounding box center [338, 90] width 11 height 11
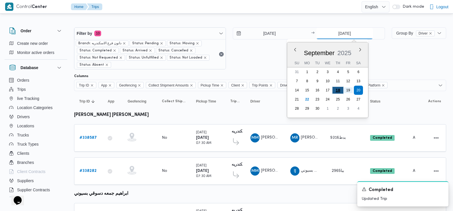
type input "18/9/2025"
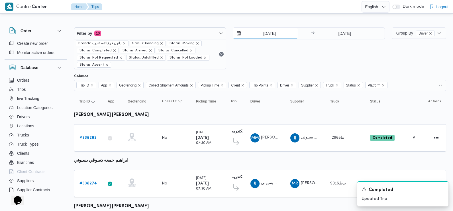
click at [270, 34] on input "18/9/2025" at bounding box center [265, 33] width 65 height 11
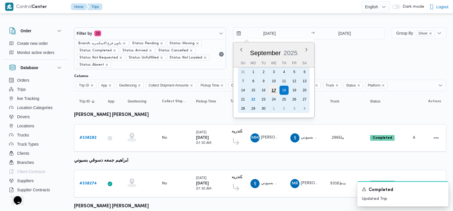
click at [275, 90] on div "17" at bounding box center [274, 90] width 11 height 11
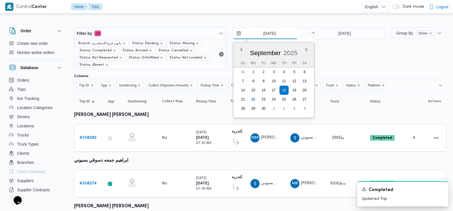
type input "17/9/2025"
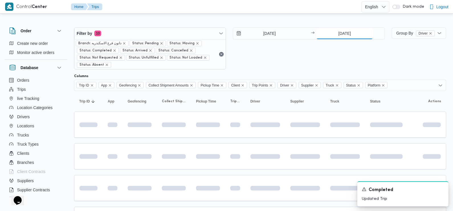
click at [342, 34] on input "18/9/2025" at bounding box center [344, 33] width 57 height 11
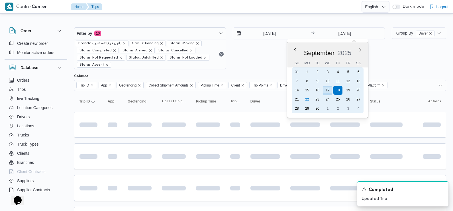
click at [325, 91] on div "17" at bounding box center [327, 90] width 9 height 9
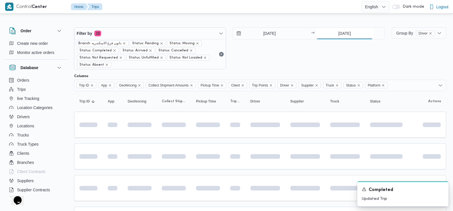
type input "17/9/2025"
click at [290, 56] on div "17/9/2025 → 17/9/2025" at bounding box center [309, 48] width 152 height 42
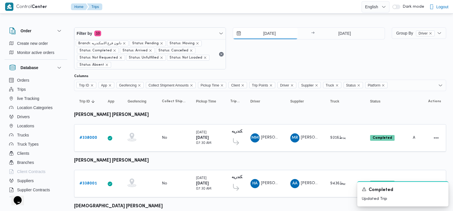
click at [267, 36] on input "17/9/2025" at bounding box center [265, 33] width 65 height 11
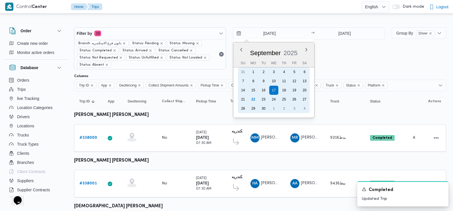
click at [254, 98] on div "22" at bounding box center [253, 99] width 9 height 9
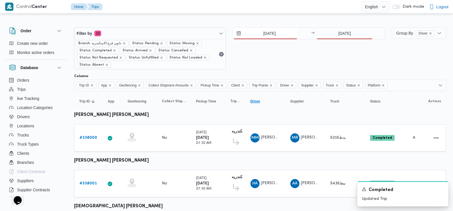
type input "[DATE]"
click at [336, 33] on input "17/9/2025" at bounding box center [344, 33] width 57 height 11
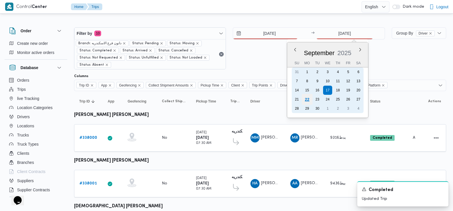
click at [307, 99] on div "22" at bounding box center [307, 99] width 11 height 11
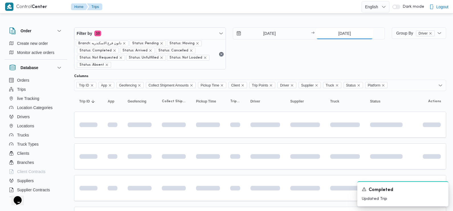
type input "[DATE]"
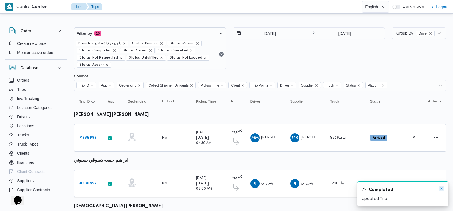
click at [443, 188] on icon "Dismiss toast" at bounding box center [442, 188] width 5 height 5
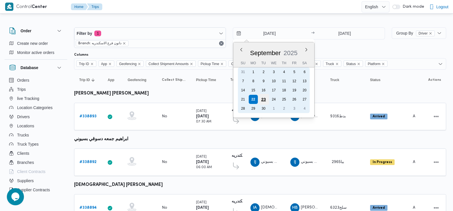
click at [265, 97] on div "23" at bounding box center [263, 99] width 11 height 11
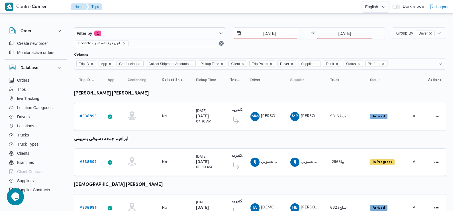
click at [270, 33] on input "[DATE]" at bounding box center [265, 33] width 65 height 11
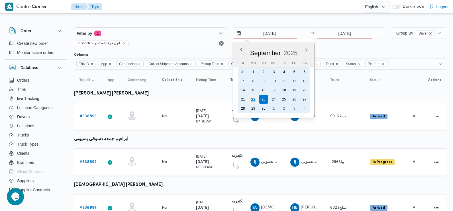
click at [253, 99] on div "22" at bounding box center [253, 99] width 11 height 11
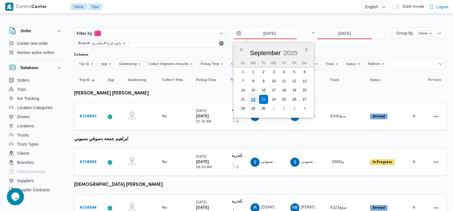
type input "[DATE]"
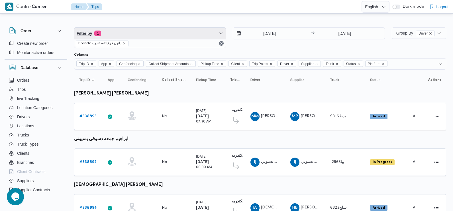
click at [140, 31] on span "Filter by 1" at bounding box center [149, 33] width 151 height 11
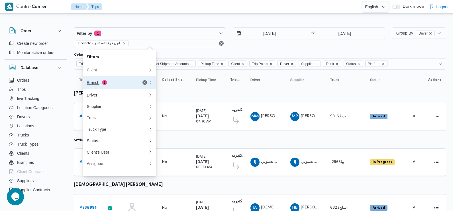
click at [107, 86] on div "Branch 1" at bounding box center [117, 83] width 68 height 14
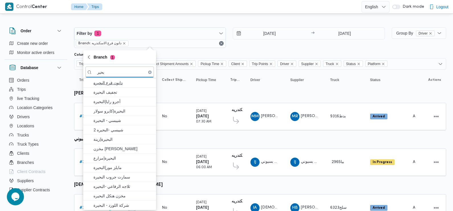
type input "بحير"
click at [125, 83] on span "دانون فرع البحيره" at bounding box center [123, 82] width 59 height 7
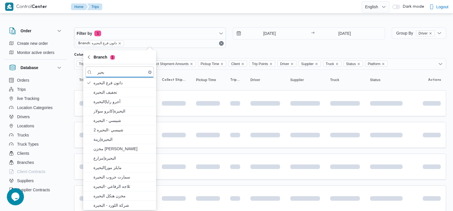
click at [275, 31] on input "[DATE]" at bounding box center [265, 33] width 65 height 11
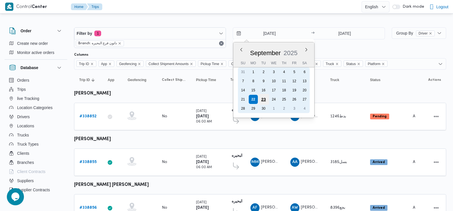
click at [266, 100] on div "23" at bounding box center [263, 99] width 11 height 11
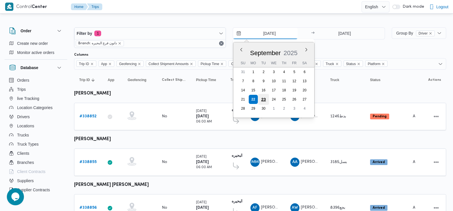
type input "[DATE]"
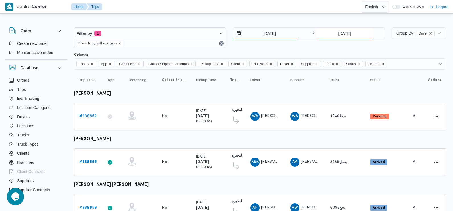
click at [354, 32] on input "[DATE]" at bounding box center [344, 33] width 57 height 11
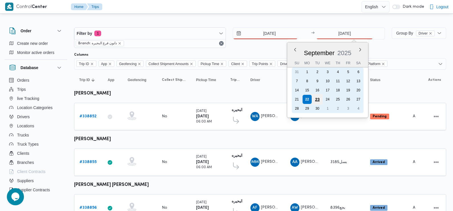
click at [317, 99] on div "23" at bounding box center [317, 99] width 11 height 11
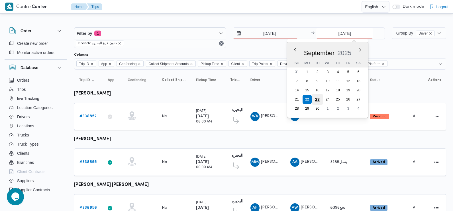
type input "[DATE]"
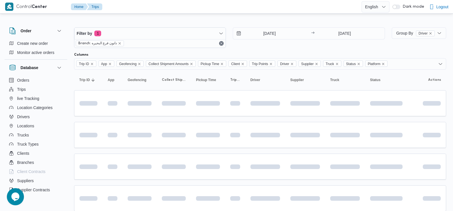
click at [274, 46] on div "[DATE] → [DATE]" at bounding box center [309, 37] width 152 height 21
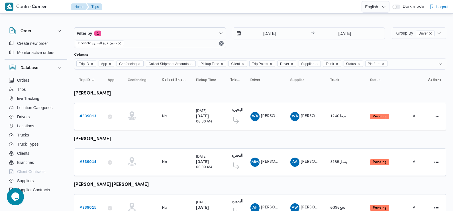
scroll to position [254, 0]
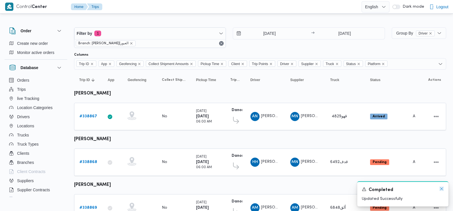
click at [442, 189] on icon "Dismiss toast" at bounding box center [442, 188] width 3 height 3
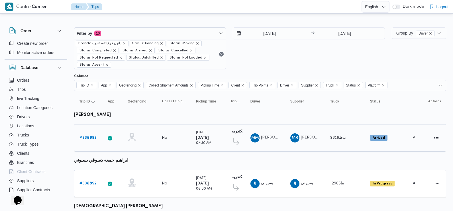
click at [88, 137] on b "# 338893" at bounding box center [88, 138] width 17 height 4
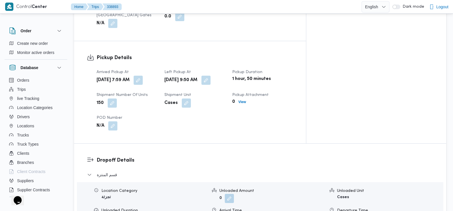
scroll to position [361, 0]
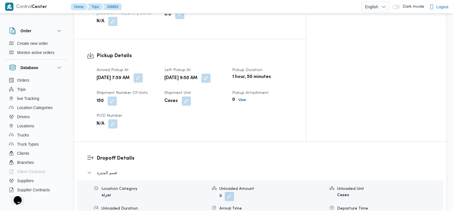
click at [143, 73] on button "button" at bounding box center [138, 77] width 9 height 9
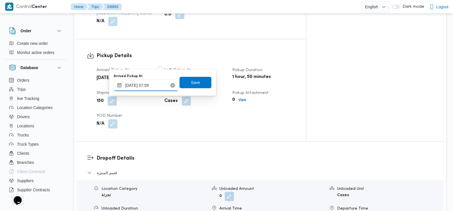
click at [156, 88] on input "[DATE] 07:59" at bounding box center [146, 85] width 65 height 11
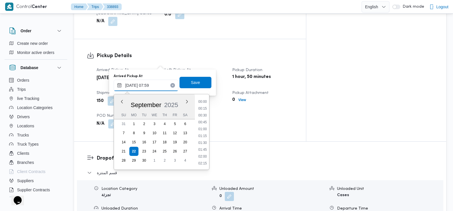
scroll to position [177, 0]
click at [204, 136] on li "07:45" at bounding box center [202, 136] width 13 height 6
type input "[DATE] 07:45"
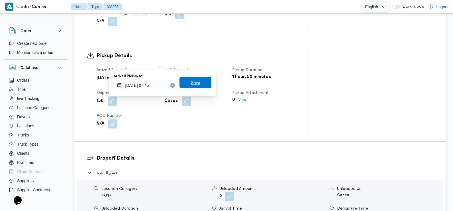
click at [194, 81] on span "Save" at bounding box center [195, 82] width 9 height 7
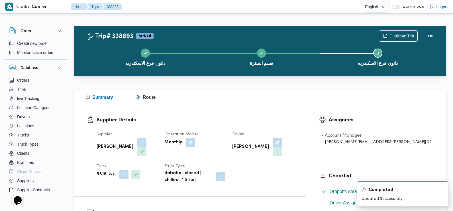
scroll to position [0, 0]
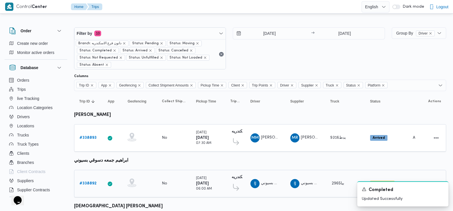
click at [86, 182] on b "# 338892" at bounding box center [88, 183] width 17 height 4
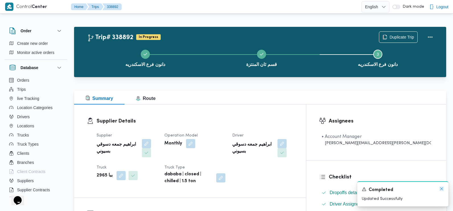
click at [441, 188] on icon "Dismiss toast" at bounding box center [442, 188] width 5 height 5
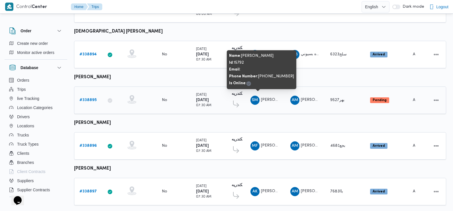
scroll to position [175, 0]
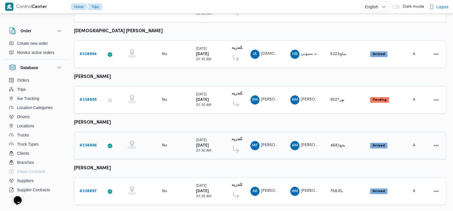
click at [93, 143] on b "# 338896" at bounding box center [88, 145] width 17 height 4
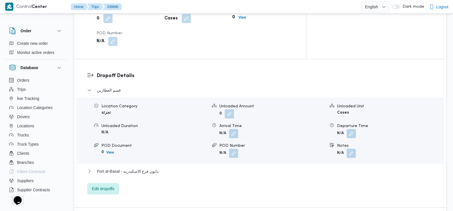
scroll to position [475, 0]
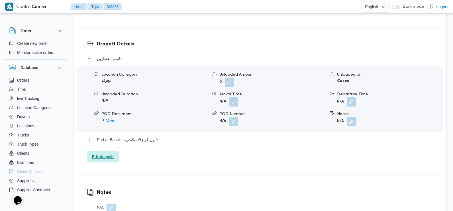
click at [99, 153] on span "Edit dropoffs" at bounding box center [103, 156] width 22 height 7
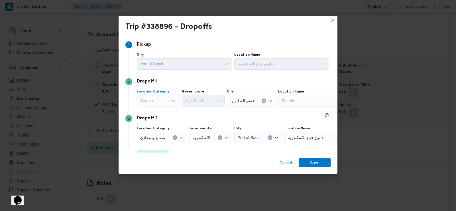
click at [166, 100] on div "Search" at bounding box center [158, 100] width 43 height 11
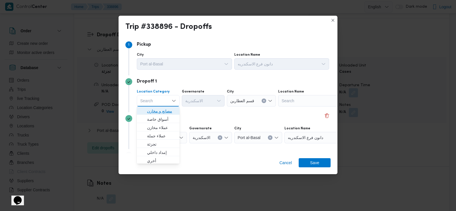
click at [164, 111] on span "مصانع و مخازن" at bounding box center [161, 110] width 29 height 7
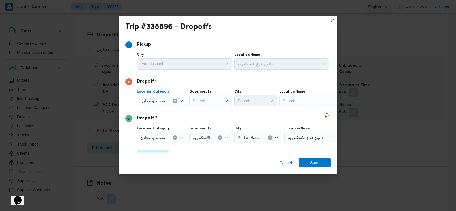
click at [162, 99] on span "مصانع و مخازن" at bounding box center [152, 100] width 25 height 6
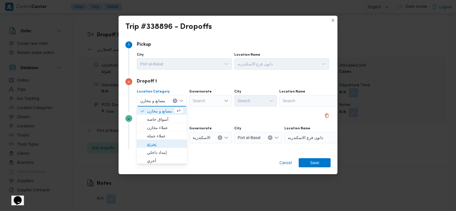
click at [159, 143] on span "تجزئة" at bounding box center [165, 144] width 36 height 7
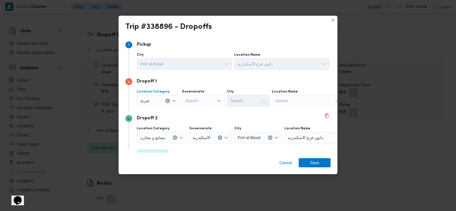
click at [204, 103] on div "Search" at bounding box center [203, 100] width 43 height 11
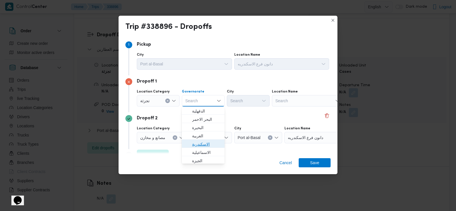
click at [202, 145] on span "الاسكندرية" at bounding box center [206, 144] width 29 height 7
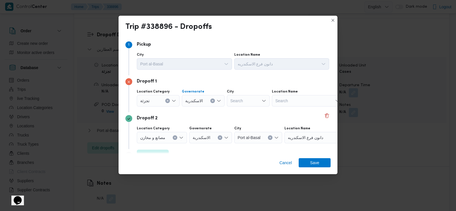
click at [248, 100] on div "Search" at bounding box center [248, 100] width 43 height 11
type input "رمل"
click at [251, 118] on span "قسم أول ال رمل" at bounding box center [251, 119] width 29 height 7
click at [310, 162] on span "Save" at bounding box center [314, 162] width 9 height 9
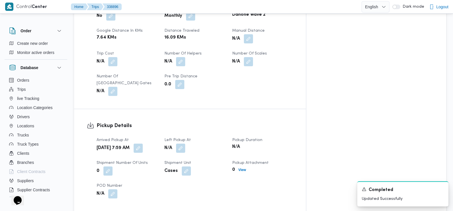
scroll to position [293, 0]
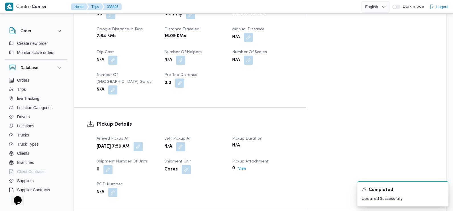
click at [143, 142] on button "button" at bounding box center [138, 146] width 9 height 9
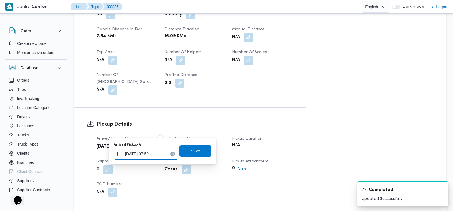
click at [154, 153] on input "[DATE] 07:59" at bounding box center [146, 153] width 65 height 11
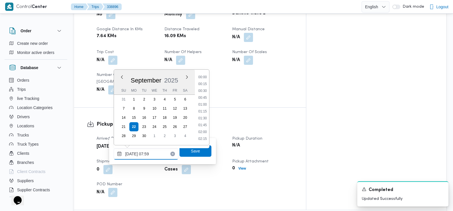
scroll to position [177, 0]
click at [202, 104] on li "07:30" at bounding box center [202, 105] width 13 height 6
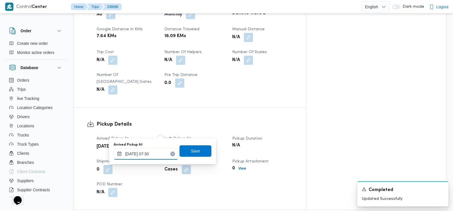
type input "[DATE] 07:30"
click at [192, 152] on span "Save" at bounding box center [195, 150] width 9 height 7
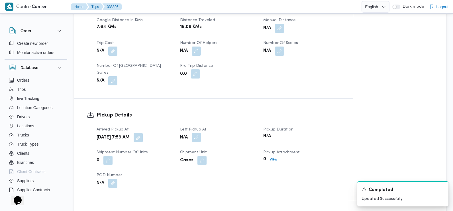
click at [200, 133] on button "button" at bounding box center [196, 137] width 9 height 9
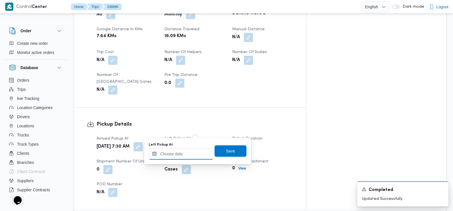
click at [193, 153] on input "Left Pickup At" at bounding box center [181, 153] width 65 height 11
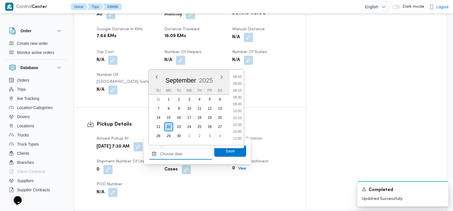
scroll to position [235, 0]
click at [238, 83] on li "08:45" at bounding box center [237, 82] width 13 height 6
type input "[DATE] 08:45"
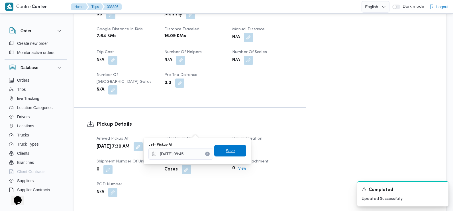
click at [228, 152] on span "Save" at bounding box center [230, 150] width 9 height 7
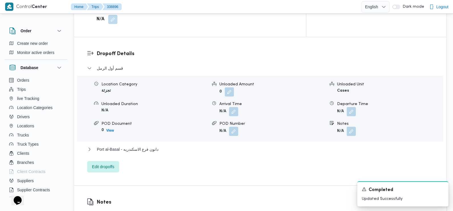
scroll to position [0, 0]
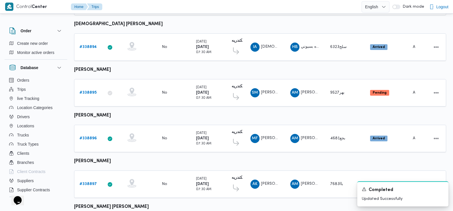
scroll to position [220, 0]
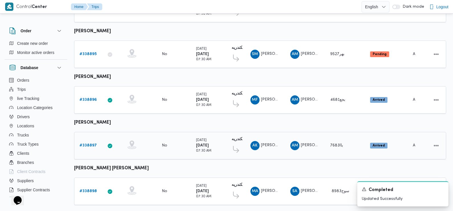
click at [87, 143] on b "# 338897" at bounding box center [88, 145] width 17 height 4
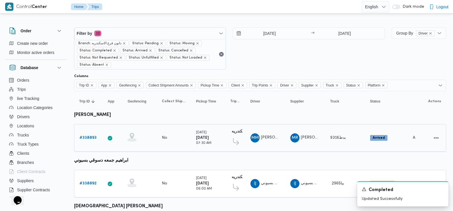
click at [92, 139] on b "# 338893" at bounding box center [88, 138] width 17 height 4
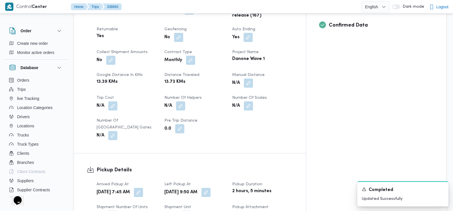
scroll to position [257, 0]
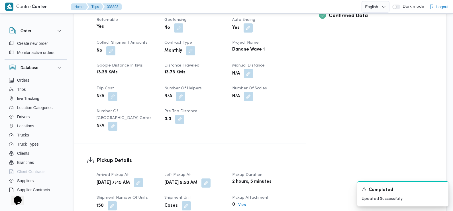
click at [143, 178] on button "button" at bounding box center [138, 182] width 9 height 9
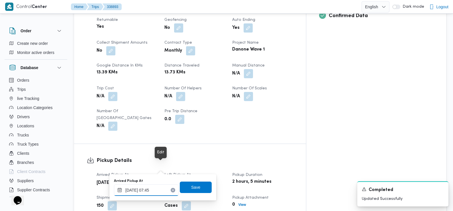
click at [154, 188] on input "[DATE] 07:45" at bounding box center [146, 189] width 65 height 11
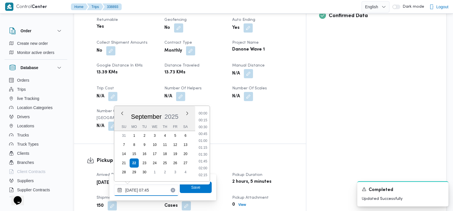
scroll to position [177, 0]
click at [206, 132] on li "07:15" at bounding box center [202, 134] width 13 height 6
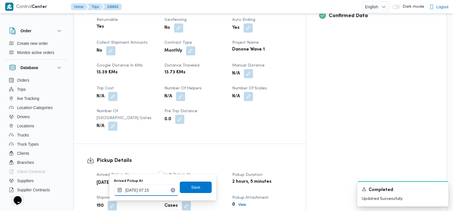
type input "[DATE] 07:15"
click at [195, 185] on span "Save" at bounding box center [195, 186] width 9 height 7
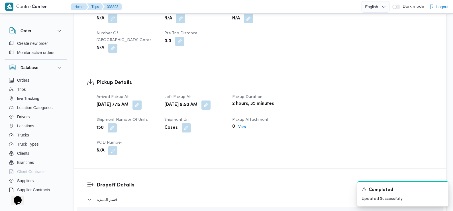
scroll to position [0, 0]
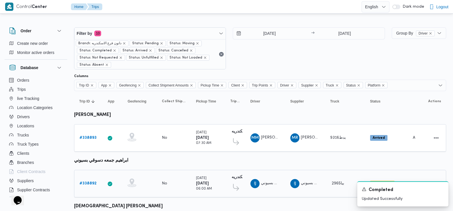
click at [91, 182] on b "# 338892" at bounding box center [88, 183] width 17 height 4
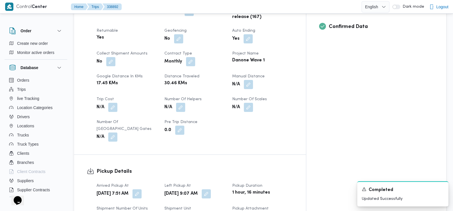
scroll to position [247, 0]
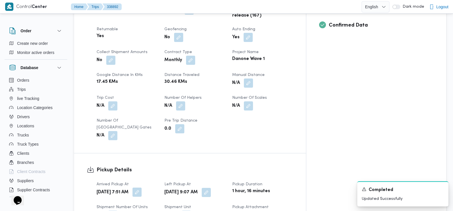
click at [142, 187] on button "button" at bounding box center [137, 191] width 9 height 9
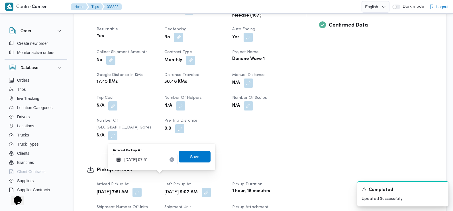
click at [151, 161] on input "[DATE] 07:51" at bounding box center [145, 159] width 65 height 11
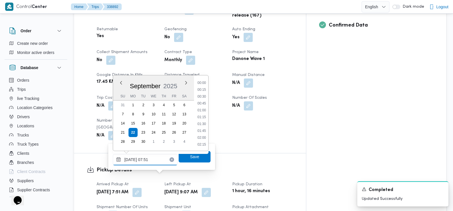
scroll to position [177, 0]
click at [205, 109] on li "07:30" at bounding box center [201, 111] width 13 height 6
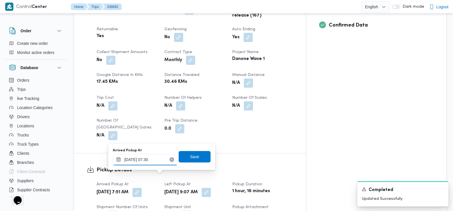
type input "[DATE] 07:30"
click at [194, 156] on span "Save" at bounding box center [194, 156] width 9 height 7
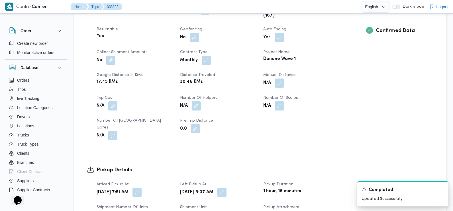
click at [165, 117] on dt "Number of [GEOGRAPHIC_DATA] Gates" at bounding box center [135, 124] width 77 height 14
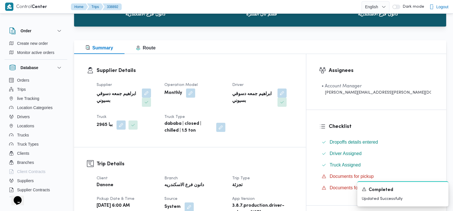
scroll to position [0, 0]
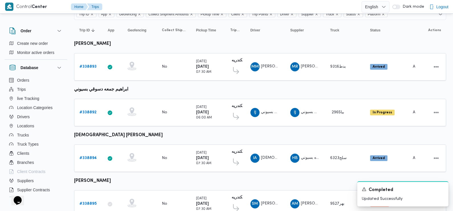
scroll to position [91, 0]
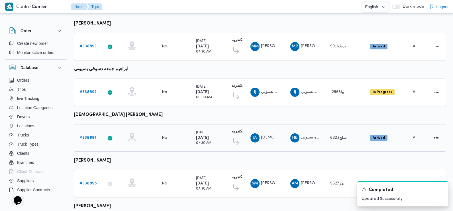
click at [86, 138] on b "# 338894" at bounding box center [88, 138] width 17 height 4
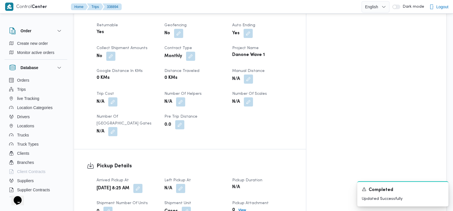
scroll to position [299, 0]
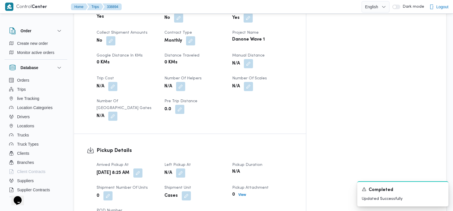
click at [143, 168] on button "button" at bounding box center [137, 172] width 9 height 9
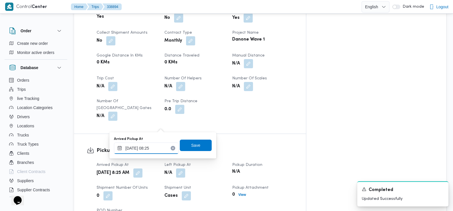
click at [154, 150] on input "[DATE] 08:25" at bounding box center [146, 147] width 65 height 11
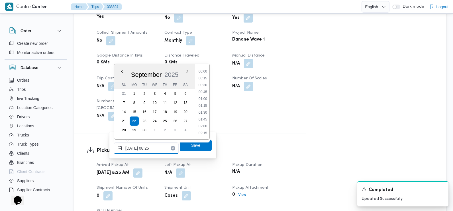
scroll to position [191, 0]
click at [205, 84] on li "07:30" at bounding box center [202, 86] width 13 height 6
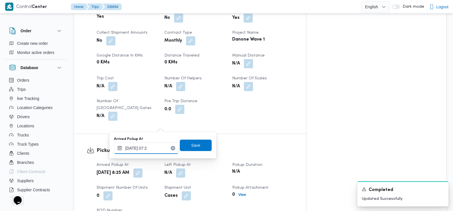
type input "[DATE] 07:20"
click at [194, 147] on span "Save" at bounding box center [195, 145] width 9 height 7
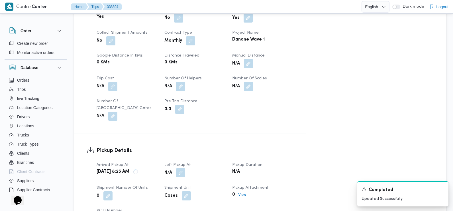
click at [185, 168] on button "button" at bounding box center [180, 172] width 9 height 9
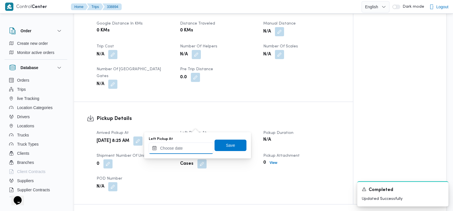
click at [194, 145] on input "Left Pickup At" at bounding box center [181, 147] width 65 height 11
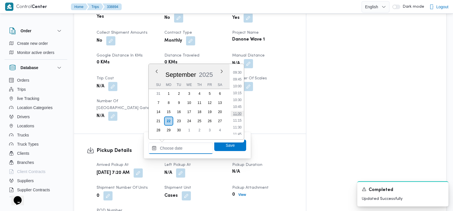
scroll to position [248, 0]
click at [240, 78] on li "09:15" at bounding box center [237, 77] width 13 height 6
type input "[DATE] 09:15"
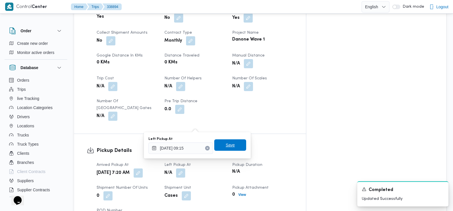
click at [229, 151] on span "Save" at bounding box center [230, 144] width 32 height 11
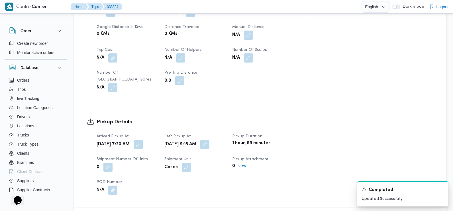
scroll to position [378, 0]
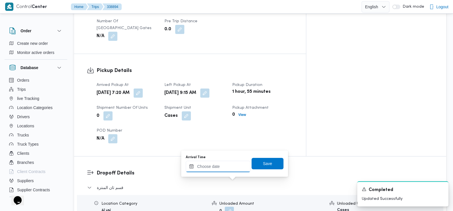
click at [231, 170] on input "Arrival Time" at bounding box center [218, 166] width 65 height 11
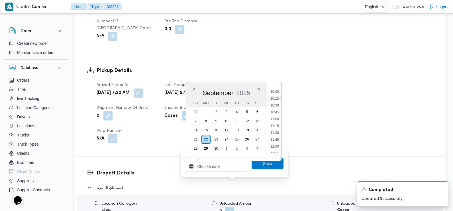
scroll to position [271, 0]
click at [277, 91] on li "10:00" at bounding box center [274, 93] width 13 height 6
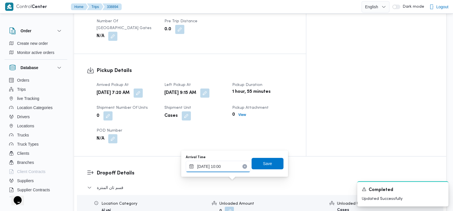
type input "[DATE] 10:00"
click at [267, 167] on span "Save" at bounding box center [268, 162] width 32 height 11
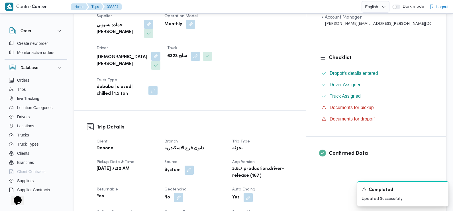
scroll to position [0, 0]
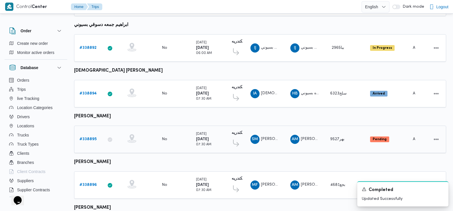
scroll to position [142, 0]
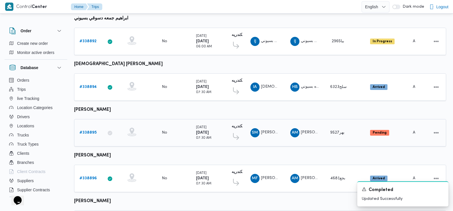
click at [92, 131] on b "# 338895" at bounding box center [88, 133] width 17 height 4
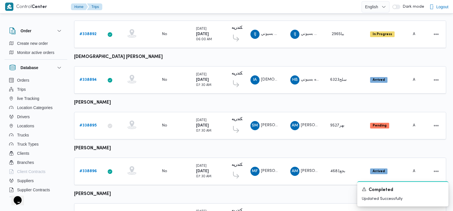
scroll to position [174, 0]
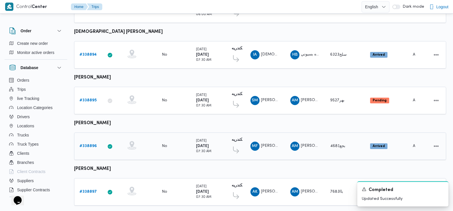
click at [91, 144] on b "# 338896" at bounding box center [88, 146] width 17 height 4
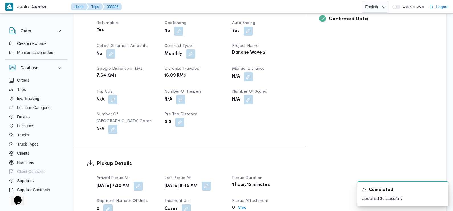
scroll to position [259, 0]
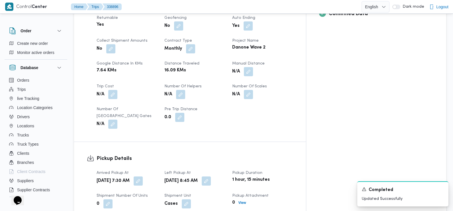
click at [158, 176] on div "[DATE] 7:30 AM" at bounding box center [127, 181] width 62 height 10
click at [143, 176] on button "button" at bounding box center [138, 180] width 9 height 9
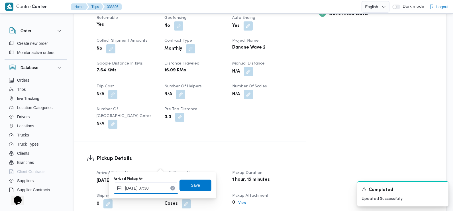
click at [161, 192] on input "[DATE] 07:30" at bounding box center [146, 187] width 65 height 11
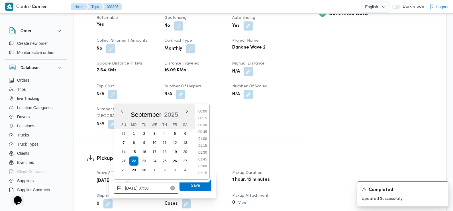
scroll to position [171, 0]
type input "[DATE] 07:20"
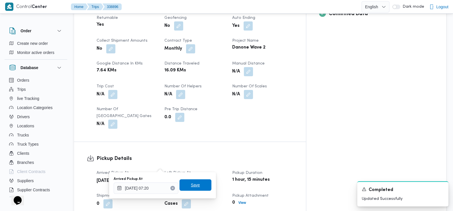
click at [191, 184] on span "Save" at bounding box center [195, 184] width 9 height 7
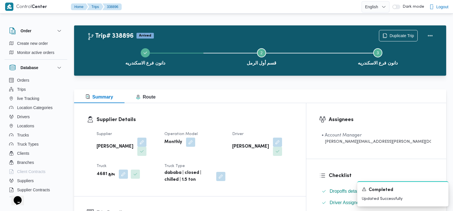
scroll to position [0, 0]
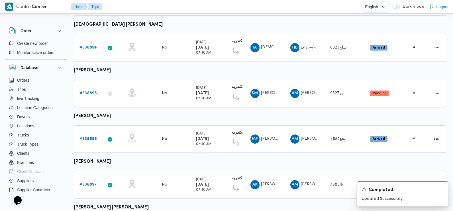
scroll to position [220, 0]
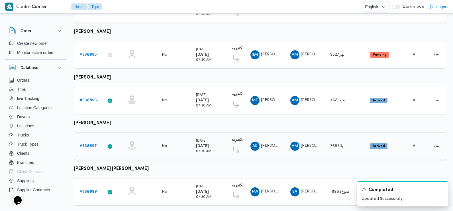
click at [89, 144] on b "# 338897" at bounding box center [88, 146] width 17 height 4
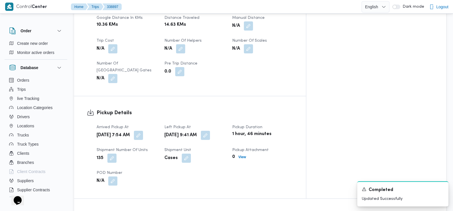
scroll to position [362, 0]
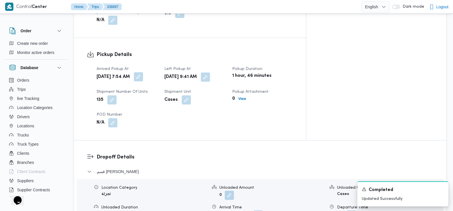
click at [143, 72] on button "button" at bounding box center [138, 76] width 9 height 9
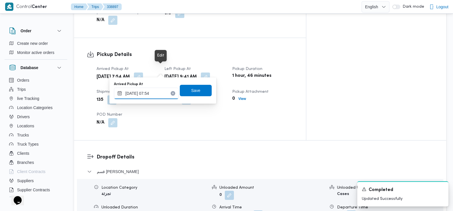
click at [157, 93] on input "[DATE] 07:54" at bounding box center [146, 93] width 65 height 11
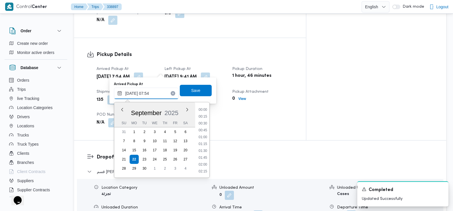
scroll to position [177, 0]
click at [204, 138] on li "07:30" at bounding box center [202, 138] width 13 height 6
type input "[DATE] 07:30"
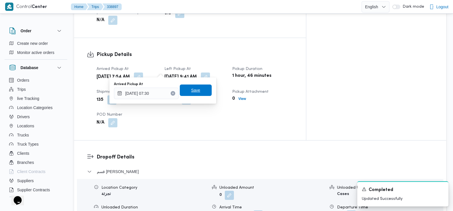
click at [198, 94] on span "Save" at bounding box center [196, 89] width 32 height 11
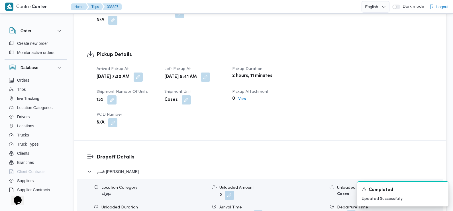
click at [158, 117] on div "N/A" at bounding box center [127, 122] width 62 height 10
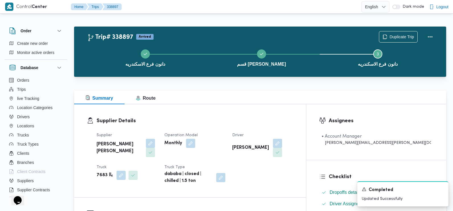
scroll to position [0, 0]
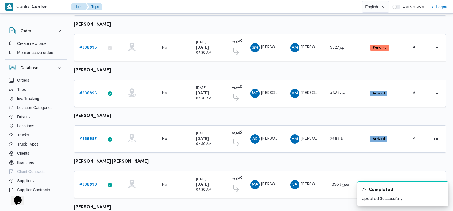
scroll to position [280, 0]
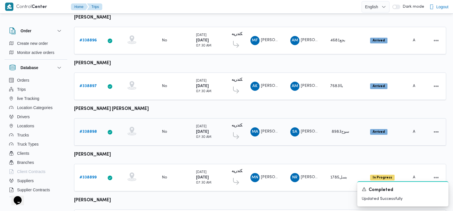
click at [89, 130] on b "# 338898" at bounding box center [88, 132] width 17 height 4
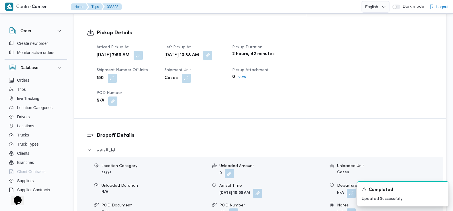
scroll to position [394, 0]
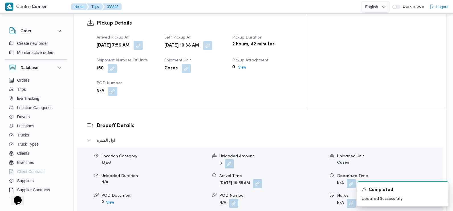
click at [143, 41] on span at bounding box center [137, 45] width 12 height 9
click at [143, 41] on button "button" at bounding box center [138, 45] width 9 height 9
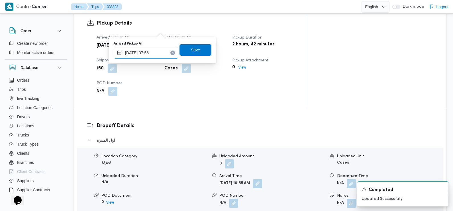
click at [147, 54] on input "[DATE] 07:56" at bounding box center [146, 52] width 65 height 11
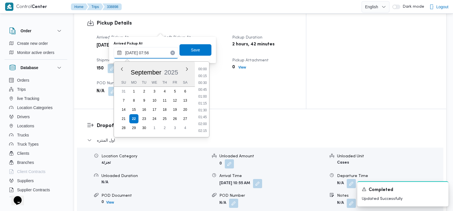
scroll to position [177, 0]
click at [205, 98] on li "07:30" at bounding box center [202, 97] width 13 height 6
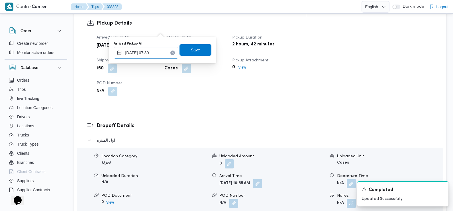
type input "[DATE] 07:30"
click at [195, 52] on span "Save" at bounding box center [195, 49] width 9 height 7
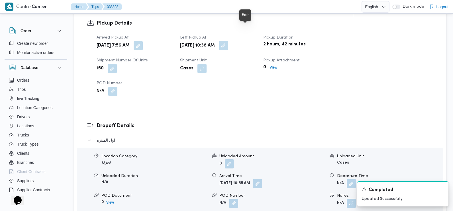
click at [228, 41] on button "button" at bounding box center [223, 45] width 9 height 9
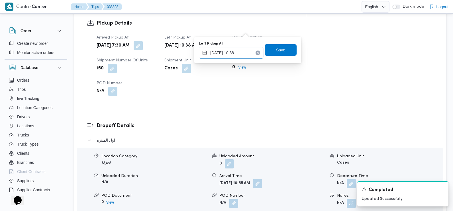
click at [240, 49] on input "[DATE] 10:38" at bounding box center [231, 52] width 65 height 11
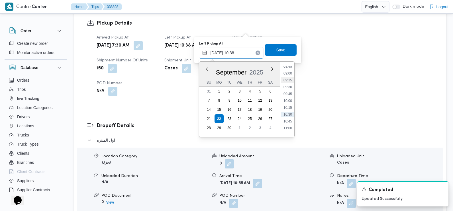
scroll to position [241, 0]
click at [289, 75] on li "09:00" at bounding box center [287, 74] width 13 height 6
type input "[DATE] 09:00"
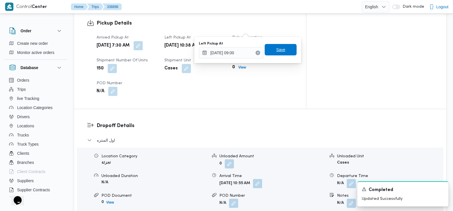
click at [280, 48] on span "Save" at bounding box center [281, 49] width 9 height 7
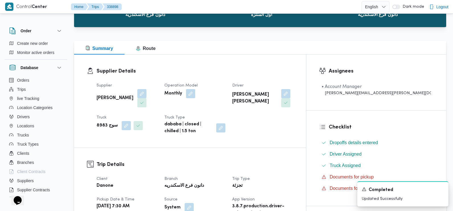
scroll to position [0, 0]
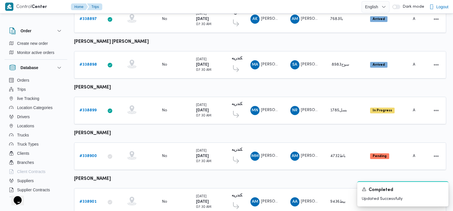
scroll to position [343, 0]
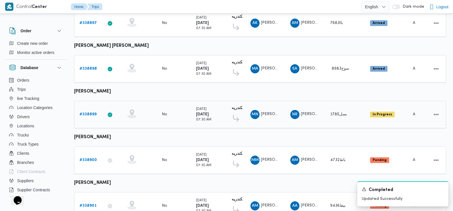
click at [85, 112] on b "# 338899" at bounding box center [88, 114] width 17 height 4
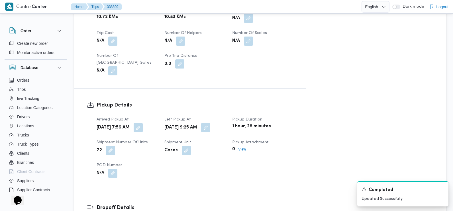
scroll to position [325, 0]
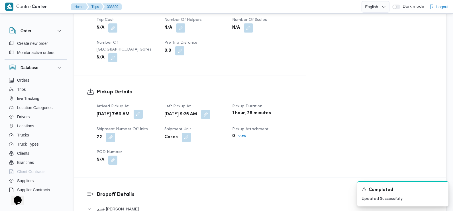
click at [143, 109] on button "button" at bounding box center [138, 113] width 9 height 9
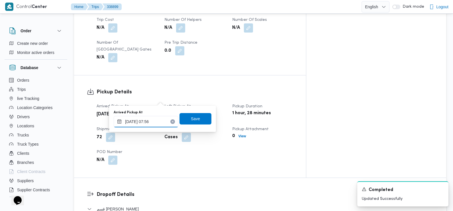
click at [151, 120] on input "[DATE] 07:56" at bounding box center [146, 121] width 65 height 11
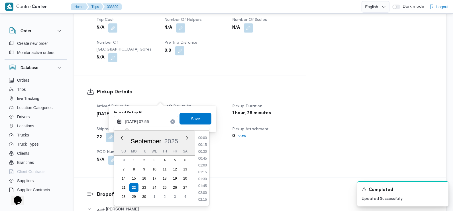
scroll to position [177, 0]
click at [201, 152] on li "07:00" at bounding box center [202, 152] width 13 height 6
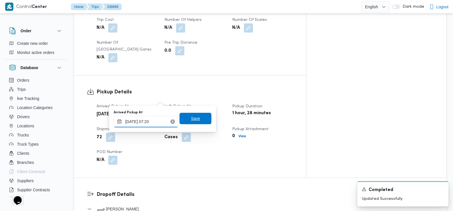
type input "[DATE] 07:20"
click at [191, 119] on span "Save" at bounding box center [195, 118] width 9 height 7
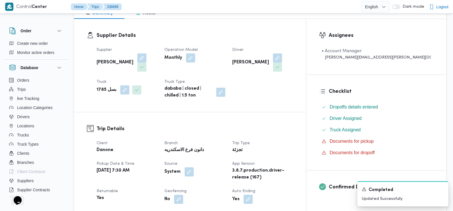
scroll to position [0, 0]
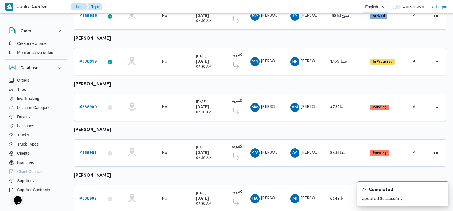
scroll to position [383, 0]
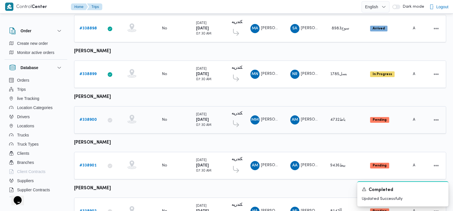
click at [89, 118] on b "# 338900" at bounding box center [88, 120] width 17 height 4
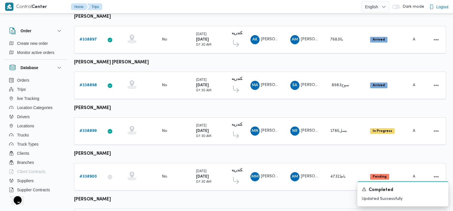
scroll to position [419, 0]
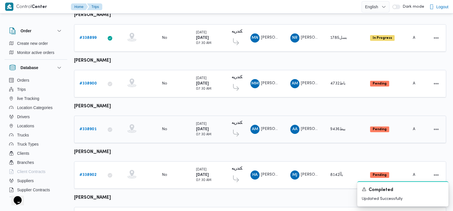
click at [93, 127] on b "# 338901" at bounding box center [88, 129] width 17 height 4
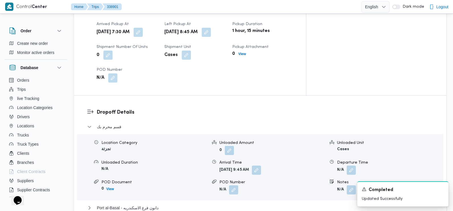
scroll to position [328, 0]
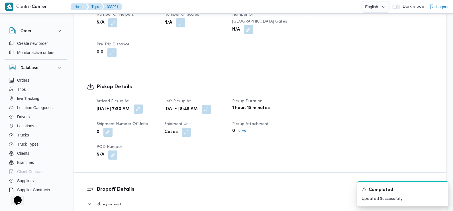
click at [143, 104] on button "button" at bounding box center [138, 108] width 9 height 9
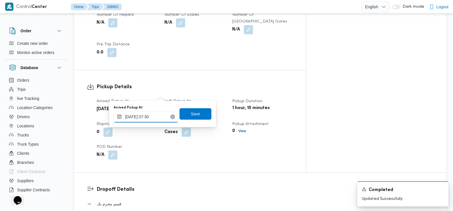
click at [155, 114] on input "[DATE] 07:30" at bounding box center [146, 116] width 65 height 11
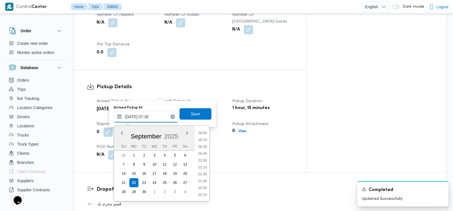
scroll to position [171, 0]
click at [204, 161] on li "07:15" at bounding box center [202, 161] width 13 height 6
type input "[DATE] 07:15"
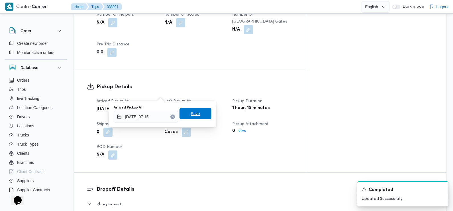
click at [196, 113] on span "Save" at bounding box center [196, 113] width 32 height 11
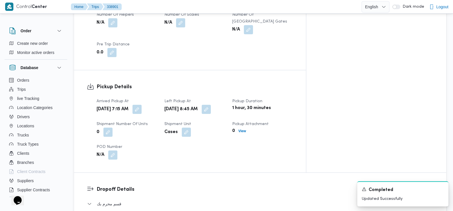
scroll to position [0, 0]
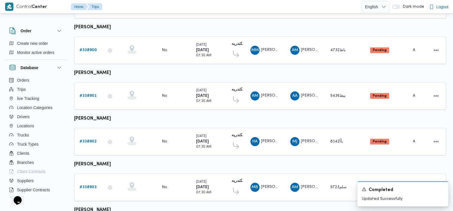
scroll to position [490, 0]
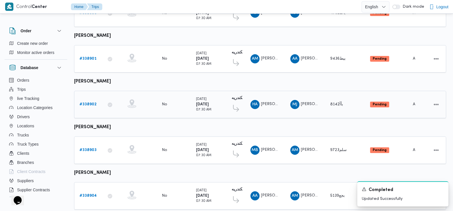
click at [87, 102] on b "# 338902" at bounding box center [88, 104] width 17 height 4
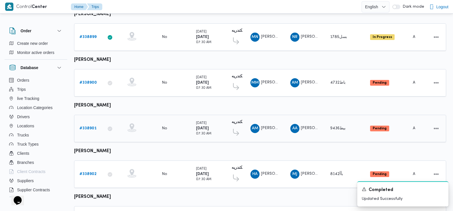
scroll to position [500, 0]
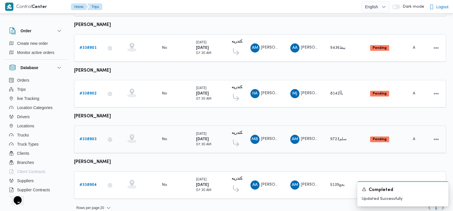
click at [91, 137] on b "# 338903" at bounding box center [88, 139] width 17 height 4
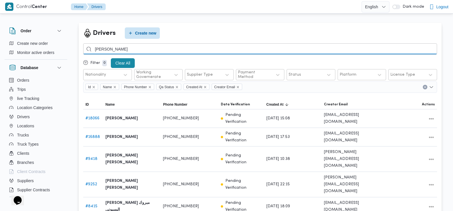
click at [181, 49] on input "[PERSON_NAME]" at bounding box center [260, 48] width 354 height 11
type input "[PERSON_NAME]"
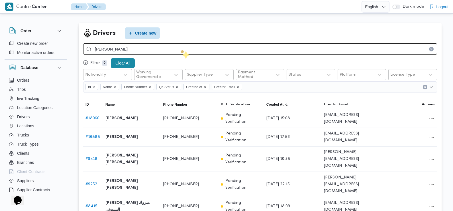
click at [181, 50] on input "[PERSON_NAME]" at bounding box center [260, 48] width 354 height 11
drag, startPoint x: 181, startPoint y: 50, endPoint x: 111, endPoint y: 48, distance: 69.6
click at [111, 48] on input "[PERSON_NAME]" at bounding box center [260, 48] width 354 height 11
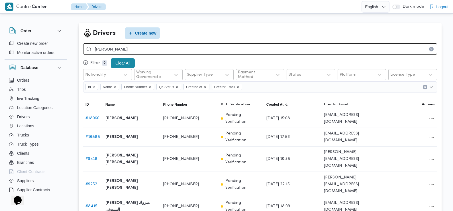
click at [111, 48] on input "[PERSON_NAME]" at bounding box center [260, 48] width 354 height 11
type input "[PERSON_NAME]"
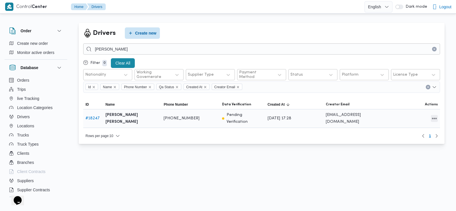
click at [434, 118] on button "All actions" at bounding box center [434, 118] width 7 height 7
click at [416, 118] on span "Edit" at bounding box center [416, 118] width 18 height 5
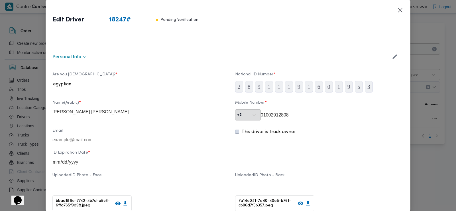
type input "[PERSON_NAME] [PERSON_NAME]"
type input "01002912808"
type input "[DATE]"
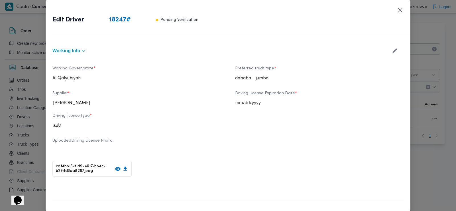
scroll to position [207, 0]
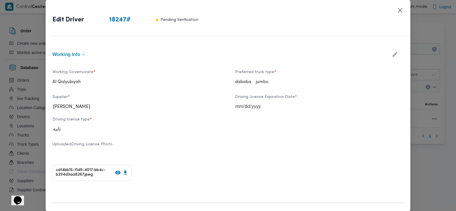
click at [392, 52] on icon "button" at bounding box center [395, 54] width 6 height 6
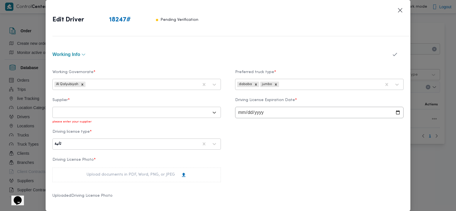
click at [189, 111] on div at bounding box center [131, 112] width 154 height 6
type input "[PERSON_NAME]"
click at [129, 125] on div "[PERSON_NAME] [PERSON_NAME] [PERSON_NAME]" at bounding box center [137, 127] width 168 height 10
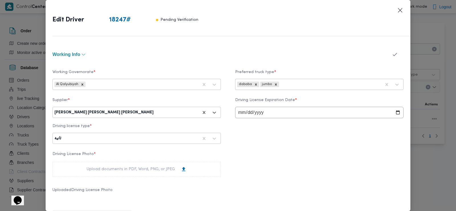
click at [393, 54] on icon "button" at bounding box center [395, 54] width 6 height 6
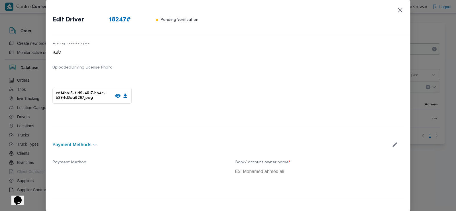
scroll to position [342, 0]
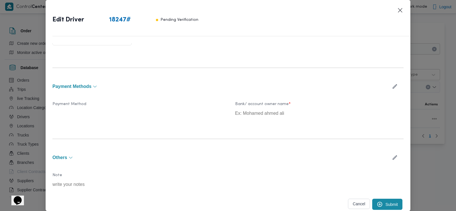
click at [390, 201] on button "Submit" at bounding box center [387, 203] width 30 height 11
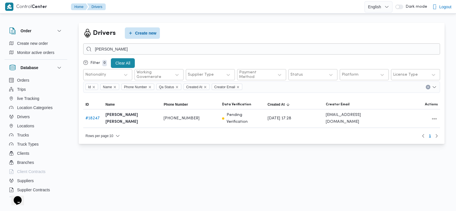
click at [283, 139] on div "Rows per page : 10 1" at bounding box center [262, 136] width 364 height 14
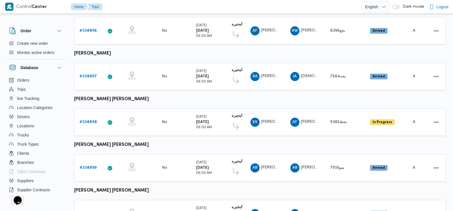
scroll to position [177, 0]
click at [90, 120] on b "# 338858" at bounding box center [88, 122] width 17 height 4
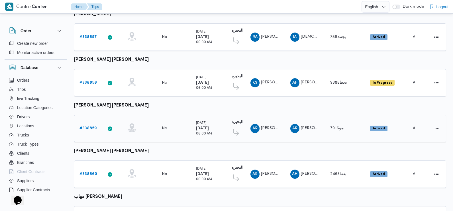
click at [89, 126] on b "# 338859" at bounding box center [88, 128] width 17 height 4
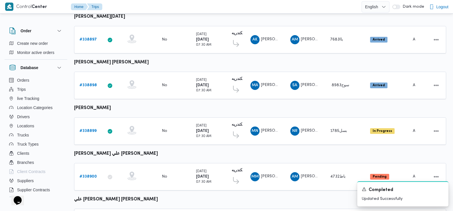
scroll to position [500, 0]
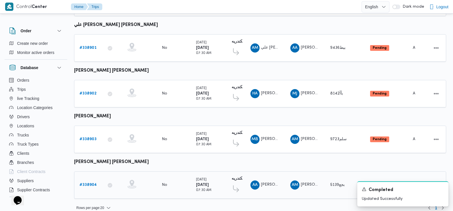
click at [91, 183] on b "# 338904" at bounding box center [88, 185] width 17 height 4
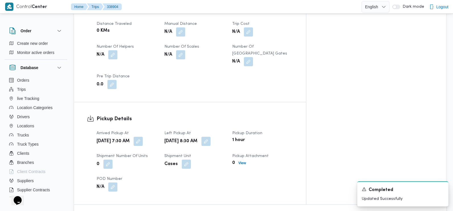
scroll to position [306, 0]
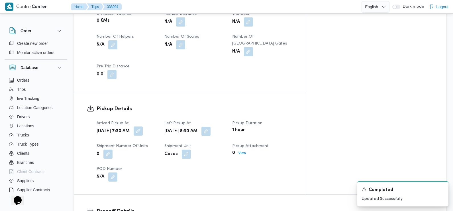
click at [143, 126] on button "button" at bounding box center [138, 130] width 9 height 9
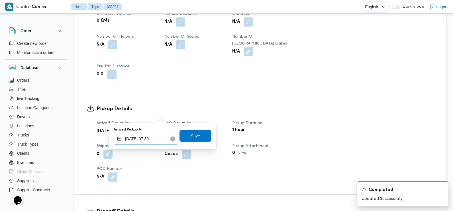
click at [156, 138] on input "[DATE] 07:30" at bounding box center [146, 138] width 65 height 11
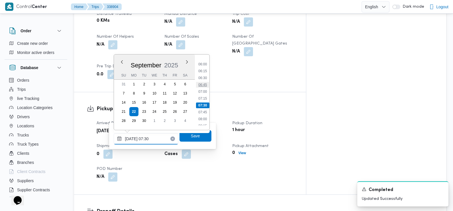
scroll to position [146, 0]
click at [204, 120] on li "07:30" at bounding box center [202, 122] width 13 height 6
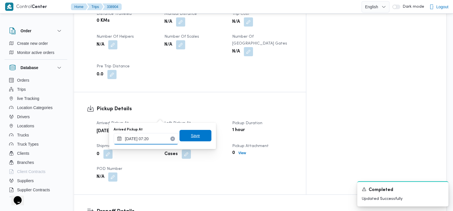
type input "[DATE] 07:20"
click at [196, 137] on span "Save" at bounding box center [196, 135] width 32 height 11
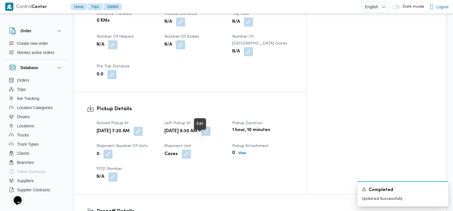
click at [191, 149] on span at bounding box center [185, 153] width 12 height 9
